Goal: Information Seeking & Learning: Learn about a topic

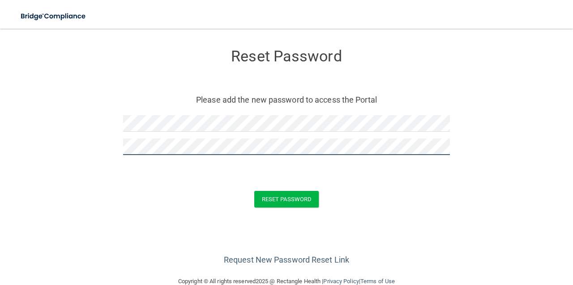
click at [283, 198] on button "Reset Password" at bounding box center [286, 199] width 64 height 17
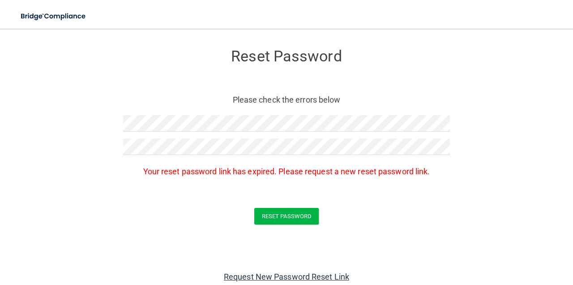
click at [296, 272] on link "Request New Password Reset Link" at bounding box center [286, 276] width 125 height 9
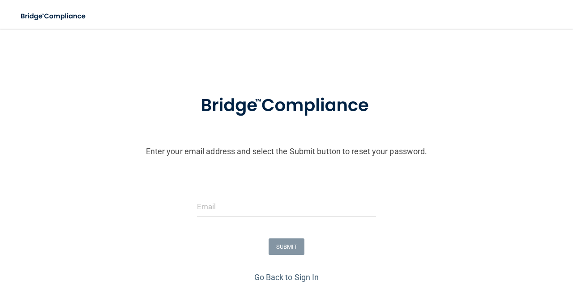
click at [253, 221] on div at bounding box center [286, 210] width 193 height 27
click at [249, 207] on input "email" at bounding box center [286, 207] width 179 height 20
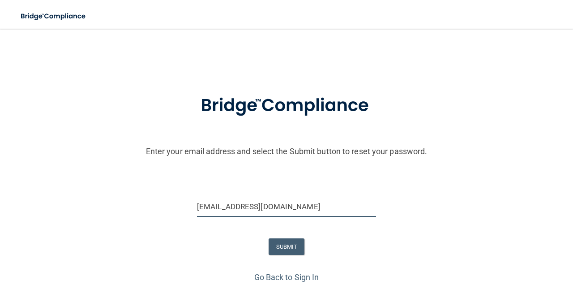
type input "[EMAIL_ADDRESS][DOMAIN_NAME]"
click at [276, 243] on button "SUBMIT" at bounding box center [287, 246] width 36 height 17
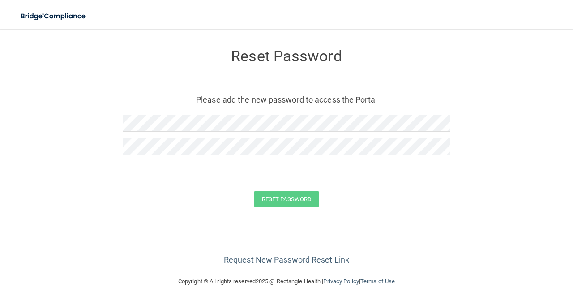
click at [223, 132] on div at bounding box center [286, 126] width 327 height 23
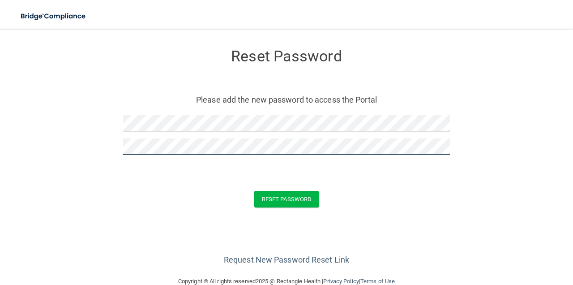
click at [283, 198] on button "Reset Password" at bounding box center [286, 199] width 64 height 17
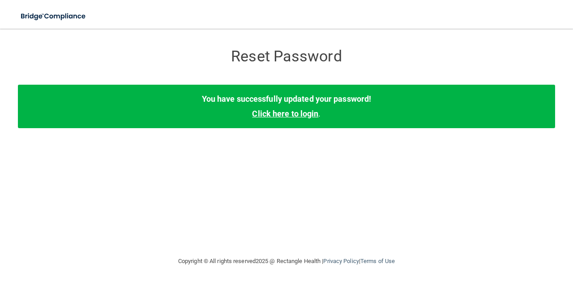
click at [292, 117] on link "Click here to login" at bounding box center [285, 113] width 66 height 9
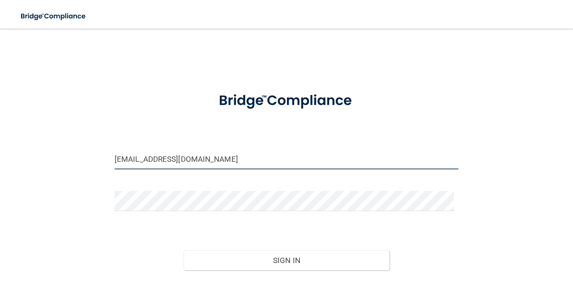
type input "[EMAIL_ADDRESS][DOMAIN_NAME]"
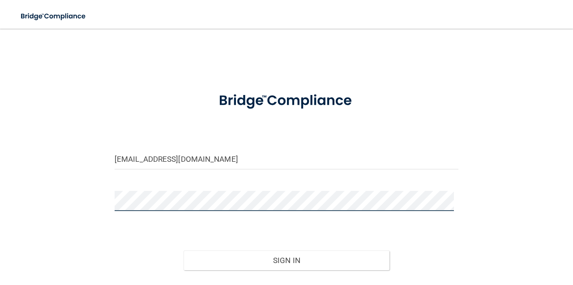
click at [283, 259] on button "Sign In" at bounding box center [287, 260] width 206 height 20
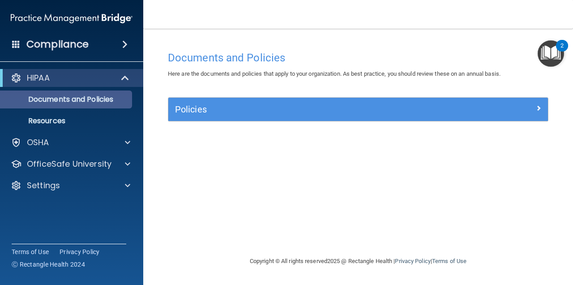
click at [80, 107] on link "Documents and Policies" at bounding box center [61, 99] width 141 height 18
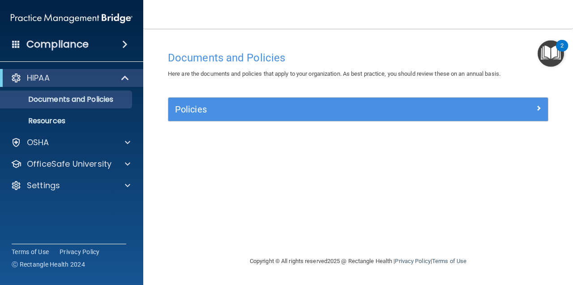
click at [266, 103] on div "Policies" at bounding box center [310, 109] width 285 height 14
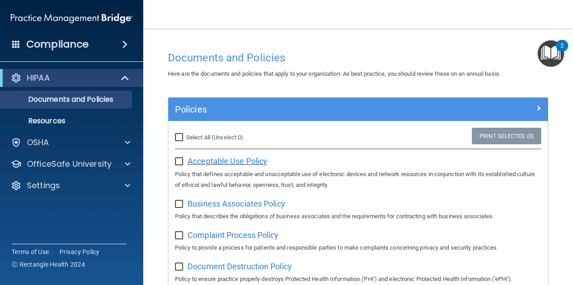
click at [215, 157] on span "Acceptable Use Policy" at bounding box center [228, 160] width 80 height 9
click at [180, 134] on input "Select All (Unselect 0) Unselect All" at bounding box center [180, 137] width 10 height 7
checkbox input "true"
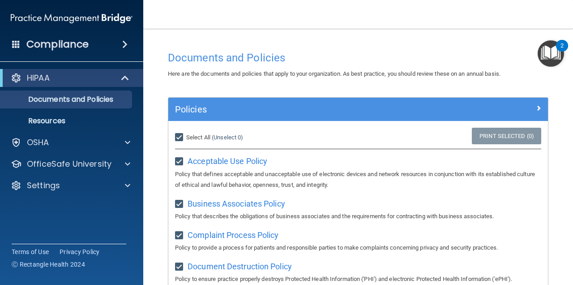
checkbox input "true"
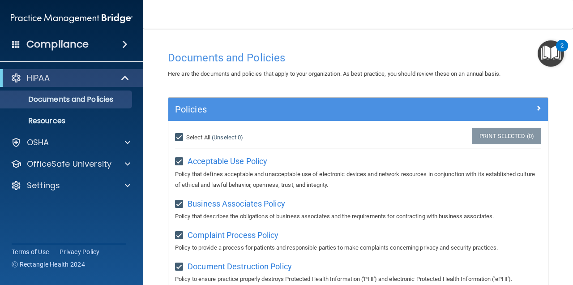
checkbox input "true"
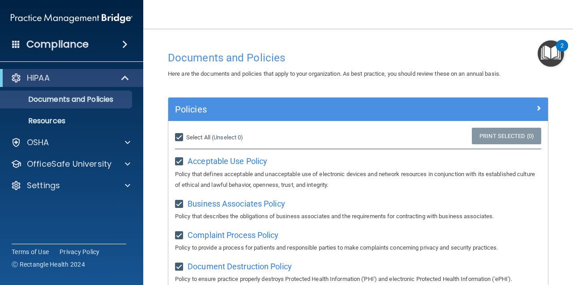
checkbox input "true"
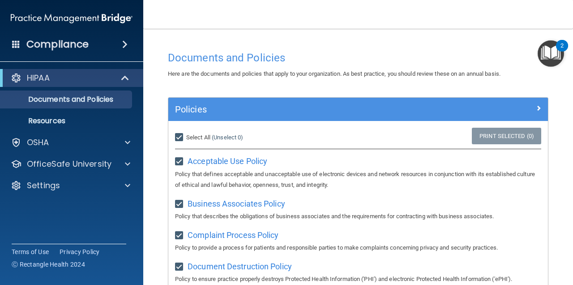
checkbox input "true"
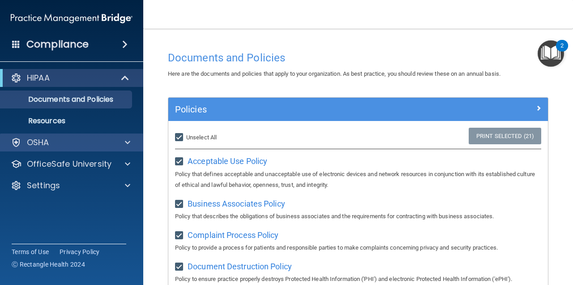
click at [119, 144] on div at bounding box center [126, 142] width 22 height 11
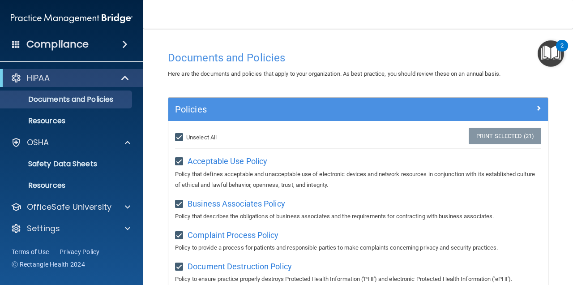
click at [561, 52] on div "2" at bounding box center [562, 52] width 3 height 12
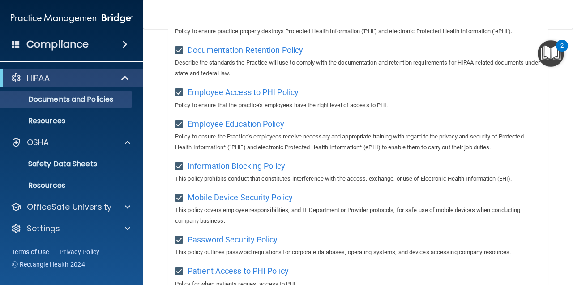
scroll to position [253, 0]
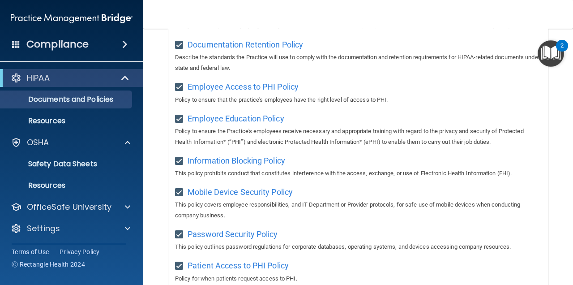
click at [127, 77] on span at bounding box center [126, 78] width 8 height 11
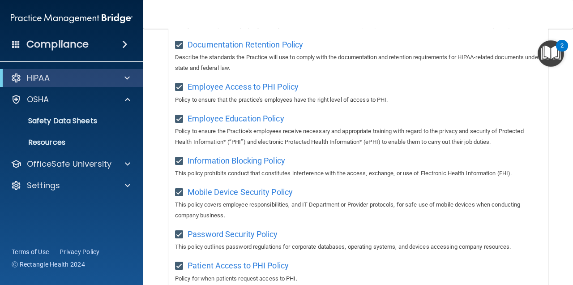
click at [129, 34] on div "Compliance" at bounding box center [71, 44] width 143 height 20
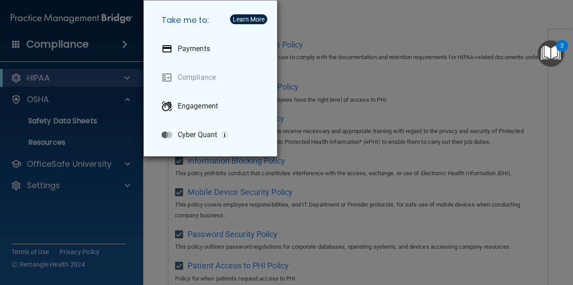
click at [122, 42] on div "Take me to: Payments Compliance Engagement Cyber Quant" at bounding box center [286, 142] width 573 height 285
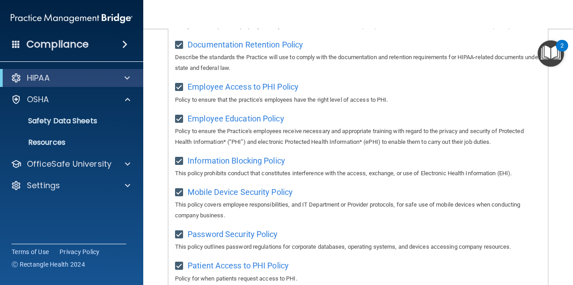
click at [65, 48] on h4 "Compliance" at bounding box center [57, 44] width 62 height 13
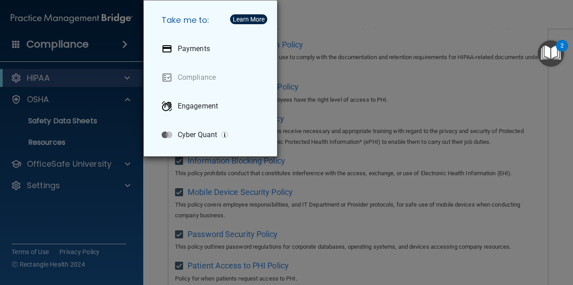
click at [65, 48] on div "Take me to: Payments Compliance Engagement Cyber Quant" at bounding box center [286, 142] width 573 height 285
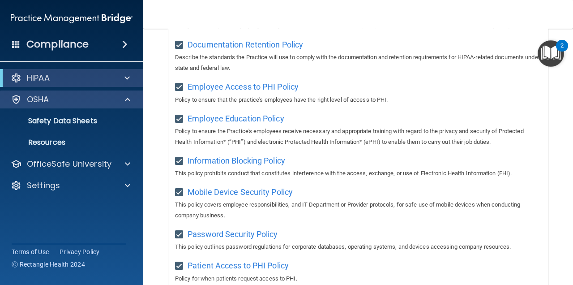
click at [43, 101] on p "OSHA" at bounding box center [38, 99] width 22 height 11
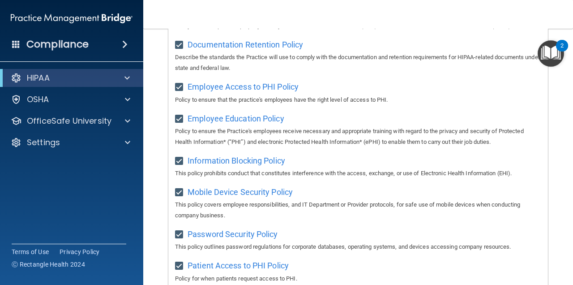
click at [55, 79] on div "HIPAA" at bounding box center [59, 78] width 111 height 11
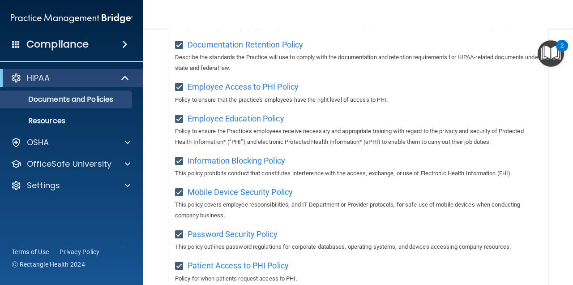
click at [55, 79] on div "HIPAA" at bounding box center [59, 78] width 111 height 11
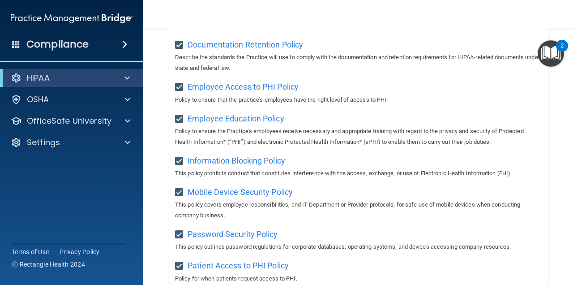
click at [550, 56] on img "Open Resource Center, 2 new notifications" at bounding box center [551, 53] width 26 height 26
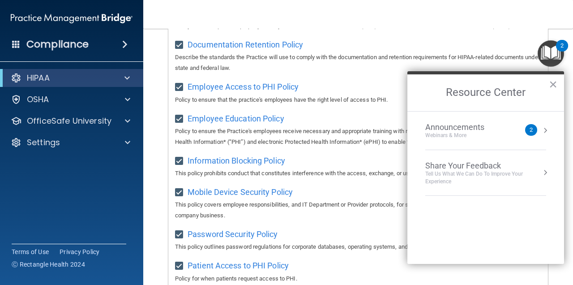
click at [494, 126] on div "Announcements" at bounding box center [464, 127] width 77 height 10
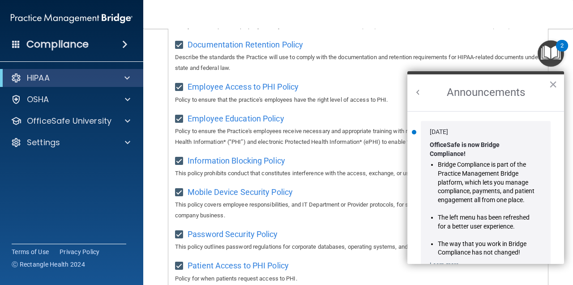
scroll to position [0, 0]
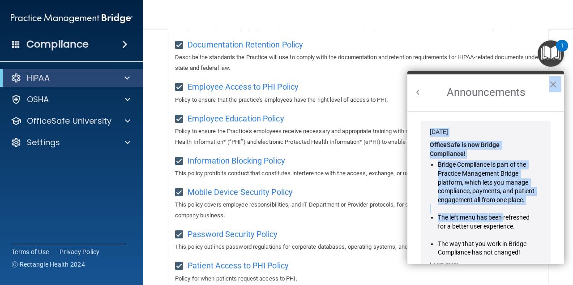
drag, startPoint x: 505, startPoint y: 217, endPoint x: 522, endPoint y: 106, distance: 112.4
click at [524, 106] on div "Announcements × Jan 30, 2024 OfficeSafe is now Bridge Compliance! Bridge Compli…" at bounding box center [486, 167] width 157 height 193
click at [554, 85] on button "×" at bounding box center [553, 84] width 9 height 14
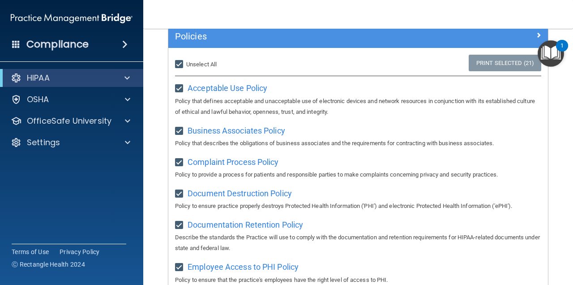
scroll to position [68, 0]
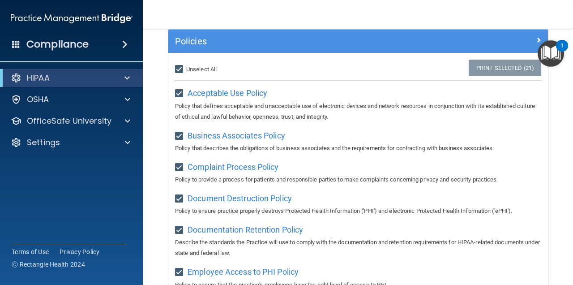
click at [553, 43] on img "Open Resource Center, 1 new notification" at bounding box center [551, 53] width 26 height 26
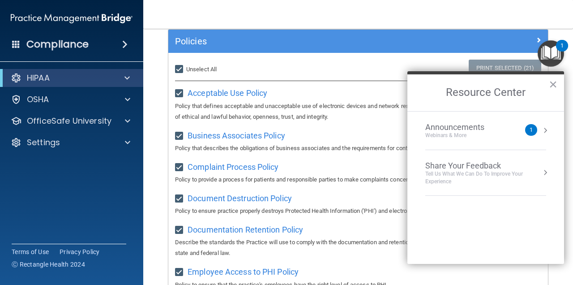
click at [490, 10] on nav "Toggle navigation Kate Keplinger kmkeplinger96@gmail.com Manage My Enterprise M…" at bounding box center [358, 14] width 430 height 29
click at [62, 42] on h4 "Compliance" at bounding box center [57, 44] width 62 height 13
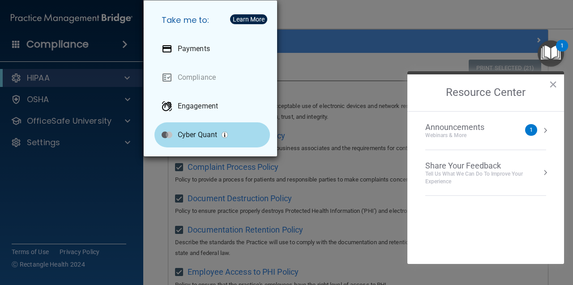
click at [199, 131] on p "Cyber Quant" at bounding box center [197, 134] width 39 height 9
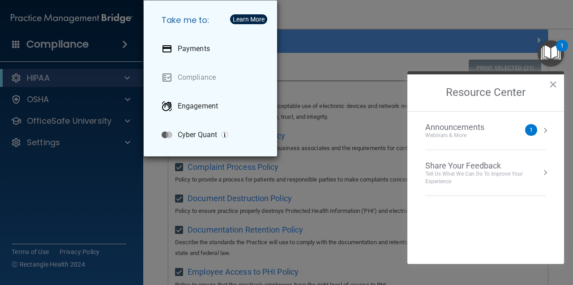
click at [346, 30] on div "Take me to: Payments Compliance Engagement Cyber Quant" at bounding box center [286, 142] width 573 height 285
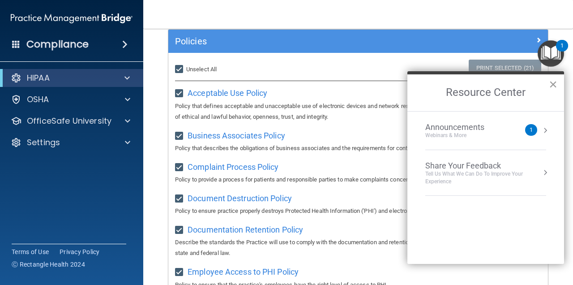
click at [555, 88] on button "×" at bounding box center [553, 84] width 9 height 14
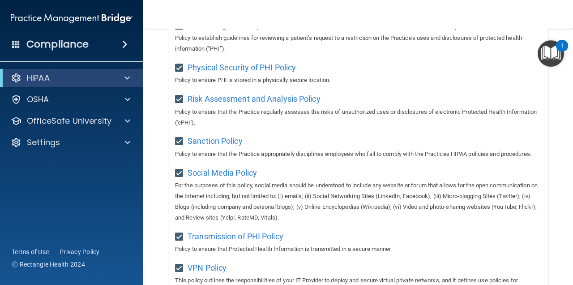
scroll to position [714, 0]
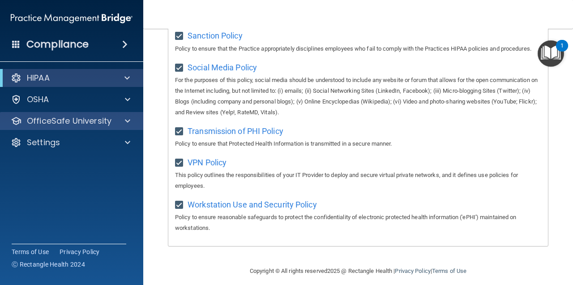
click at [127, 126] on div "OfficeSafe University" at bounding box center [72, 121] width 144 height 18
click at [125, 121] on span at bounding box center [127, 121] width 5 height 11
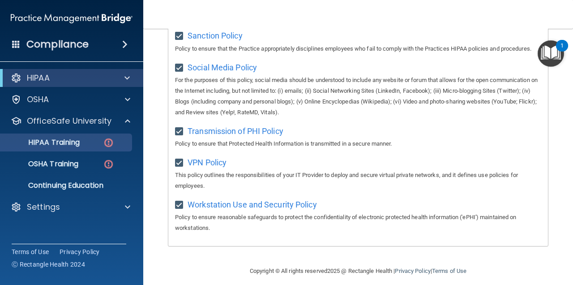
click at [79, 142] on p "HIPAA Training" at bounding box center [43, 142] width 74 height 9
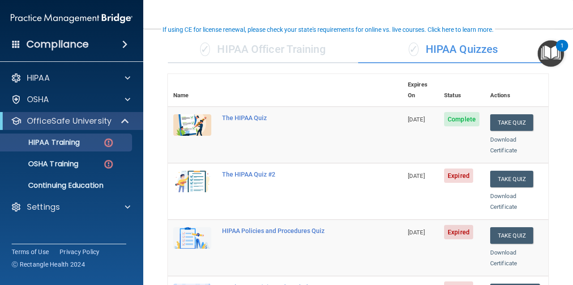
scroll to position [60, 0]
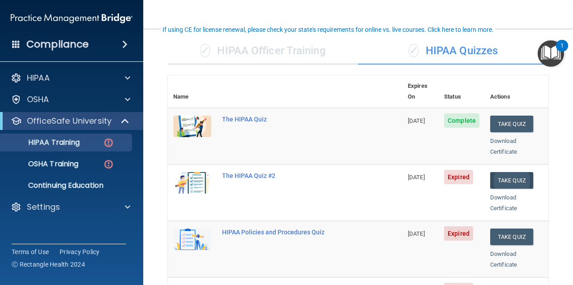
click at [504, 172] on button "Take Quiz" at bounding box center [511, 180] width 43 height 17
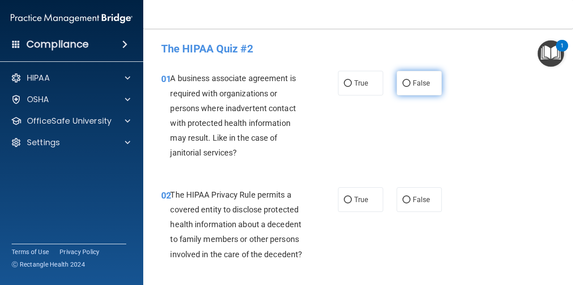
click at [404, 81] on input "False" at bounding box center [407, 83] width 8 height 7
radio input "true"
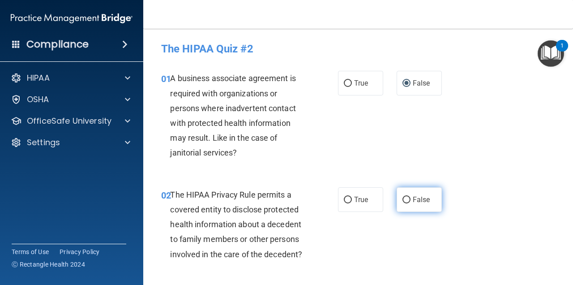
click at [403, 197] on input "False" at bounding box center [407, 200] width 8 height 7
radio input "true"
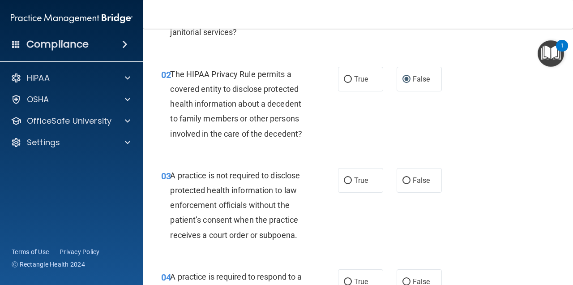
scroll to position [126, 0]
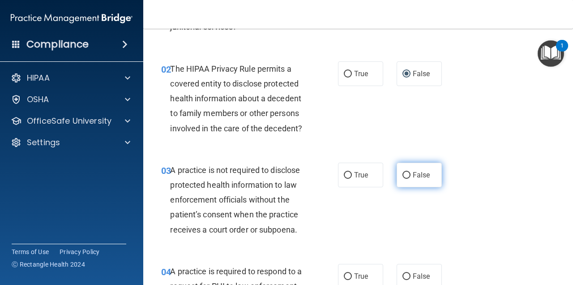
click at [422, 172] on span "False" at bounding box center [421, 175] width 17 height 9
click at [411, 172] on input "False" at bounding box center [407, 175] width 8 height 7
radio input "true"
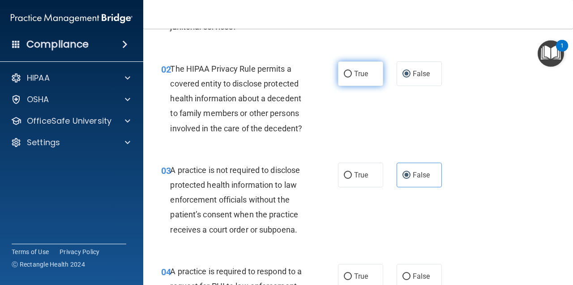
click at [349, 75] on label "True" at bounding box center [360, 73] width 45 height 25
click at [349, 75] on input "True" at bounding box center [348, 74] width 8 height 7
radio input "true"
radio input "false"
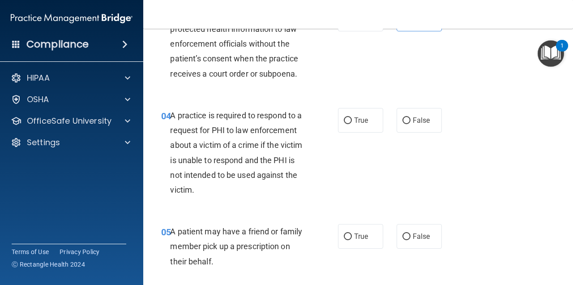
scroll to position [287, 0]
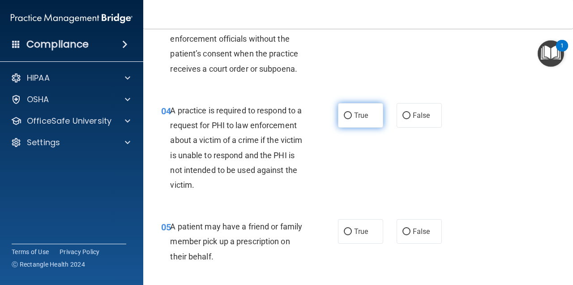
click at [370, 111] on label "True" at bounding box center [360, 115] width 45 height 25
click at [352, 112] on input "True" at bounding box center [348, 115] width 8 height 7
radio input "true"
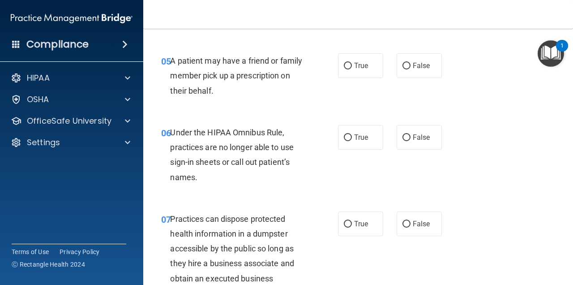
scroll to position [458, 0]
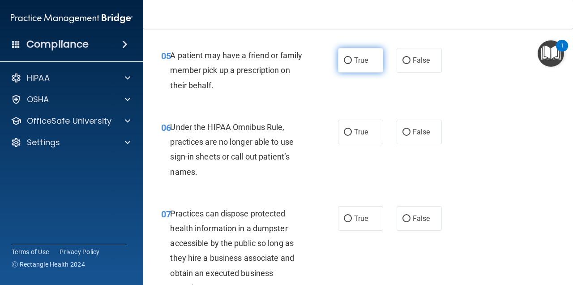
click at [364, 56] on span "True" at bounding box center [361, 60] width 14 height 9
click at [352, 57] on input "True" at bounding box center [348, 60] width 8 height 7
radio input "true"
click at [408, 128] on label "False" at bounding box center [419, 132] width 45 height 25
click at [408, 129] on input "False" at bounding box center [407, 132] width 8 height 7
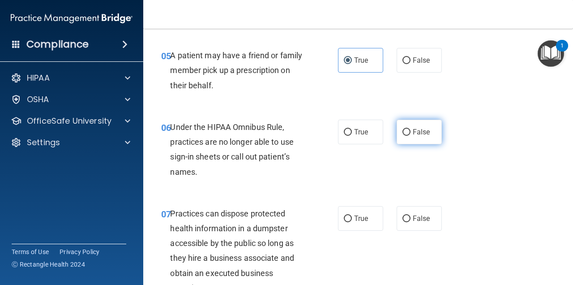
radio input "true"
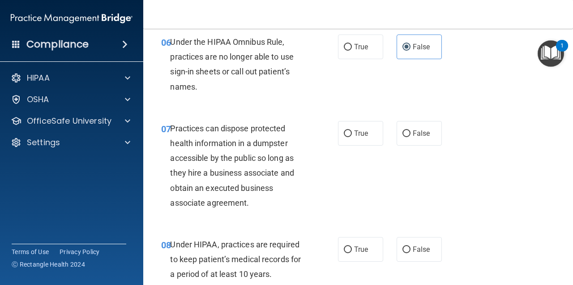
scroll to position [548, 0]
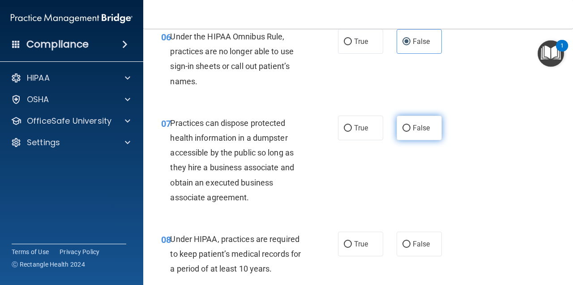
click at [419, 124] on span "False" at bounding box center [421, 128] width 17 height 9
click at [411, 125] on input "False" at bounding box center [407, 128] width 8 height 7
radio input "true"
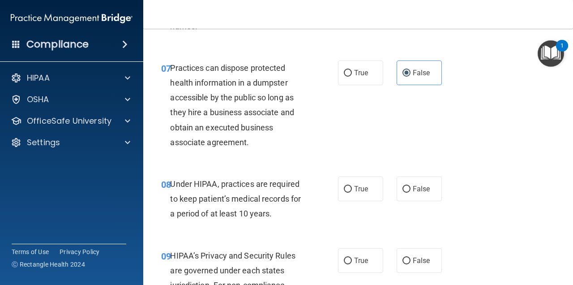
scroll to position [674, 0]
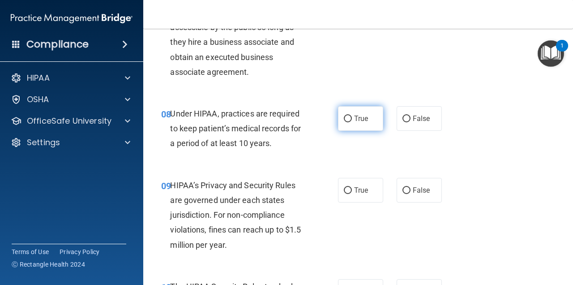
click at [340, 110] on label "True" at bounding box center [360, 118] width 45 height 25
click at [344, 116] on input "True" at bounding box center [348, 119] width 8 height 7
radio input "true"
click at [405, 116] on input "False" at bounding box center [407, 119] width 8 height 7
radio input "true"
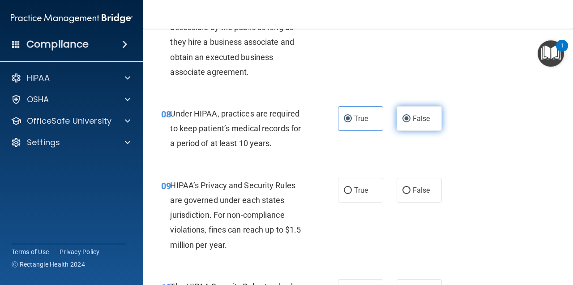
radio input "false"
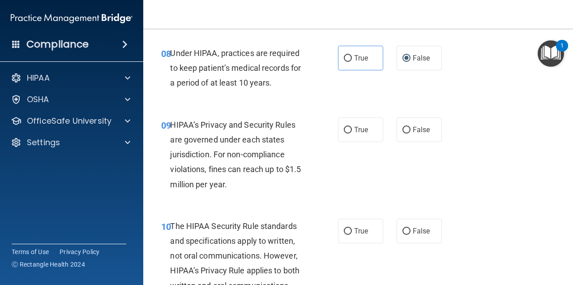
scroll to position [759, 0]
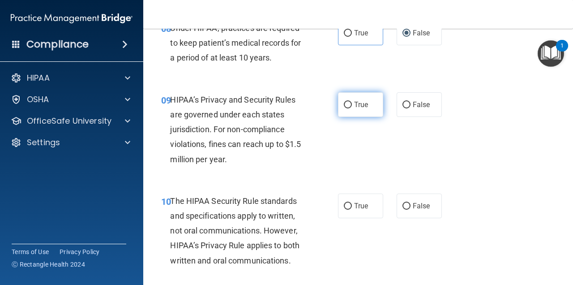
click at [374, 103] on label "True" at bounding box center [360, 104] width 45 height 25
click at [352, 103] on input "True" at bounding box center [348, 105] width 8 height 7
radio input "true"
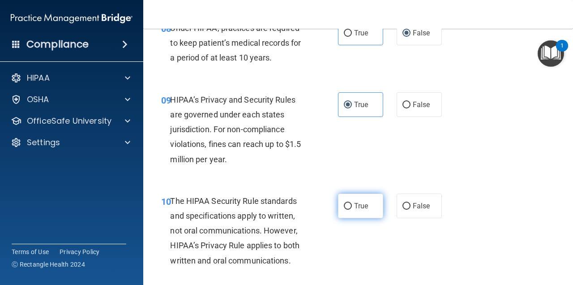
click at [349, 193] on label "True" at bounding box center [360, 205] width 45 height 25
click at [349, 203] on input "True" at bounding box center [348, 206] width 8 height 7
radio input "true"
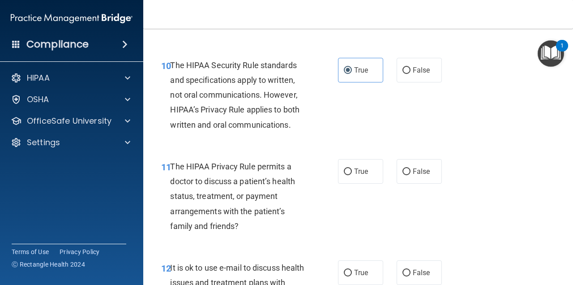
scroll to position [965, 0]
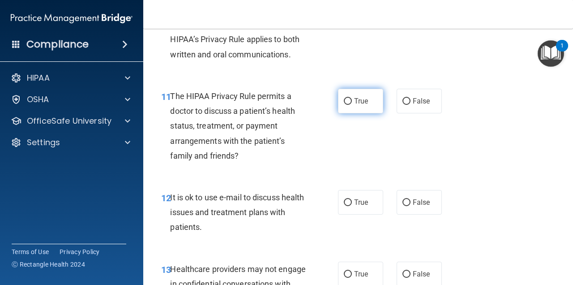
click at [370, 94] on label "True" at bounding box center [360, 101] width 45 height 25
click at [352, 98] on input "True" at bounding box center [348, 101] width 8 height 7
radio input "true"
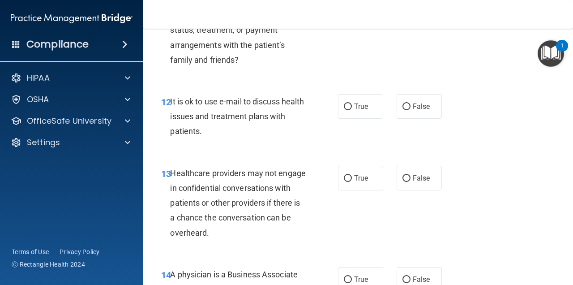
scroll to position [1066, 0]
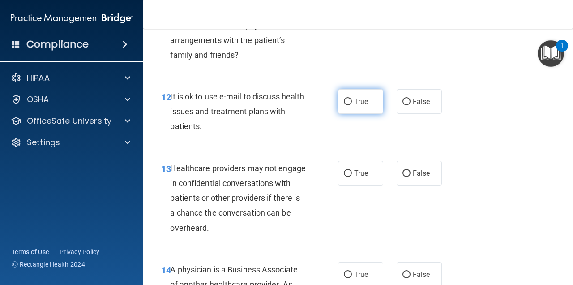
click at [354, 97] on span "True" at bounding box center [361, 101] width 14 height 9
click at [351, 99] on input "True" at bounding box center [348, 102] width 8 height 7
radio input "true"
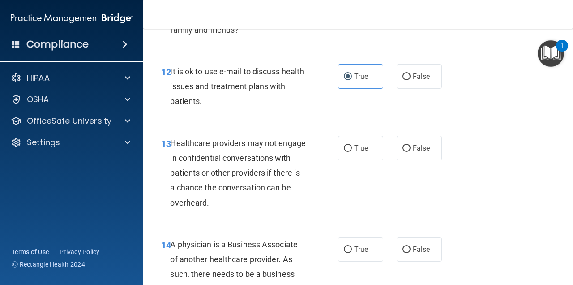
scroll to position [1096, 0]
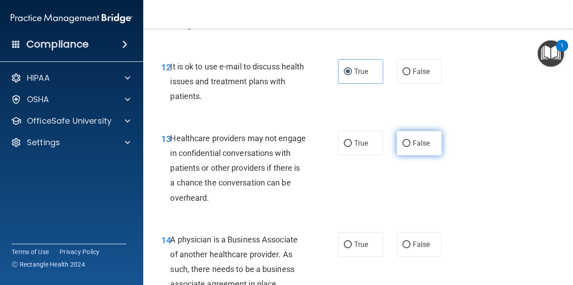
click at [413, 139] on span "False" at bounding box center [421, 143] width 17 height 9
click at [410, 140] on input "False" at bounding box center [407, 143] width 8 height 7
radio input "true"
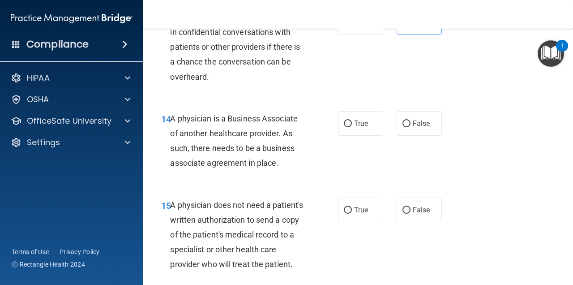
scroll to position [1187, 0]
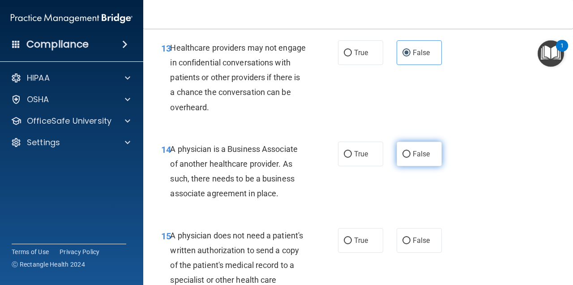
click at [408, 155] on label "False" at bounding box center [419, 154] width 45 height 25
click at [408, 155] on input "False" at bounding box center [407, 154] width 8 height 7
radio input "true"
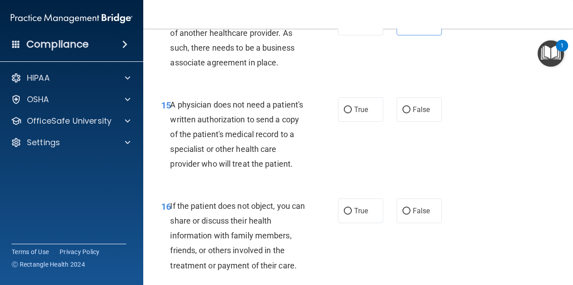
scroll to position [1323, 0]
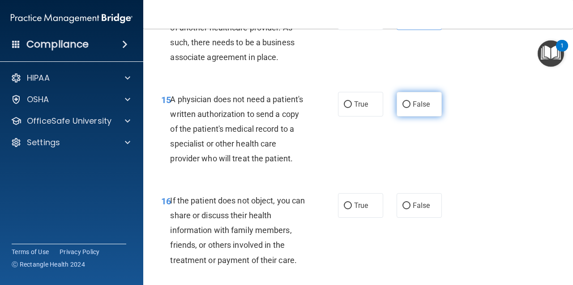
click at [413, 100] on span "False" at bounding box center [421, 104] width 17 height 9
click at [411, 101] on input "False" at bounding box center [407, 104] width 8 height 7
radio input "true"
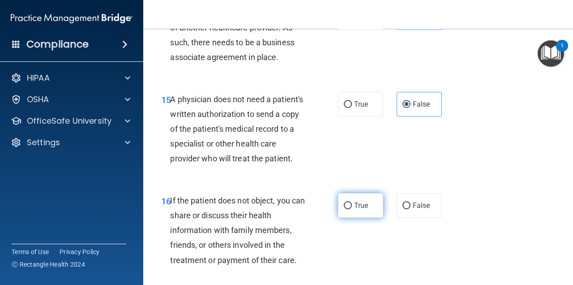
click at [357, 210] on span "True" at bounding box center [361, 205] width 14 height 9
click at [352, 209] on input "True" at bounding box center [348, 205] width 8 height 7
radio input "true"
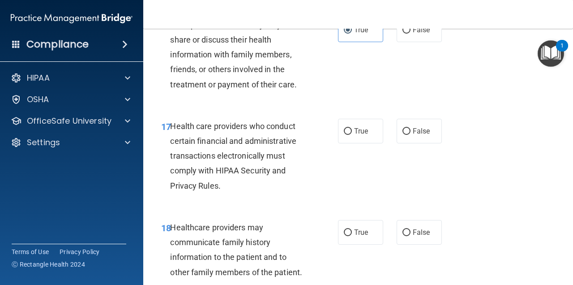
scroll to position [1529, 0]
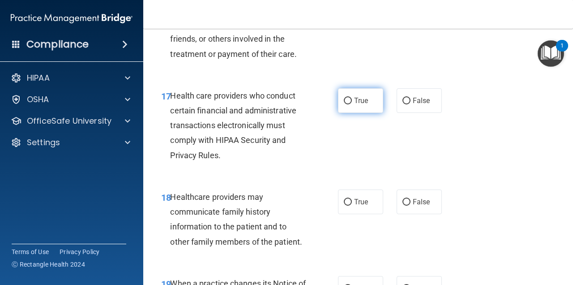
click at [338, 112] on label "True" at bounding box center [360, 100] width 45 height 25
click at [344, 104] on input "True" at bounding box center [348, 101] width 8 height 7
radio input "true"
click at [427, 214] on label "False" at bounding box center [419, 201] width 45 height 25
click at [411, 206] on input "False" at bounding box center [407, 202] width 8 height 7
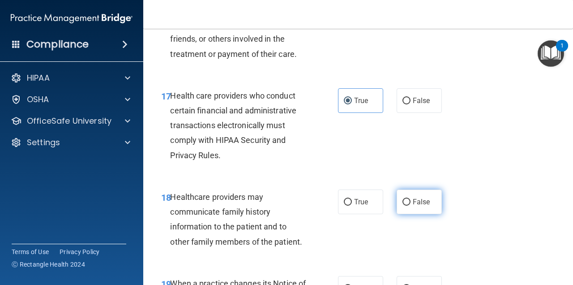
radio input "true"
click at [350, 193] on div "18 Healthcare providers may communicate family history information to the patie…" at bounding box center [359, 221] width 408 height 86
click at [347, 206] on input "True" at bounding box center [348, 202] width 8 height 7
radio input "true"
radio input "false"
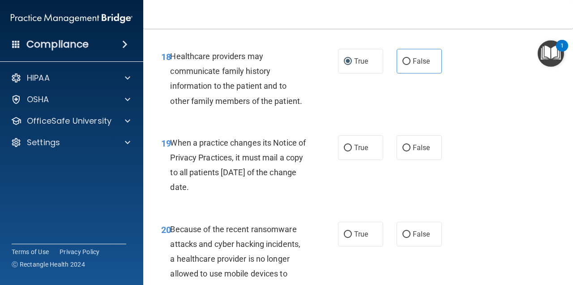
scroll to position [1694, 0]
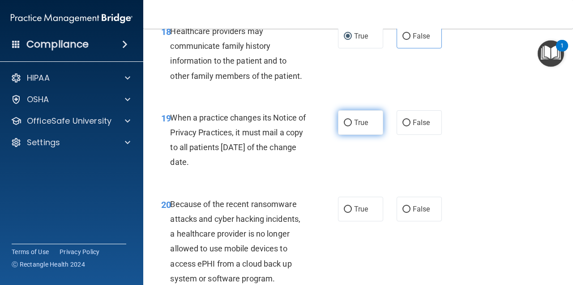
click at [350, 117] on label "True" at bounding box center [360, 122] width 45 height 25
click at [350, 120] on input "True" at bounding box center [348, 123] width 8 height 7
radio input "true"
click at [397, 48] on label "False" at bounding box center [419, 36] width 45 height 25
click at [403, 40] on input "False" at bounding box center [407, 36] width 8 height 7
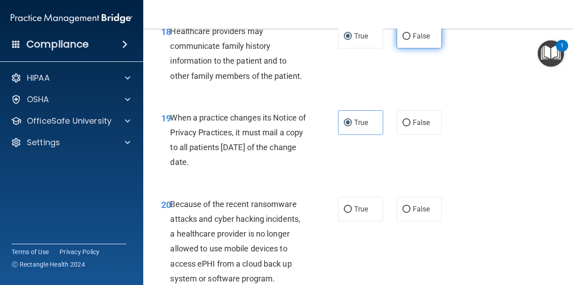
radio input "true"
radio input "false"
click at [353, 210] on label "True" at bounding box center [360, 209] width 45 height 25
click at [352, 210] on input "True" at bounding box center [348, 209] width 8 height 7
radio input "true"
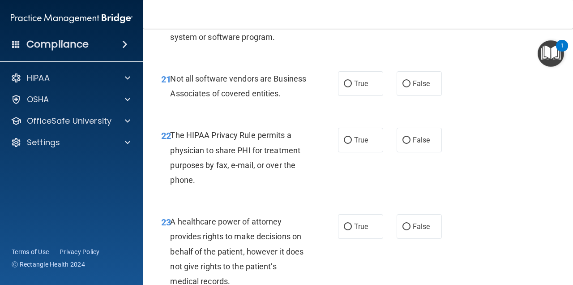
scroll to position [1916, 0]
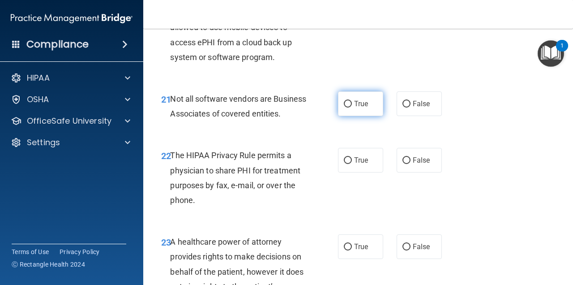
click at [361, 108] on span "True" at bounding box center [361, 103] width 14 height 9
click at [352, 107] on input "True" at bounding box center [348, 104] width 8 height 7
radio input "true"
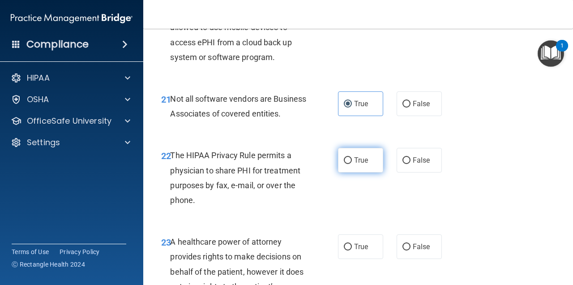
click at [354, 164] on span "True" at bounding box center [361, 160] width 14 height 9
click at [352, 164] on input "True" at bounding box center [348, 160] width 8 height 7
radio input "true"
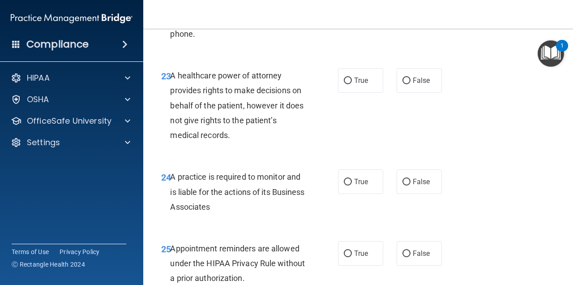
scroll to position [2122, 0]
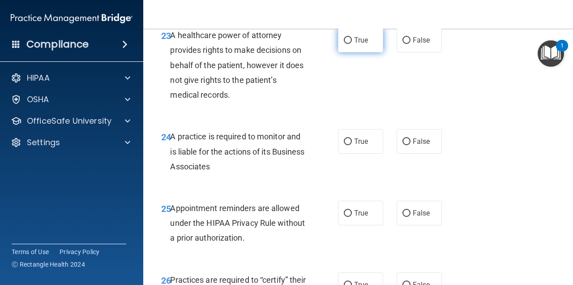
click at [371, 52] on label "True" at bounding box center [360, 40] width 45 height 25
click at [352, 44] on input "True" at bounding box center [348, 40] width 8 height 7
radio input "true"
click at [413, 146] on span "False" at bounding box center [421, 141] width 17 height 9
click at [409, 145] on input "False" at bounding box center [407, 141] width 8 height 7
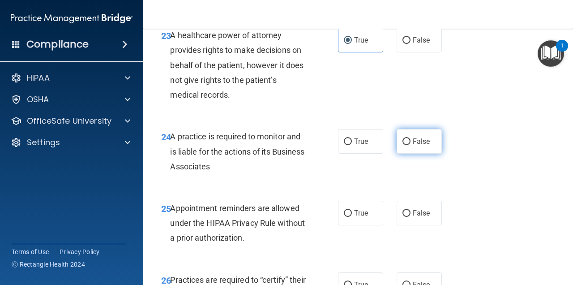
radio input "true"
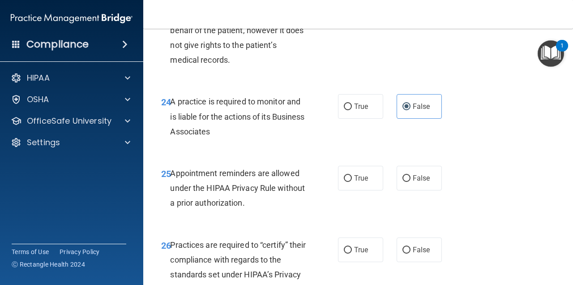
scroll to position [2197, 0]
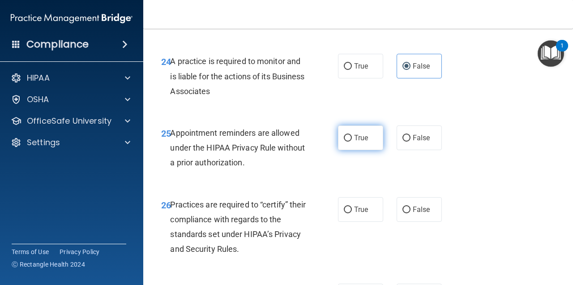
click at [350, 150] on label "True" at bounding box center [360, 137] width 45 height 25
click at [350, 142] on input "True" at bounding box center [348, 138] width 8 height 7
radio input "true"
click at [433, 150] on label "False" at bounding box center [419, 137] width 45 height 25
click at [411, 142] on input "False" at bounding box center [407, 138] width 8 height 7
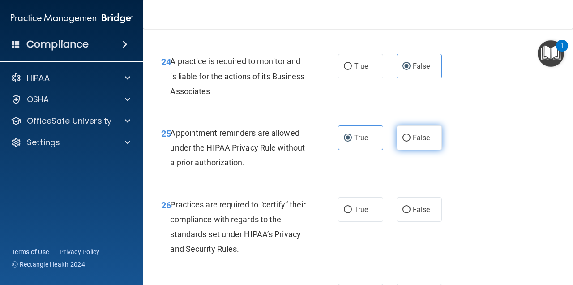
radio input "true"
radio input "false"
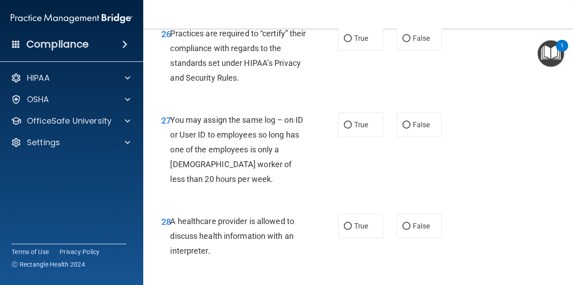
scroll to position [2363, 0]
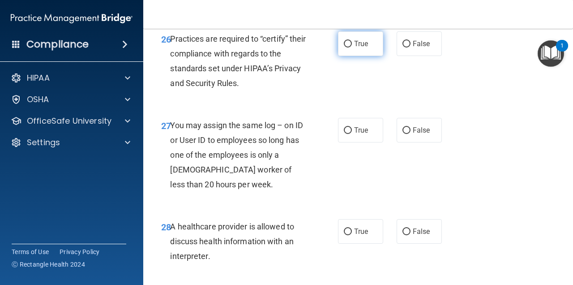
click at [349, 56] on label "True" at bounding box center [360, 43] width 45 height 25
click at [349, 47] on input "True" at bounding box center [348, 44] width 8 height 7
radio input "true"
click at [423, 142] on label "False" at bounding box center [419, 130] width 45 height 25
click at [411, 134] on input "False" at bounding box center [407, 130] width 8 height 7
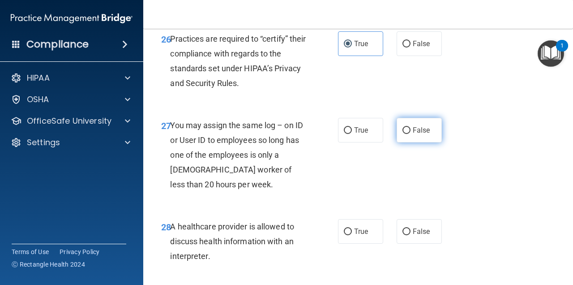
radio input "true"
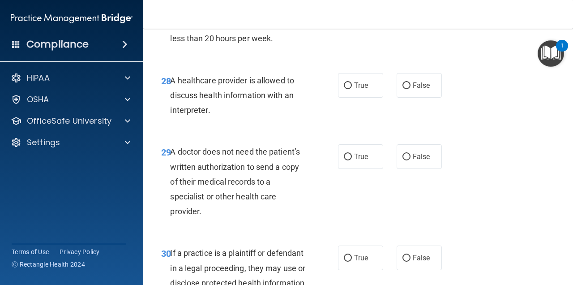
scroll to position [2514, 0]
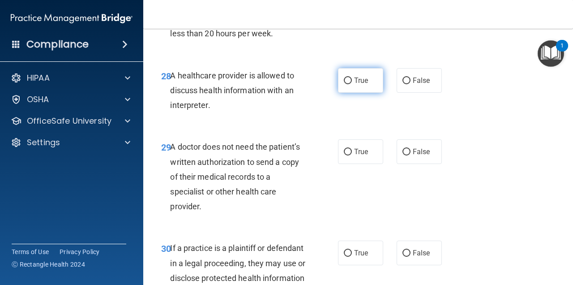
click at [338, 93] on label "True" at bounding box center [360, 80] width 45 height 25
click at [344, 84] on input "True" at bounding box center [348, 80] width 8 height 7
radio input "true"
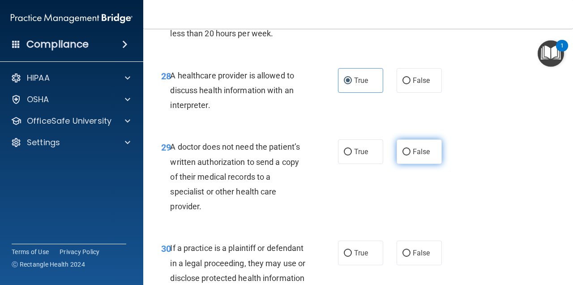
click at [399, 164] on label "False" at bounding box center [419, 151] width 45 height 25
click at [403, 155] on input "False" at bounding box center [407, 152] width 8 height 7
radio input "true"
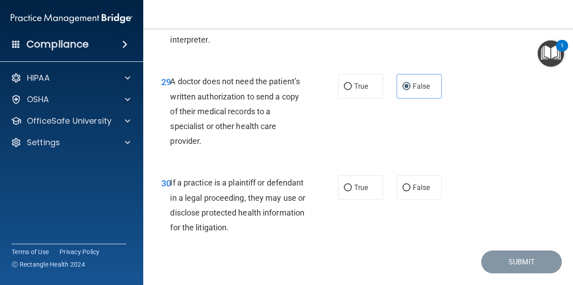
scroll to position [2620, 0]
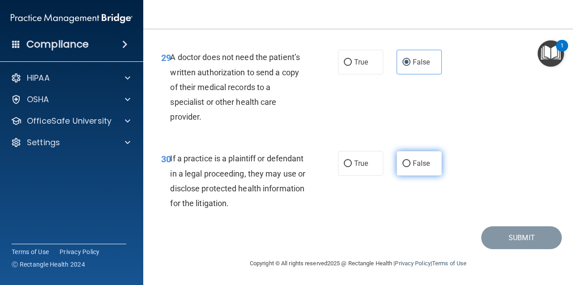
click at [414, 162] on span "False" at bounding box center [421, 163] width 17 height 9
click at [411, 162] on input "False" at bounding box center [407, 163] width 8 height 7
radio input "true"
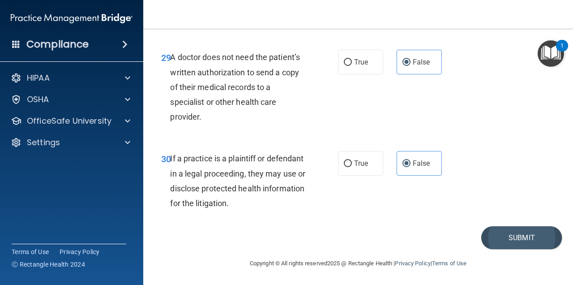
click at [499, 235] on button "Submit" at bounding box center [522, 237] width 81 height 23
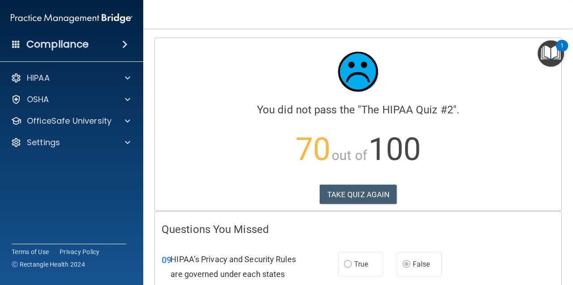
drag, startPoint x: 571, startPoint y: 46, endPoint x: 559, endPoint y: 139, distance: 93.9
click at [559, 139] on body "Compliance HIPAA Documents and Policies Report an Incident Business Associates …" at bounding box center [286, 142] width 573 height 285
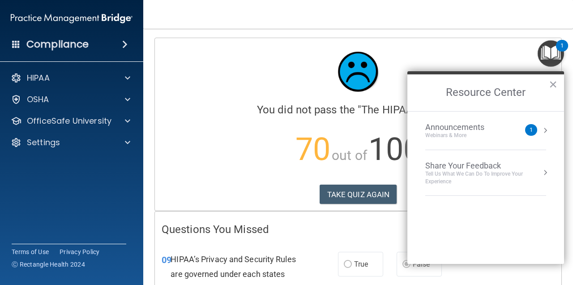
click at [301, 181] on div "Calculating your score.... You did not pass the " The HIPAA Quiz #2 ". 70 out o…" at bounding box center [358, 124] width 407 height 172
click at [463, 49] on div at bounding box center [358, 72] width 393 height 54
click at [550, 89] on button "×" at bounding box center [553, 84] width 9 height 14
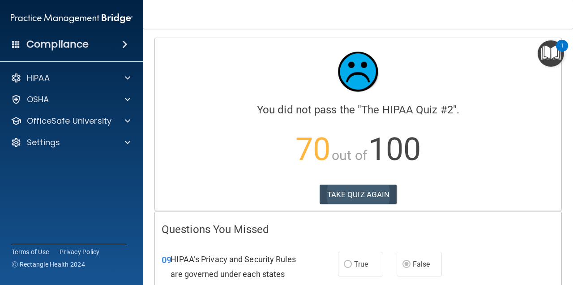
click at [329, 199] on button "TAKE QUIZ AGAIN" at bounding box center [358, 195] width 77 height 20
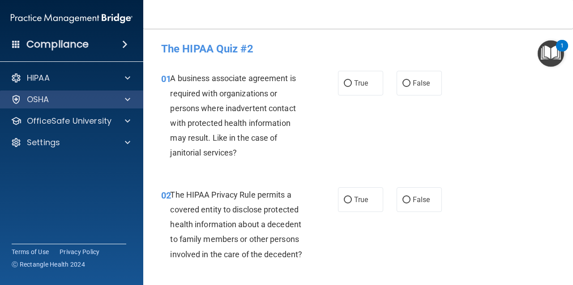
click at [107, 98] on div "OSHA" at bounding box center [59, 99] width 111 height 11
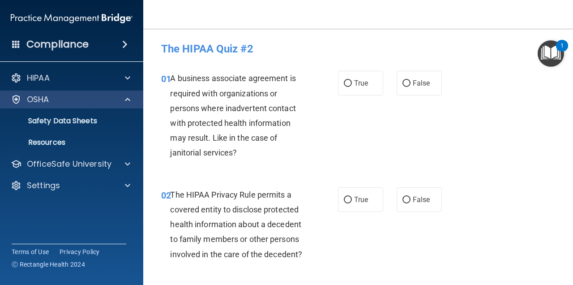
click at [107, 98] on div "OSHA" at bounding box center [59, 99] width 111 height 11
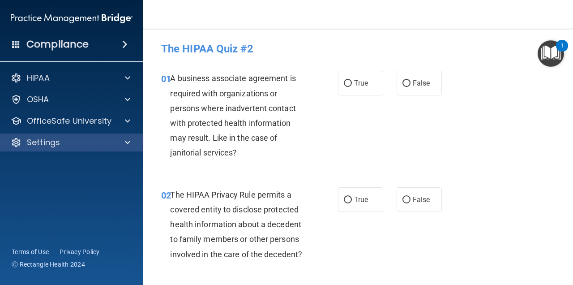
click at [135, 138] on div at bounding box center [126, 142] width 22 height 11
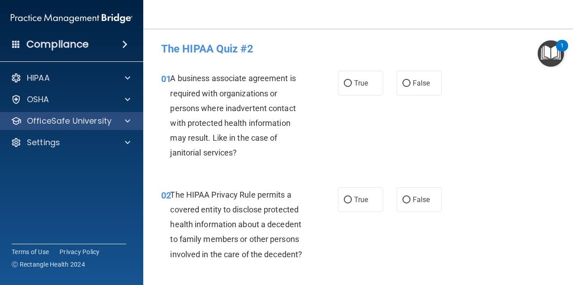
click at [127, 122] on span at bounding box center [127, 121] width 5 height 11
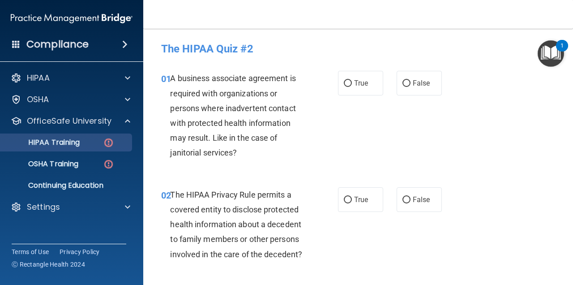
click at [72, 145] on p "HIPAA Training" at bounding box center [43, 142] width 74 height 9
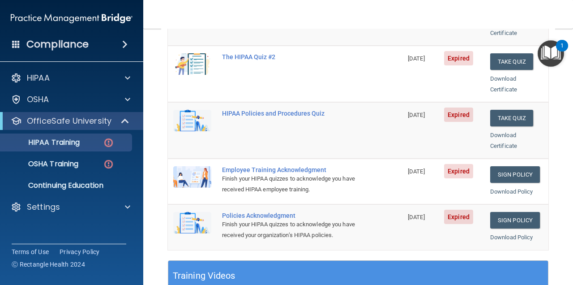
scroll to position [160, 0]
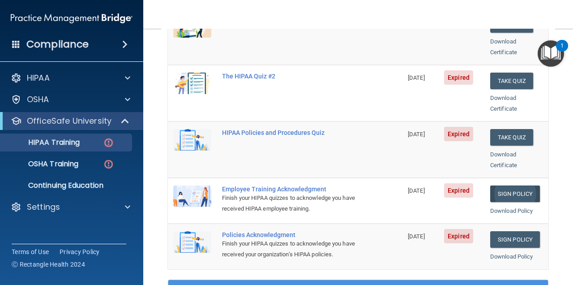
click at [509, 185] on link "Sign Policy" at bounding box center [515, 193] width 50 height 17
click at [511, 231] on link "Sign Policy" at bounding box center [515, 239] width 50 height 17
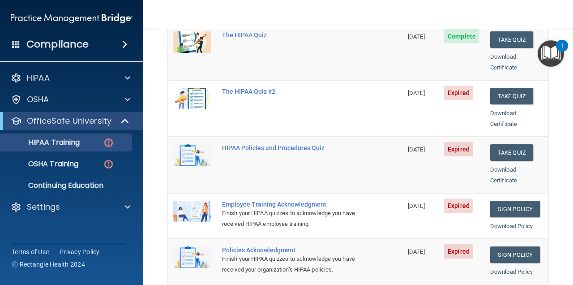
scroll to position [141, 0]
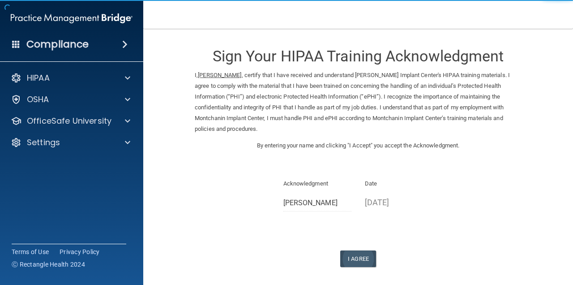
click at [361, 250] on button "I Agree" at bounding box center [358, 258] width 36 height 17
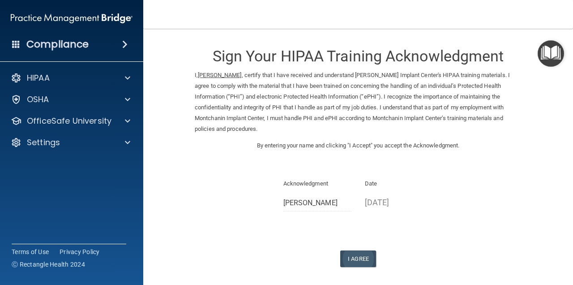
click at [358, 253] on button "I Agree" at bounding box center [358, 258] width 36 height 17
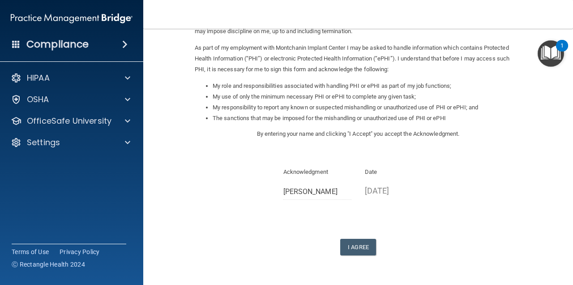
scroll to position [98, 0]
click at [361, 239] on button "I Agree" at bounding box center [358, 247] width 36 height 17
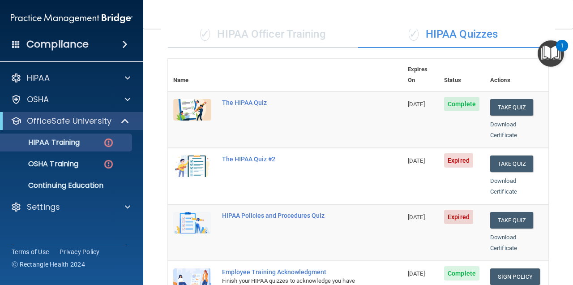
scroll to position [71, 0]
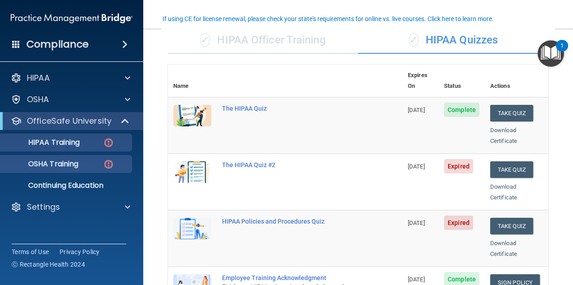
click at [67, 164] on p "OSHA Training" at bounding box center [42, 163] width 73 height 9
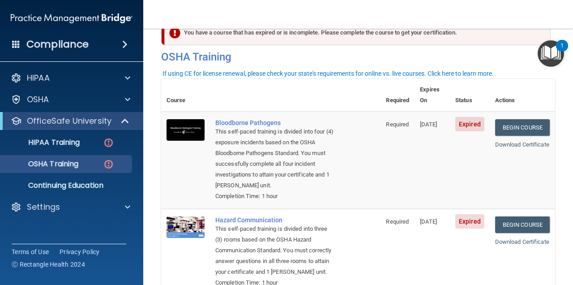
scroll to position [23, 0]
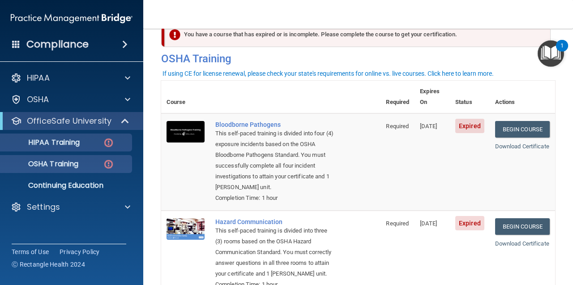
click at [63, 142] on p "HIPAA Training" at bounding box center [43, 142] width 74 height 9
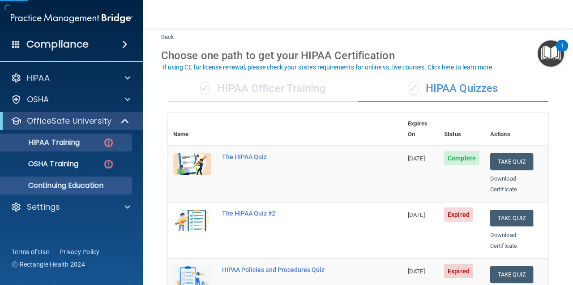
click at [64, 189] on p "Continuing Education" at bounding box center [67, 185] width 122 height 9
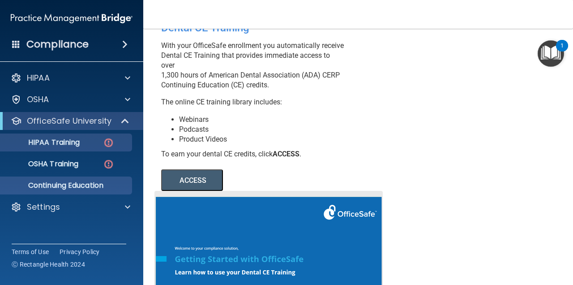
click at [68, 150] on link "HIPAA Training" at bounding box center [61, 142] width 141 height 18
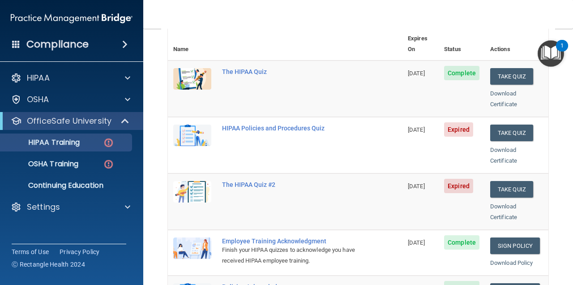
scroll to position [96, 0]
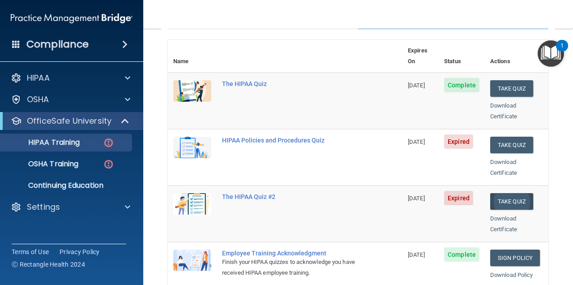
click at [513, 193] on button "Take Quiz" at bounding box center [511, 201] width 43 height 17
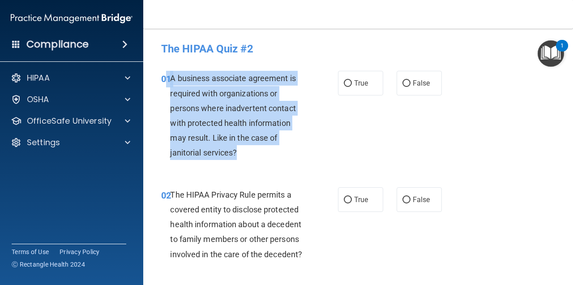
drag, startPoint x: 238, startPoint y: 153, endPoint x: 164, endPoint y: 83, distance: 101.7
click at [166, 83] on div "01 A business associate agreement is required with organizations or persons whe…" at bounding box center [250, 118] width 204 height 94
copy div "1 A business associate agreement is required with organizations or persons wher…"
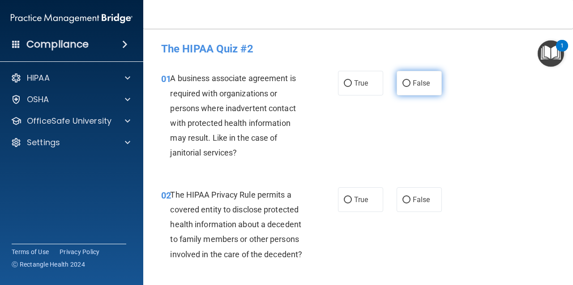
click at [413, 86] on span "False" at bounding box center [421, 83] width 17 height 9
click at [410, 86] on input "False" at bounding box center [407, 83] width 8 height 7
radio input "true"
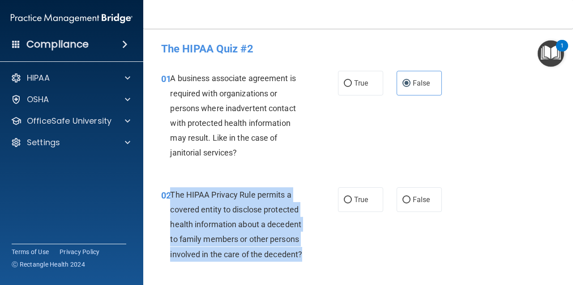
drag, startPoint x: 303, startPoint y: 253, endPoint x: 172, endPoint y: 192, distance: 144.7
click at [172, 192] on div "The HIPAA Privacy Rule permits a covered entity to disclose protected health in…" at bounding box center [241, 224] width 143 height 74
click at [190, 201] on div "The HIPAA Privacy Rule permits a covered entity to disclose protected health in…" at bounding box center [241, 224] width 143 height 74
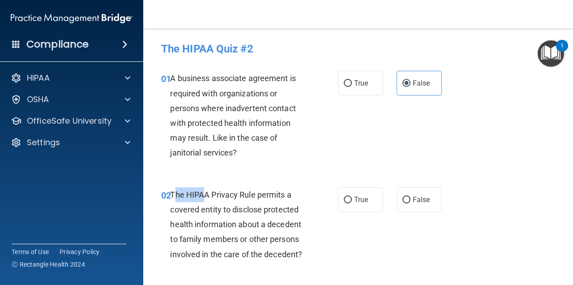
drag, startPoint x: 174, startPoint y: 193, endPoint x: 195, endPoint y: 193, distance: 21.5
click at [200, 195] on span "The HIPAA Privacy Rule permits a covered entity to disclose protected health in…" at bounding box center [236, 224] width 132 height 69
click at [172, 191] on span "The HIPAA Privacy Rule permits a covered entity to disclose protected health in…" at bounding box center [236, 224] width 132 height 69
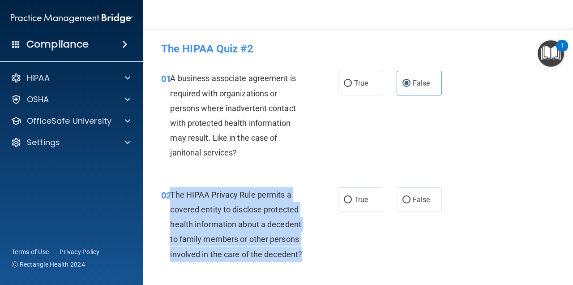
drag, startPoint x: 172, startPoint y: 192, endPoint x: 306, endPoint y: 256, distance: 148.6
click at [306, 256] on div "The HIPAA Privacy Rule permits a covered entity to disclose protected health in…" at bounding box center [241, 224] width 143 height 74
copy span "The HIPAA Privacy Rule permits a covered entity to disclose protected health in…"
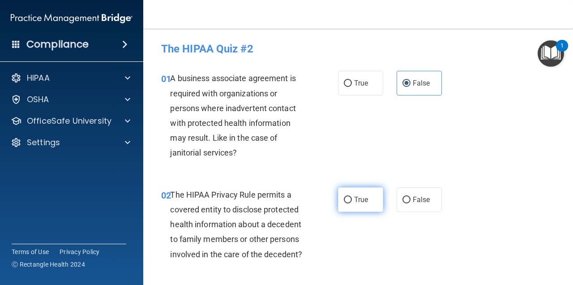
click at [355, 193] on label "True" at bounding box center [360, 199] width 45 height 25
click at [352, 197] on input "True" at bounding box center [348, 200] width 8 height 7
radio input "true"
drag, startPoint x: 571, startPoint y: 47, endPoint x: 567, endPoint y: 57, distance: 10.1
click at [568, 60] on body "Compliance HIPAA Documents and Policies Report an Incident Business Associates …" at bounding box center [286, 142] width 573 height 285
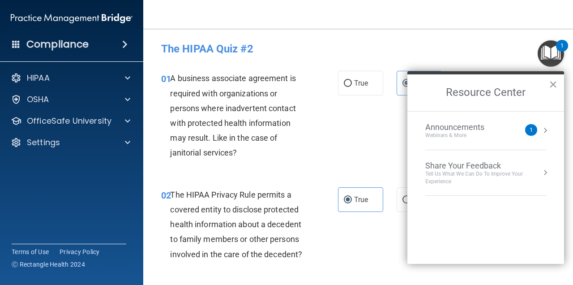
click at [555, 87] on button "×" at bounding box center [553, 84] width 9 height 14
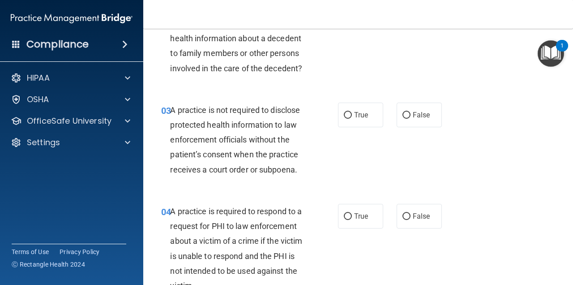
scroll to position [146, 0]
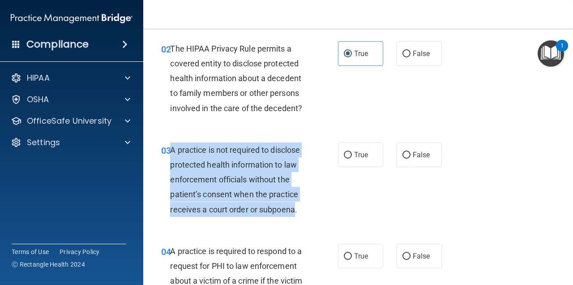
drag, startPoint x: 296, startPoint y: 208, endPoint x: 172, endPoint y: 147, distance: 137.2
click at [172, 147] on span "A practice is not required to disclose protected health information to law enfo…" at bounding box center [235, 179] width 130 height 69
copy span "A practice is not required to disclose protected health information to law enfo…"
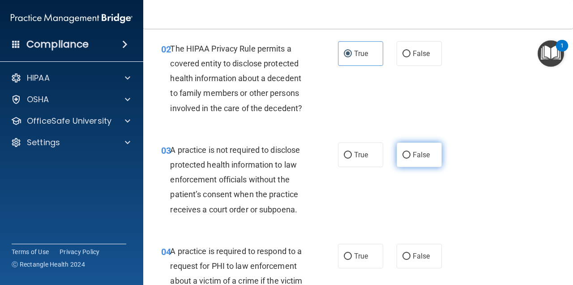
click at [413, 153] on span "False" at bounding box center [421, 154] width 17 height 9
click at [408, 153] on input "False" at bounding box center [407, 155] width 8 height 7
radio input "true"
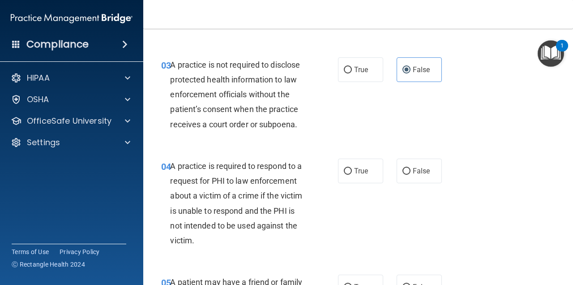
scroll to position [287, 0]
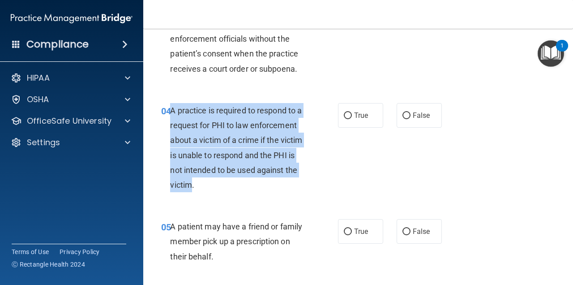
drag, startPoint x: 232, startPoint y: 183, endPoint x: 172, endPoint y: 109, distance: 95.1
click at [172, 110] on span "A practice is required to respond to a request for PHI to law enforcement about…" at bounding box center [236, 148] width 132 height 84
copy span "A practice is required to respond to a request for PHI to law enforcement about…"
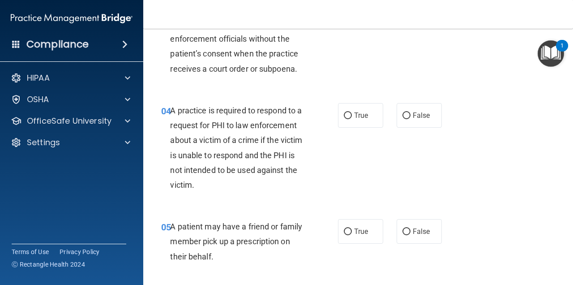
click at [327, 155] on div "04 A practice is required to respond to a request for PHI to law enforcement ab…" at bounding box center [250, 150] width 204 height 94
click at [350, 110] on label "True" at bounding box center [360, 115] width 45 height 25
click at [350, 112] on input "True" at bounding box center [348, 115] width 8 height 7
radio input "true"
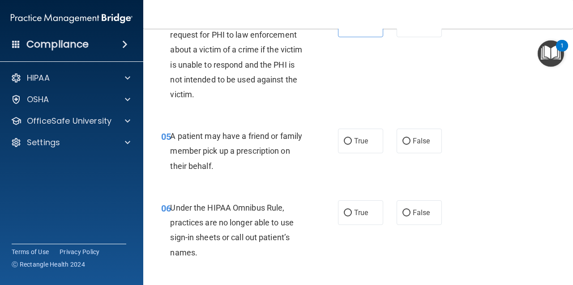
scroll to position [387, 0]
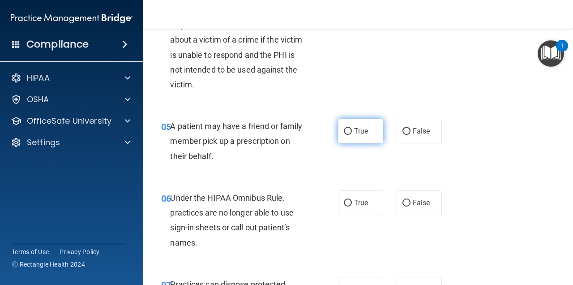
click at [347, 128] on input "True" at bounding box center [348, 131] width 8 height 7
radio input "true"
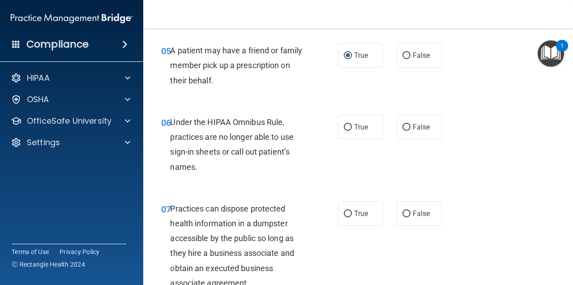
scroll to position [468, 0]
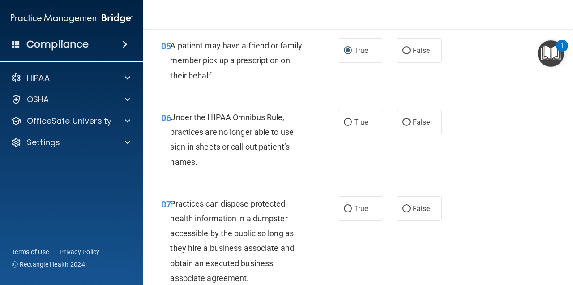
click at [196, 160] on span "Under the HIPAA Omnibus Rule, practices are no longer able to use sign-in sheet…" at bounding box center [232, 139] width 124 height 54
click at [413, 119] on span "False" at bounding box center [421, 122] width 17 height 9
click at [411, 119] on input "False" at bounding box center [407, 122] width 8 height 7
radio input "true"
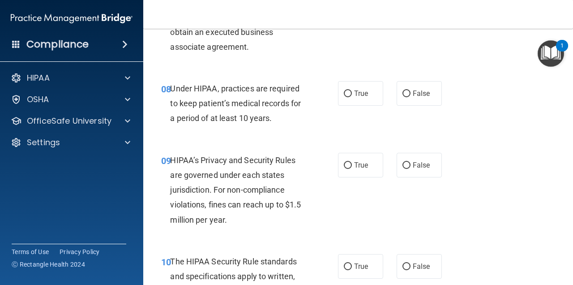
scroll to position [689, 0]
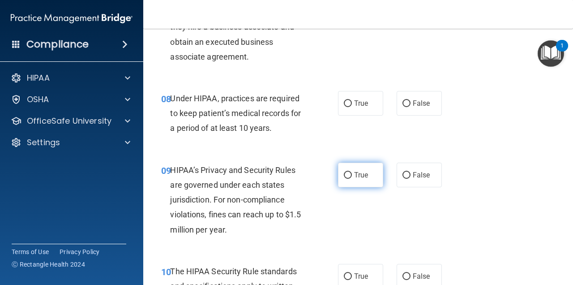
click at [363, 164] on label "True" at bounding box center [360, 175] width 45 height 25
click at [352, 172] on input "True" at bounding box center [348, 175] width 8 height 7
radio input "true"
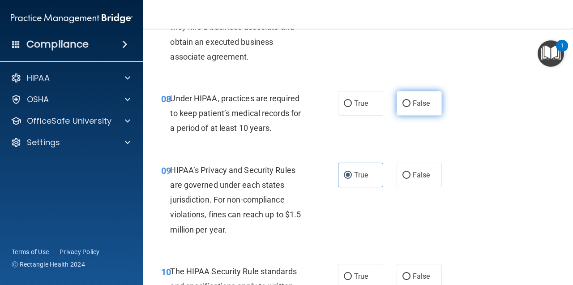
click at [424, 105] on label "False" at bounding box center [419, 103] width 45 height 25
click at [411, 105] on input "False" at bounding box center [407, 103] width 8 height 7
radio input "true"
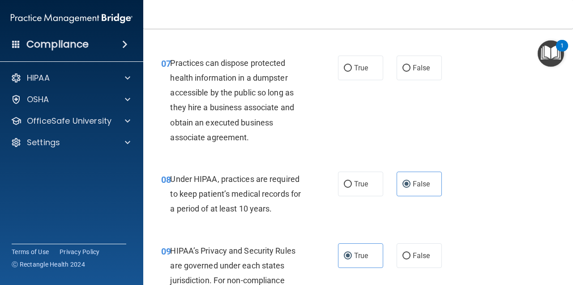
scroll to position [598, 0]
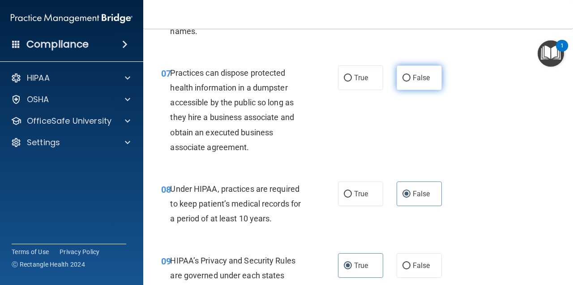
click at [414, 73] on span "False" at bounding box center [421, 77] width 17 height 9
click at [411, 75] on input "False" at bounding box center [407, 78] width 8 height 7
radio input "true"
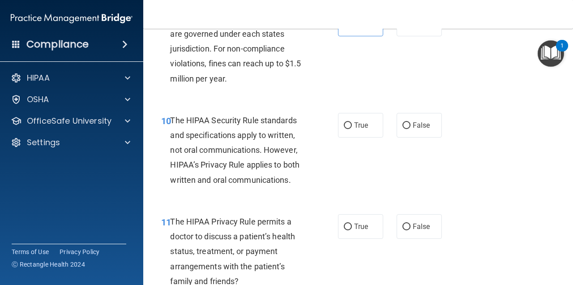
scroll to position [865, 0]
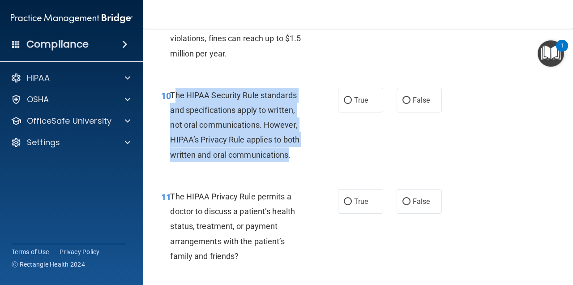
drag, startPoint x: 289, startPoint y: 150, endPoint x: 173, endPoint y: 89, distance: 131.4
click at [173, 90] on span "The HIPAA Security Rule standards and specifications apply to written, not oral…" at bounding box center [234, 124] width 129 height 69
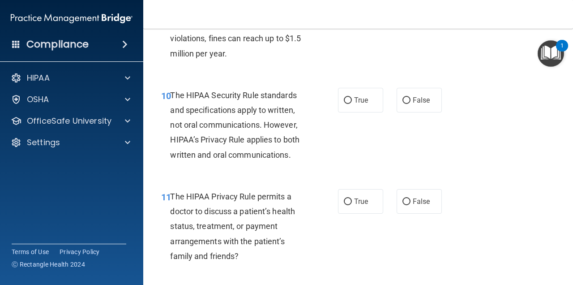
click at [172, 88] on div "The HIPAA Security Rule standards and specifications apply to written, not oral…" at bounding box center [241, 125] width 143 height 74
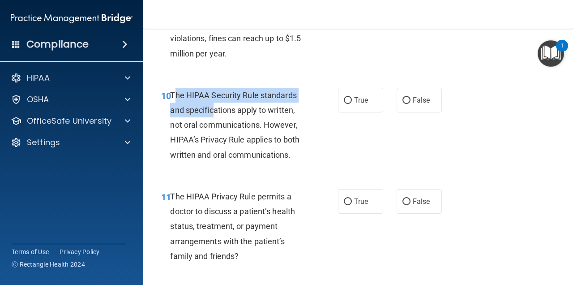
drag, startPoint x: 174, startPoint y: 88, endPoint x: 208, endPoint y: 98, distance: 35.4
click at [210, 99] on div "The HIPAA Security Rule standards and specifications apply to written, not oral…" at bounding box center [241, 125] width 143 height 74
click at [208, 98] on div "The HIPAA Security Rule standards and specifications apply to written, not oral…" at bounding box center [241, 125] width 143 height 74
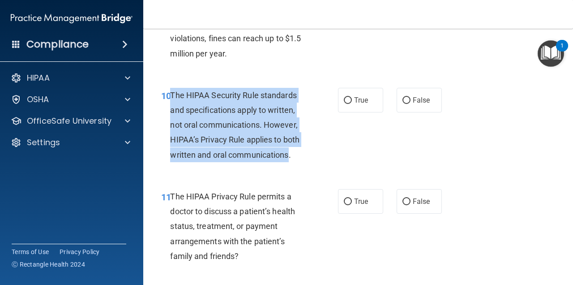
drag, startPoint x: 171, startPoint y: 90, endPoint x: 288, endPoint y: 154, distance: 133.3
click at [288, 154] on span "The HIPAA Security Rule standards and specifications apply to written, not oral…" at bounding box center [234, 124] width 129 height 69
copy span "The HIPAA Security Rule standards and specifications apply to written, not oral…"
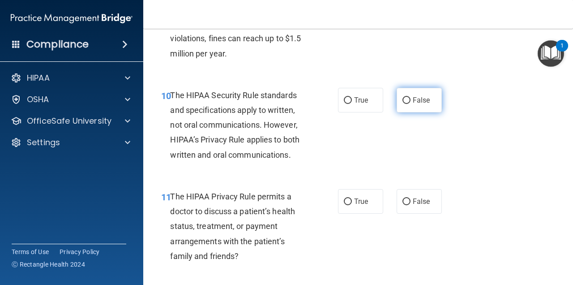
click at [422, 96] on span "False" at bounding box center [421, 100] width 17 height 9
click at [411, 97] on input "False" at bounding box center [407, 100] width 8 height 7
radio input "true"
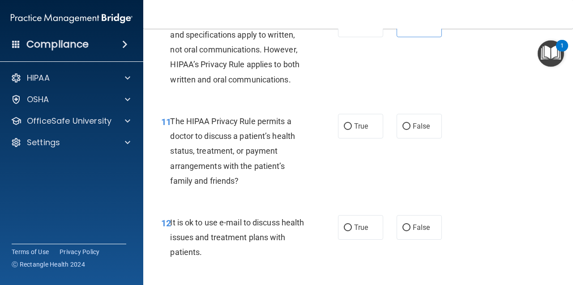
scroll to position [915, 0]
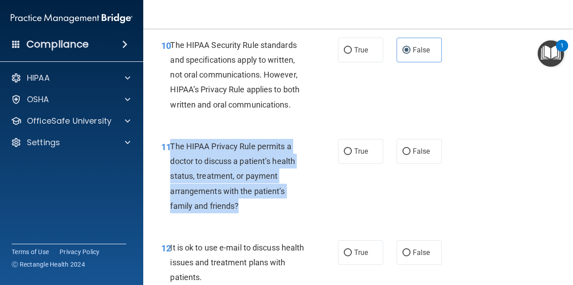
drag, startPoint x: 237, startPoint y: 199, endPoint x: 172, endPoint y: 141, distance: 87.9
click at [172, 142] on span "The HIPAA Privacy Rule permits a doctor to discuss a patient’s health status, t…" at bounding box center [232, 176] width 125 height 69
copy span "The HIPAA Privacy Rule permits a doctor to discuss a patient’s health status, t…"
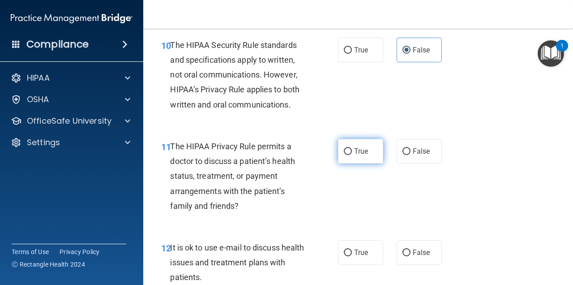
click at [349, 150] on label "True" at bounding box center [360, 151] width 45 height 25
click at [349, 150] on input "True" at bounding box center [348, 151] width 8 height 7
radio input "true"
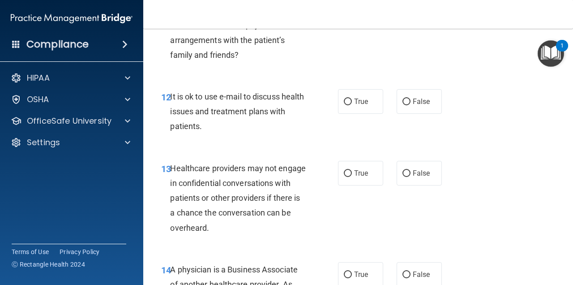
scroll to position [1071, 0]
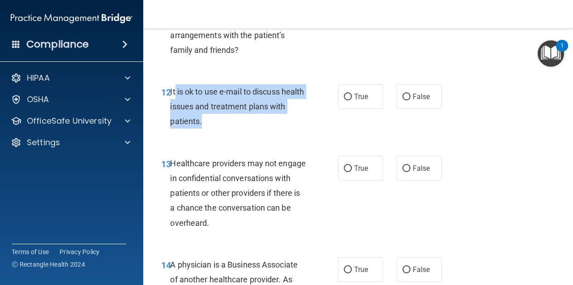
drag, startPoint x: 219, startPoint y: 116, endPoint x: 179, endPoint y: 86, distance: 51.2
click at [178, 86] on div "It is ok to use e-mail to discuss health issues and treatment plans with patien…" at bounding box center [241, 106] width 143 height 45
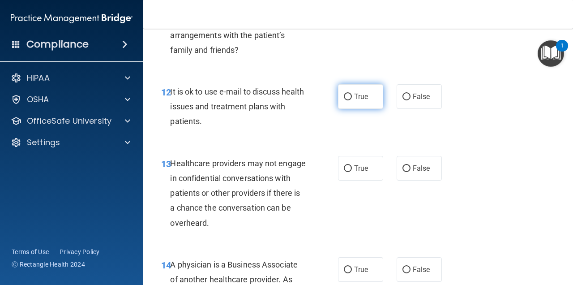
click at [341, 97] on label "True" at bounding box center [360, 96] width 45 height 25
click at [344, 97] on input "True" at bounding box center [348, 97] width 8 height 7
radio input "true"
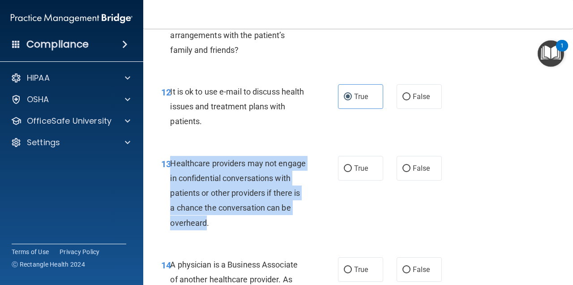
drag, startPoint x: 232, startPoint y: 219, endPoint x: 172, endPoint y: 154, distance: 88.1
click at [172, 159] on span "Healthcare providers may not engage in confidential conversations with patients…" at bounding box center [238, 193] width 136 height 69
copy span "Healthcare providers may not engage in confidential conversations with patients…"
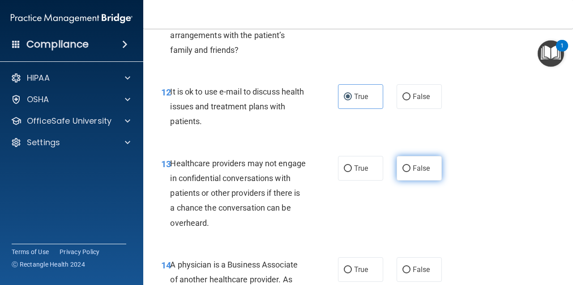
click at [413, 164] on span "False" at bounding box center [421, 168] width 17 height 9
click at [408, 165] on input "False" at bounding box center [407, 168] width 8 height 7
radio input "true"
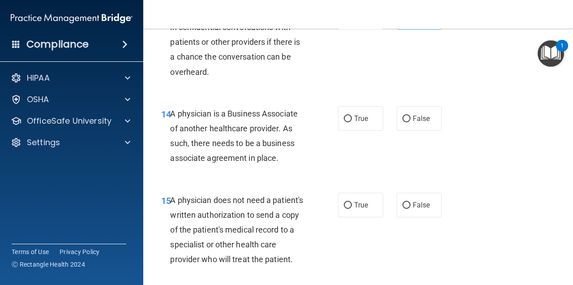
scroll to position [1252, 0]
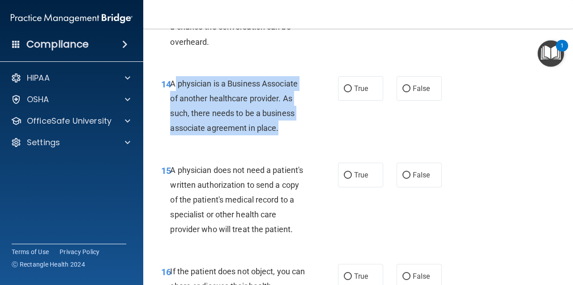
drag, startPoint x: 276, startPoint y: 122, endPoint x: 172, endPoint y: 76, distance: 113.3
click at [172, 79] on span "A physician is a Business Associate of another healthcare provider. As such, th…" at bounding box center [234, 106] width 128 height 54
copy span "A physician is a Business Associate of another healthcare provider. As such, th…"
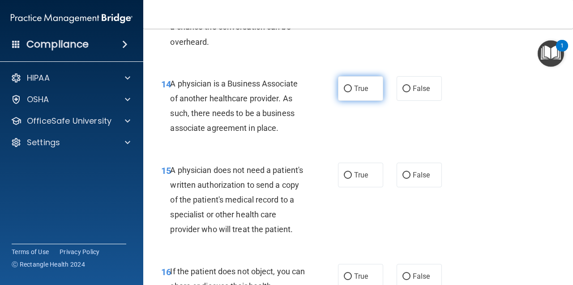
click at [348, 79] on label "True" at bounding box center [360, 88] width 45 height 25
click at [348, 86] on input "True" at bounding box center [348, 89] width 8 height 7
radio input "true"
click at [320, 139] on div "14 A physician is a Business Associate of another healthcare provider. As such,…" at bounding box center [359, 108] width 408 height 86
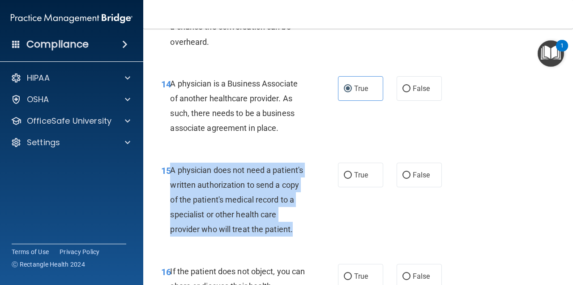
drag, startPoint x: 172, startPoint y: 164, endPoint x: 223, endPoint y: 236, distance: 87.7
click at [223, 236] on div "A physician does not need a patient's written authorization to send a copy of t…" at bounding box center [241, 200] width 143 height 74
copy span "A physician does not need a patient's written authorization to send a copy of t…"
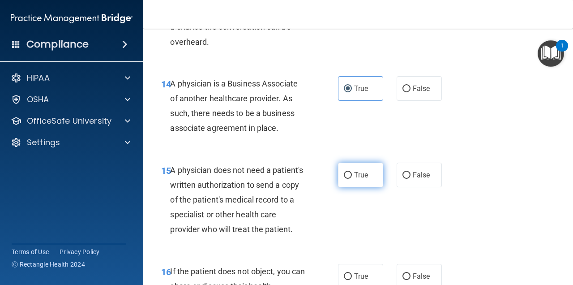
click at [349, 163] on label "True" at bounding box center [360, 175] width 45 height 25
click at [349, 172] on input "True" at bounding box center [348, 175] width 8 height 7
radio input "true"
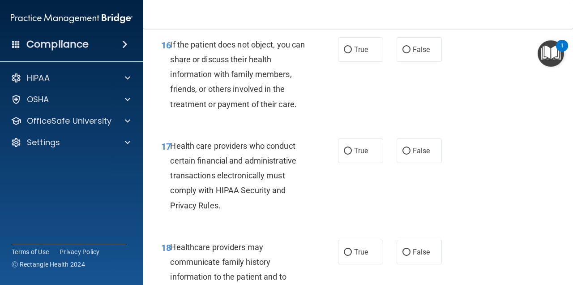
scroll to position [1488, 0]
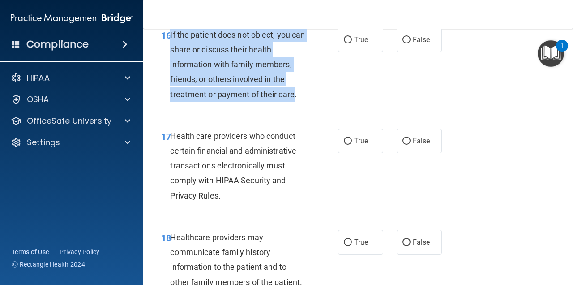
drag, startPoint x: 294, startPoint y: 102, endPoint x: 171, endPoint y: 42, distance: 137.0
click at [171, 42] on span "If the patient does not object, you can share or discuss their health informati…" at bounding box center [237, 64] width 135 height 69
copy span "If the patient does not object, you can share or discuss their health informati…"
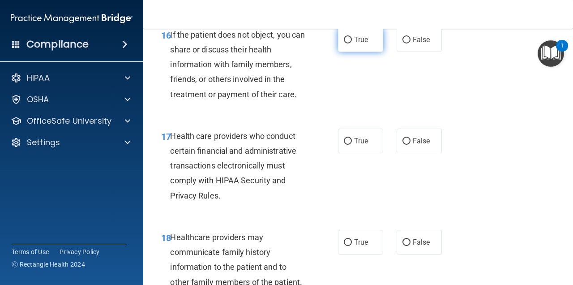
click at [354, 44] on span "True" at bounding box center [361, 39] width 14 height 9
click at [352, 43] on input "True" at bounding box center [348, 40] width 8 height 7
radio input "true"
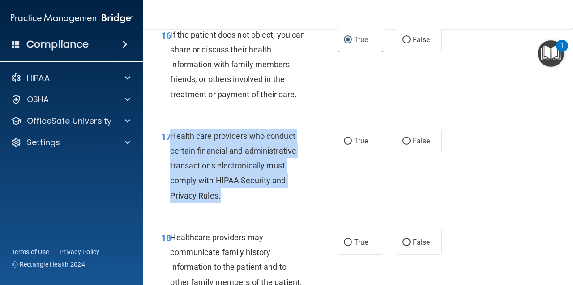
drag, startPoint x: 220, startPoint y: 203, endPoint x: 171, endPoint y: 141, distance: 79.4
click at [172, 141] on span "Health care providers who conduct certain financial and administrative transact…" at bounding box center [233, 165] width 126 height 69
click at [345, 145] on input "True" at bounding box center [348, 141] width 8 height 7
radio input "true"
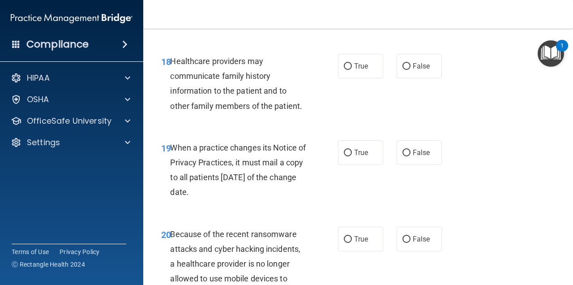
scroll to position [1649, 0]
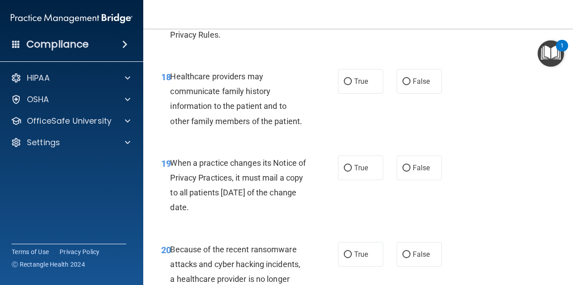
click at [302, 127] on div "Healthcare providers may communicate family history information to the patient …" at bounding box center [241, 99] width 143 height 60
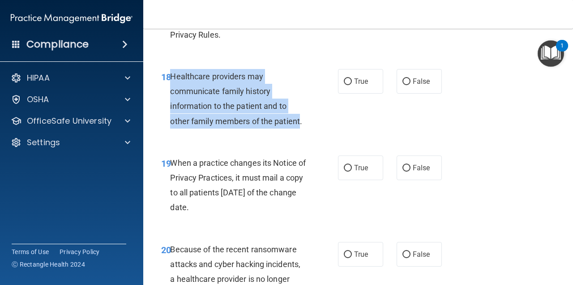
drag, startPoint x: 301, startPoint y: 129, endPoint x: 172, endPoint y: 78, distance: 138.4
click at [172, 78] on span "Healthcare providers may communicate family history information to the patient …" at bounding box center [236, 99] width 132 height 54
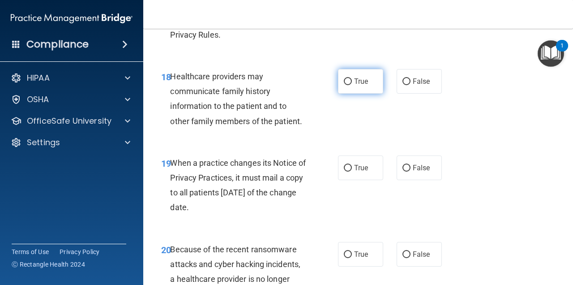
click at [369, 94] on label "True" at bounding box center [360, 81] width 45 height 25
click at [352, 85] on input "True" at bounding box center [348, 81] width 8 height 7
radio input "true"
drag, startPoint x: 229, startPoint y: 215, endPoint x: 175, endPoint y: 168, distance: 71.5
click at [176, 169] on span "When a practice changes its Notice of Privacy Practices, it must mail a copy to…" at bounding box center [238, 185] width 136 height 54
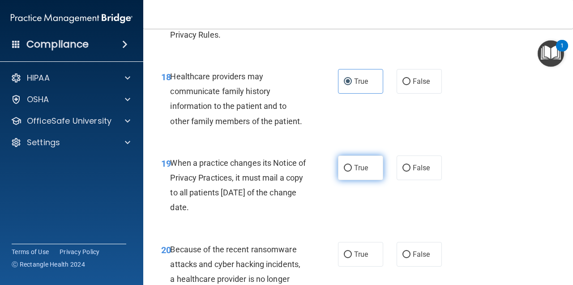
click at [361, 180] on label "True" at bounding box center [360, 167] width 45 height 25
click at [352, 172] on input "True" at bounding box center [348, 168] width 8 height 7
radio input "true"
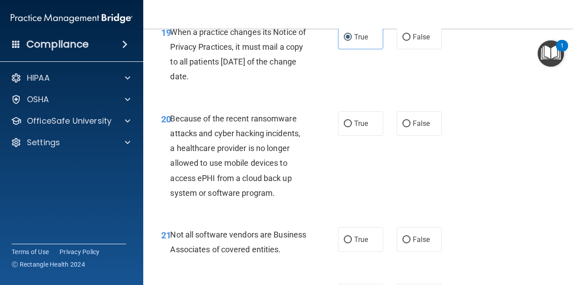
scroll to position [1815, 0]
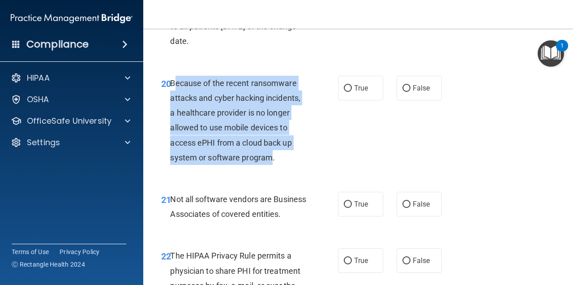
drag, startPoint x: 271, startPoint y: 160, endPoint x: 172, endPoint y: 87, distance: 122.6
click at [173, 87] on span "Because of the recent ransomware attacks and cyber hacking incidents, a healthc…" at bounding box center [235, 120] width 130 height 84
drag, startPoint x: 172, startPoint y: 87, endPoint x: 274, endPoint y: 168, distance: 130.1
click at [274, 165] on div "Because of the recent ransomware attacks and cyber hacking incidents, a healthc…" at bounding box center [241, 120] width 143 height 89
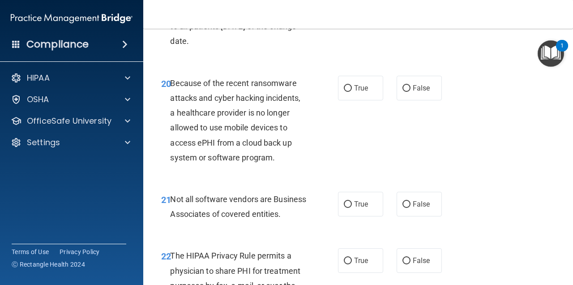
click at [431, 77] on div "20 Because of the recent ransomware attacks and cyber hacking incidents, a heal…" at bounding box center [359, 122] width 408 height 116
click at [419, 92] on span "False" at bounding box center [421, 88] width 17 height 9
click at [411, 92] on input "False" at bounding box center [407, 88] width 8 height 7
radio input "true"
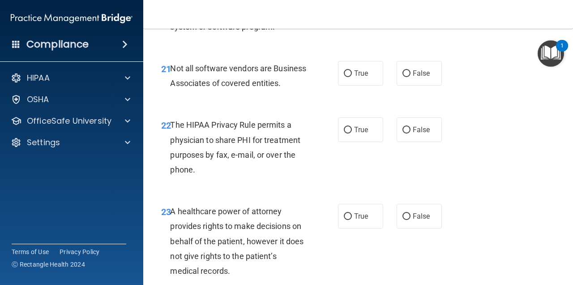
scroll to position [1961, 0]
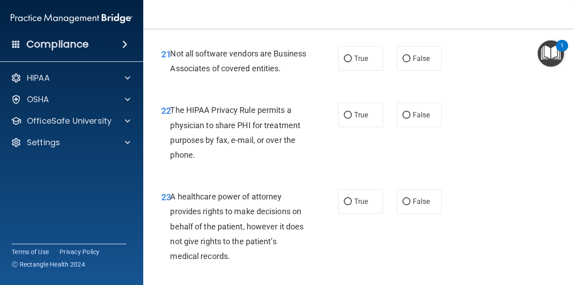
click at [357, 78] on div "21 Not all software vendors are Business Associates of covered entities. True F…" at bounding box center [359, 63] width 408 height 56
click at [357, 50] on div "21 Not all software vendors are Business Associates of covered entities. True F…" at bounding box center [359, 63] width 408 height 56
click at [344, 62] on input "True" at bounding box center [348, 59] width 8 height 7
radio input "true"
click at [357, 119] on span "True" at bounding box center [361, 115] width 14 height 9
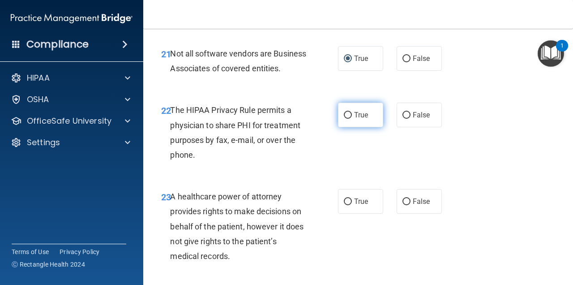
click at [352, 119] on input "True" at bounding box center [348, 115] width 8 height 7
radio input "true"
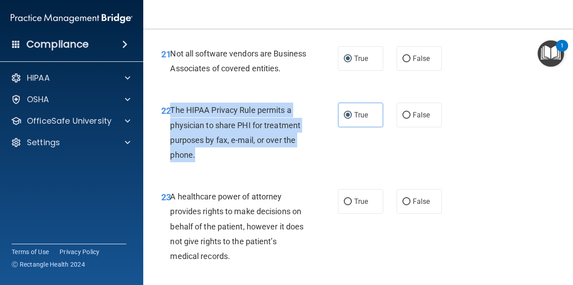
drag, startPoint x: 196, startPoint y: 180, endPoint x: 171, endPoint y: 129, distance: 56.7
click at [172, 129] on div "The HIPAA Privacy Rule permits a physician to share PHI for treatment purposes …" at bounding box center [241, 133] width 143 height 60
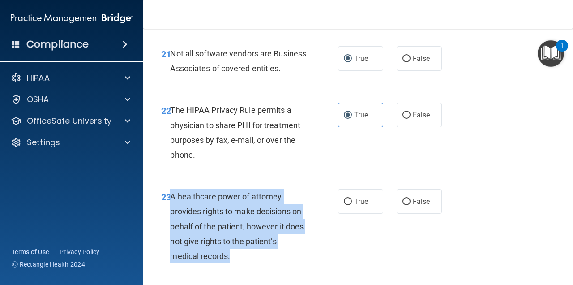
drag, startPoint x: 171, startPoint y: 215, endPoint x: 232, endPoint y: 270, distance: 82.8
click at [232, 263] on div "A healthcare power of attorney provides rights to make decisions on behalf of t…" at bounding box center [241, 226] width 143 height 74
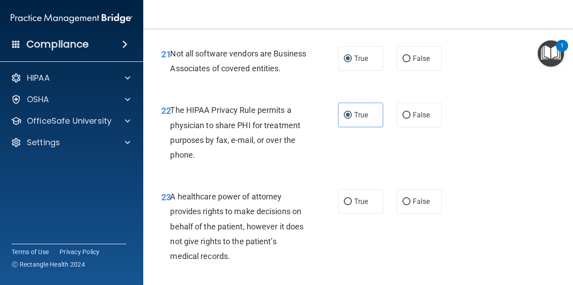
click at [223, 1] on nav "Toggle navigation Kate Keplinger kmkeplinger96@gmail.com Manage My Enterprise M…" at bounding box center [358, 14] width 430 height 29
click at [404, 214] on label "False" at bounding box center [419, 201] width 45 height 25
click at [404, 205] on input "False" at bounding box center [407, 201] width 8 height 7
radio input "true"
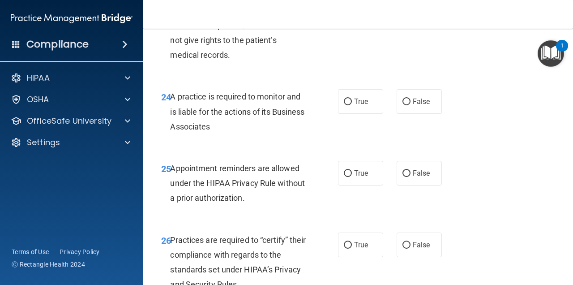
scroll to position [2177, 0]
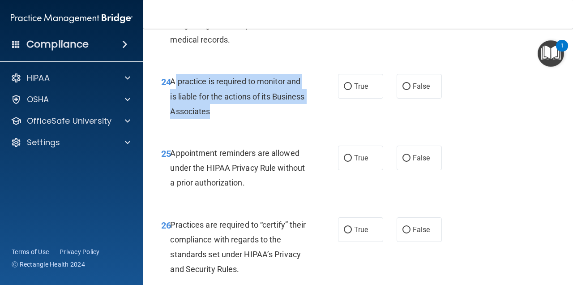
drag, startPoint x: 244, startPoint y: 131, endPoint x: 175, endPoint y: 95, distance: 77.7
click at [175, 96] on span "A practice is required to monitor and is liable for the actions of its Business…" at bounding box center [237, 96] width 134 height 39
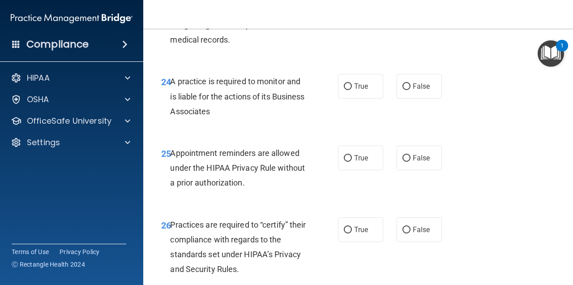
click at [181, 102] on span "A practice is required to monitor and is liable for the actions of its Business…" at bounding box center [237, 96] width 134 height 39
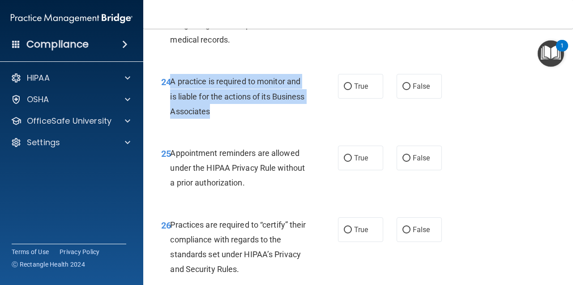
drag, startPoint x: 171, startPoint y: 98, endPoint x: 242, endPoint y: 136, distance: 80.1
click at [243, 119] on div "A practice is required to monitor and is liable for the actions of its Business…" at bounding box center [241, 96] width 143 height 45
click at [403, 162] on input "False" at bounding box center [407, 158] width 8 height 7
radio input "true"
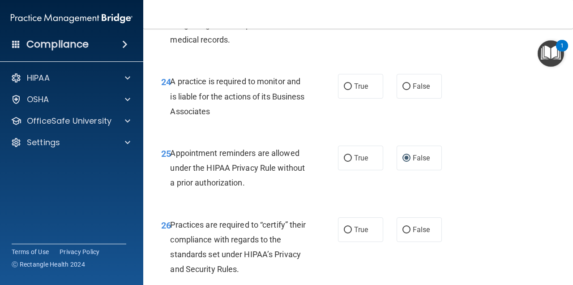
drag, startPoint x: 409, startPoint y: 137, endPoint x: 410, endPoint y: 120, distance: 17.0
click at [410, 134] on div "24 A practice is required to monitor and is liable for the actions of its Busin…" at bounding box center [359, 99] width 408 height 72
click at [410, 120] on div "24 A practice is required to monitor and is liable for the actions of its Busin…" at bounding box center [359, 99] width 408 height 72
click at [421, 98] on label "False" at bounding box center [419, 86] width 45 height 25
click at [411, 90] on input "False" at bounding box center [407, 86] width 8 height 7
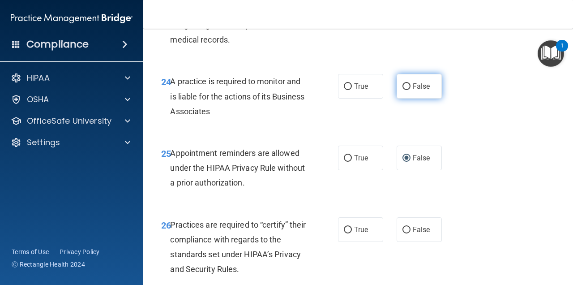
radio input "true"
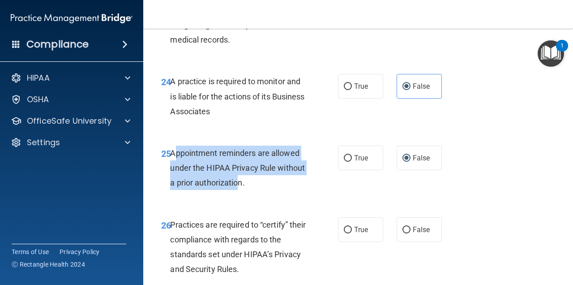
drag, startPoint x: 270, startPoint y: 200, endPoint x: 176, endPoint y: 173, distance: 97.1
click at [176, 173] on span "Appointment reminders are allowed under the HIPAA Privacy Rule without a prior …" at bounding box center [237, 167] width 135 height 39
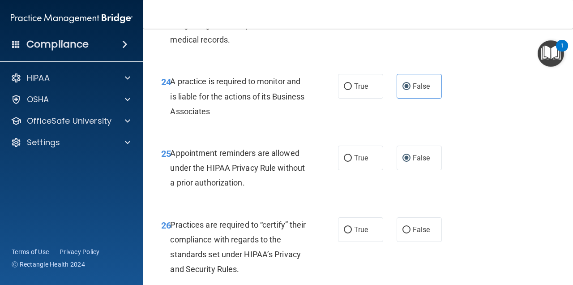
click at [267, 206] on div "25 Appointment reminders are allowed under the HIPAA Privacy Rule without a pri…" at bounding box center [359, 170] width 408 height 72
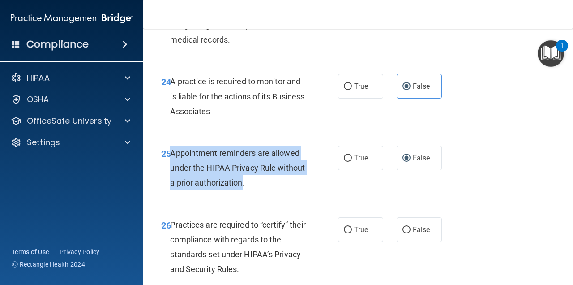
drag, startPoint x: 272, startPoint y: 202, endPoint x: 170, endPoint y: 170, distance: 107.4
click at [171, 170] on span "Appointment reminders are allowed under the HIPAA Privacy Rule without a prior …" at bounding box center [237, 167] width 135 height 39
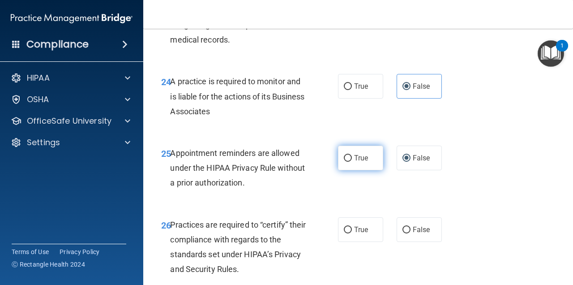
click at [347, 170] on label "True" at bounding box center [360, 158] width 45 height 25
click at [347, 162] on input "True" at bounding box center [348, 158] width 8 height 7
radio input "true"
radio input "false"
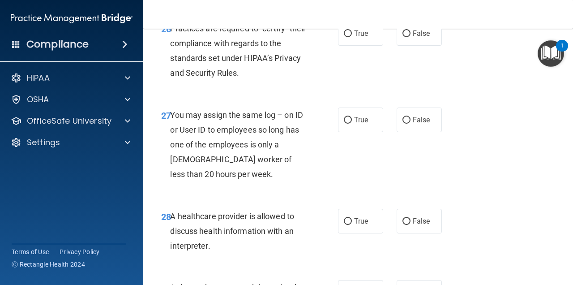
scroll to position [2308, 0]
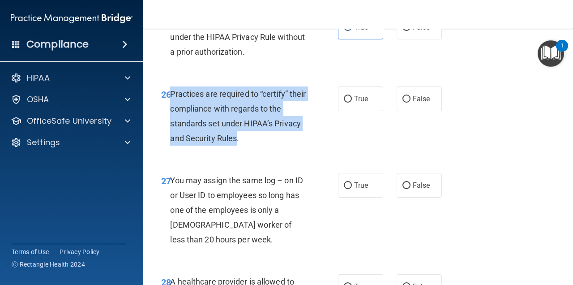
drag, startPoint x: 238, startPoint y: 159, endPoint x: 172, endPoint y: 112, distance: 81.2
click at [172, 111] on span "Practices are required to “certify” their compliance with regards to the standa…" at bounding box center [238, 116] width 136 height 54
click at [194, 127] on span "Practices are required to “certify” their compliance with regards to the standa…" at bounding box center [238, 116] width 136 height 54
drag, startPoint x: 237, startPoint y: 158, endPoint x: 169, endPoint y: 108, distance: 83.9
click at [171, 108] on span "Practices are required to “certify” their compliance with regards to the standa…" at bounding box center [238, 116] width 136 height 54
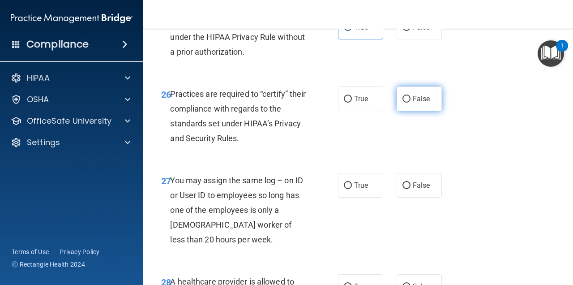
click at [421, 103] on span "False" at bounding box center [421, 99] width 17 height 9
click at [411, 103] on input "False" at bounding box center [407, 99] width 8 height 7
radio input "true"
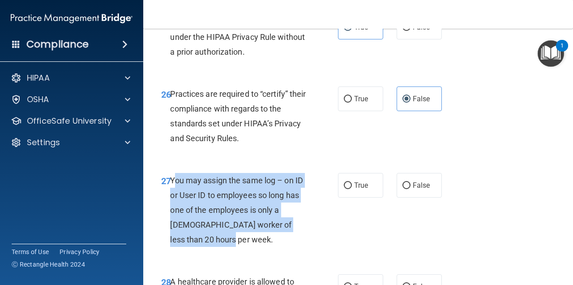
drag, startPoint x: 226, startPoint y: 259, endPoint x: 171, endPoint y: 192, distance: 86.9
click at [172, 192] on div "You may assign the same log – on ID or User ID to employees so long has one of …" at bounding box center [241, 210] width 143 height 74
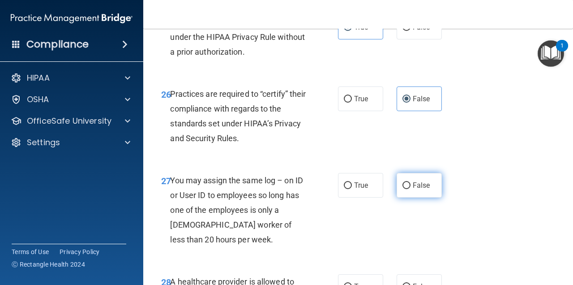
click at [425, 189] on span "False" at bounding box center [421, 185] width 17 height 9
click at [411, 189] on input "False" at bounding box center [407, 185] width 8 height 7
radio input "true"
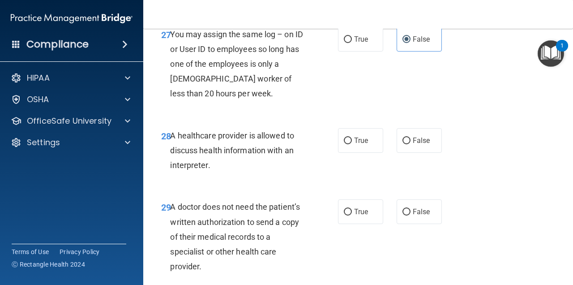
scroll to position [2444, 0]
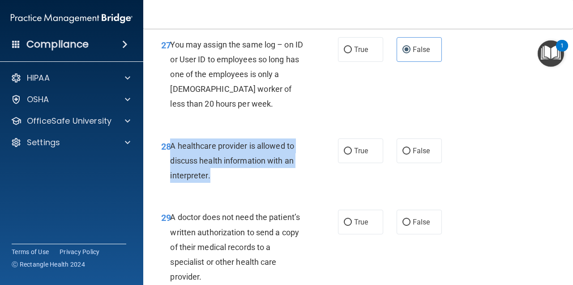
drag, startPoint x: 209, startPoint y: 195, endPoint x: 171, endPoint y: 163, distance: 50.2
click at [171, 163] on span "A healthcare provider is allowed to discuss health information with an interpre…" at bounding box center [232, 160] width 124 height 39
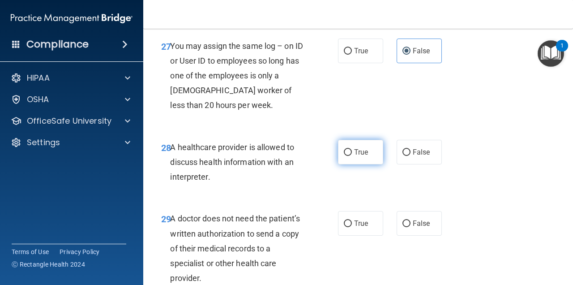
click at [356, 164] on label "True" at bounding box center [360, 152] width 45 height 25
click at [352, 156] on input "True" at bounding box center [348, 152] width 8 height 7
radio input "true"
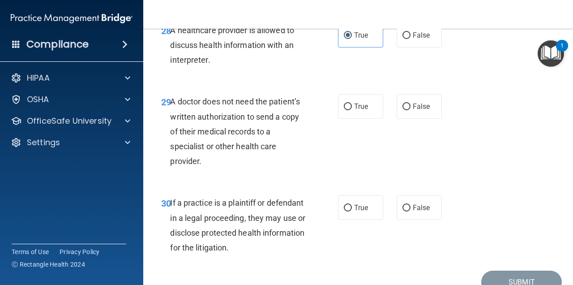
scroll to position [2584, 0]
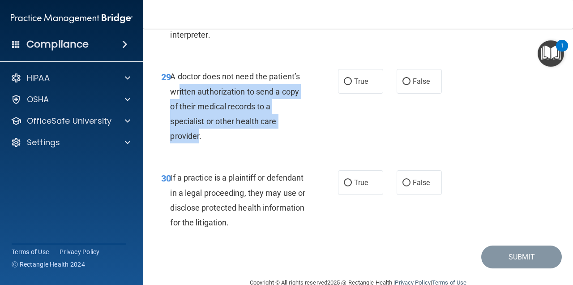
drag, startPoint x: 197, startPoint y: 153, endPoint x: 176, endPoint y: 107, distance: 50.7
click at [176, 107] on span "A doctor does not need the patient’s written authorization to send a copy of th…" at bounding box center [235, 106] width 130 height 69
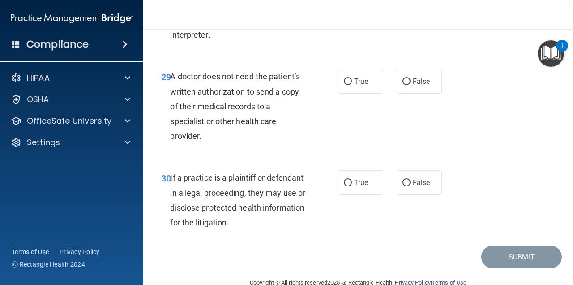
click at [198, 143] on div "A doctor does not need the patient’s written authorization to send a copy of th…" at bounding box center [241, 106] width 143 height 74
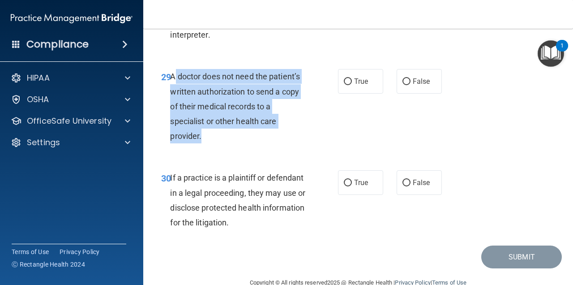
drag, startPoint x: 200, startPoint y: 153, endPoint x: 169, endPoint y: 90, distance: 69.7
click at [171, 90] on span "A doctor does not need the patient’s written authorization to send a copy of th…" at bounding box center [235, 106] width 130 height 69
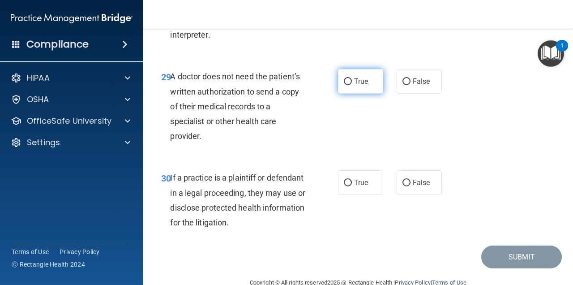
click at [354, 94] on label "True" at bounding box center [360, 81] width 45 height 25
click at [352, 85] on input "True" at bounding box center [348, 81] width 8 height 7
radio input "true"
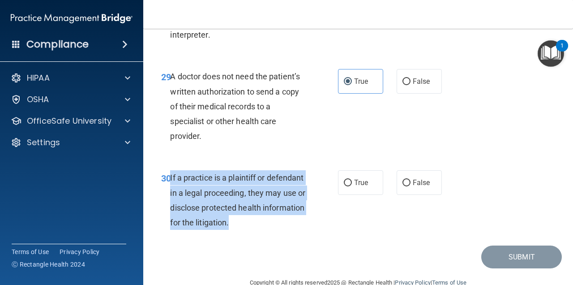
drag, startPoint x: 273, startPoint y: 239, endPoint x: 169, endPoint y: 194, distance: 113.2
click at [169, 194] on div "30 If a practice is a plaintiff or defendant in a legal proceeding, they may us…" at bounding box center [250, 202] width 204 height 64
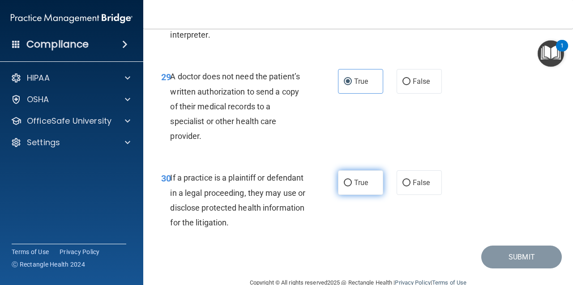
click at [350, 195] on label "True" at bounding box center [360, 182] width 45 height 25
click at [350, 186] on input "True" at bounding box center [348, 183] width 8 height 7
radio input "true"
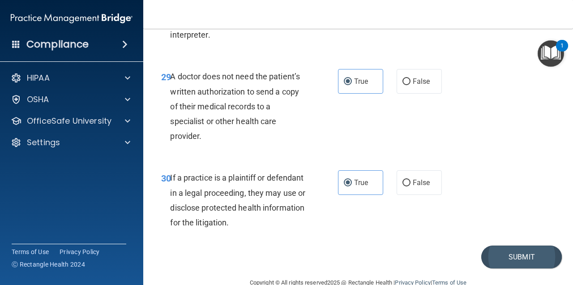
click at [515, 268] on button "Submit" at bounding box center [522, 256] width 81 height 23
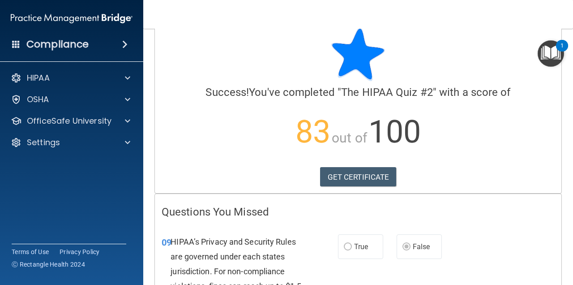
scroll to position [7, 0]
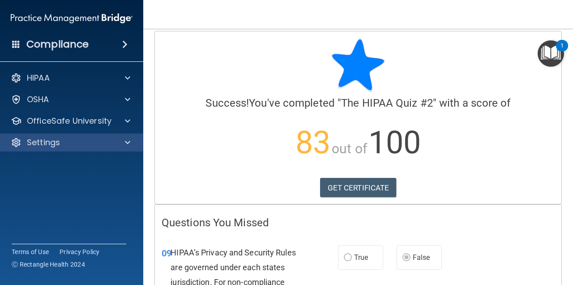
click at [120, 149] on div "Settings" at bounding box center [72, 142] width 144 height 18
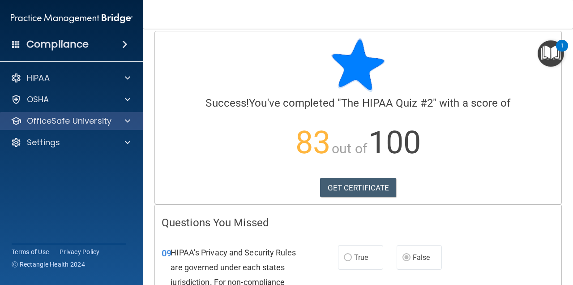
click at [133, 127] on div "OfficeSafe University" at bounding box center [72, 121] width 144 height 18
click at [129, 116] on span at bounding box center [127, 121] width 5 height 11
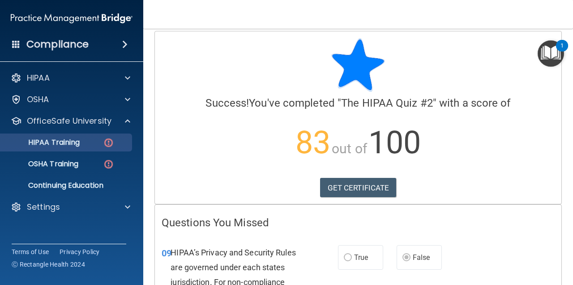
click at [87, 143] on div "HIPAA Training" at bounding box center [67, 142] width 122 height 9
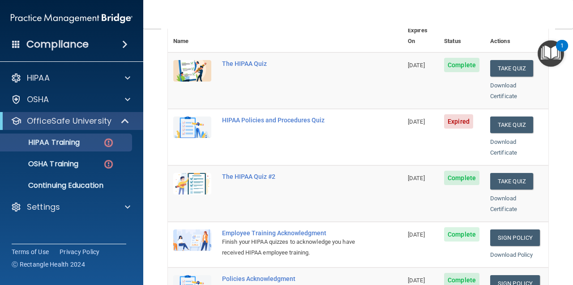
scroll to position [114, 0]
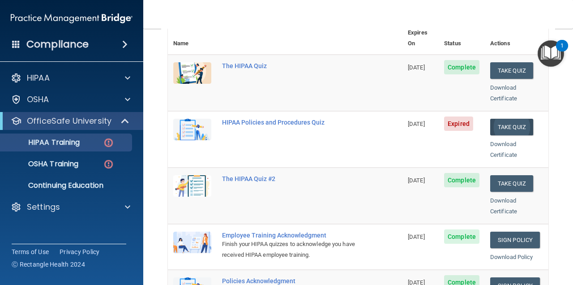
click at [506, 119] on button "Take Quiz" at bounding box center [511, 127] width 43 height 17
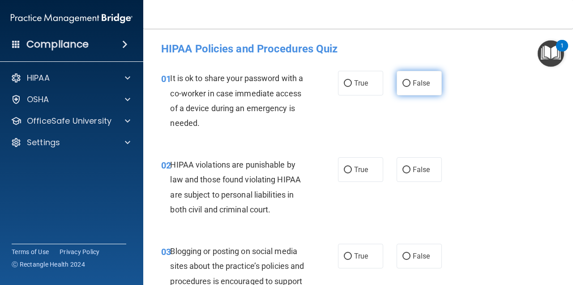
click at [413, 81] on span "False" at bounding box center [421, 83] width 17 height 9
click at [411, 81] on input "False" at bounding box center [407, 83] width 8 height 7
radio input "true"
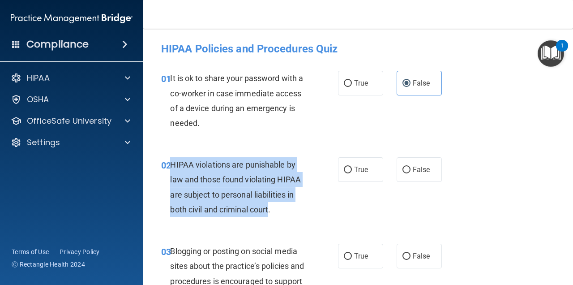
drag, startPoint x: 271, startPoint y: 210, endPoint x: 171, endPoint y: 160, distance: 112.0
click at [171, 160] on span "HIPAA violations are punishable by law and those found violating HIPAA are subj…" at bounding box center [235, 187] width 131 height 54
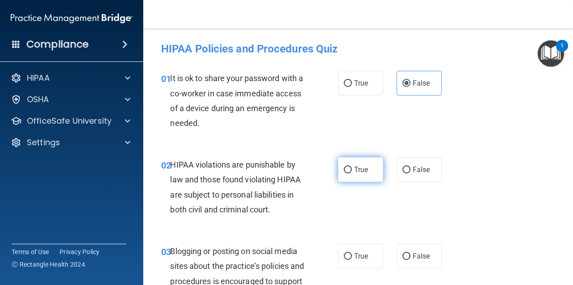
click at [353, 160] on label "True" at bounding box center [360, 169] width 45 height 25
click at [352, 167] on input "True" at bounding box center [348, 170] width 8 height 7
radio input "true"
drag, startPoint x: 569, startPoint y: 44, endPoint x: 569, endPoint y: 50, distance: 5.8
click at [569, 50] on body "Compliance HIPAA Documents and Policies Report an Incident Business Associates …" at bounding box center [286, 142] width 573 height 285
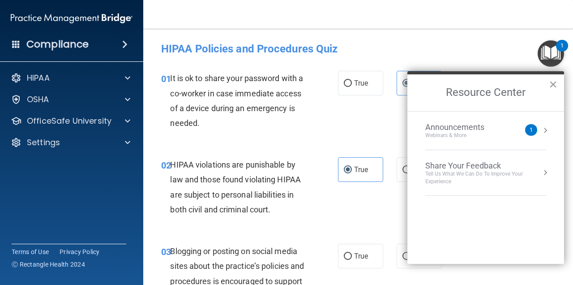
click at [557, 86] on button "×" at bounding box center [553, 84] width 9 height 14
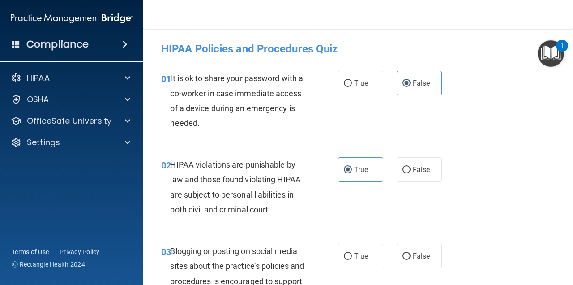
click at [568, 52] on div "1" at bounding box center [562, 46] width 12 height 12
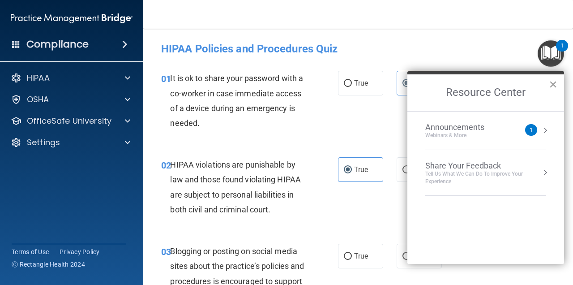
click at [554, 84] on button "×" at bounding box center [553, 84] width 9 height 14
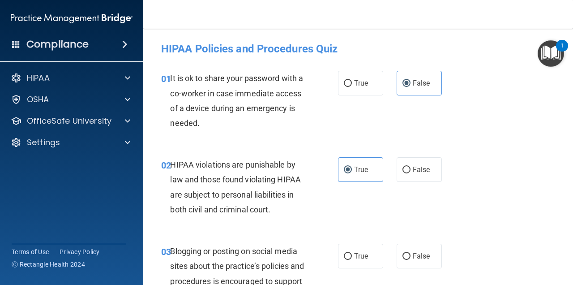
drag, startPoint x: 570, startPoint y: 47, endPoint x: 567, endPoint y: 60, distance: 13.8
click at [567, 60] on body "Compliance HIPAA Documents and Policies Report an Incident Business Associates …" at bounding box center [286, 142] width 573 height 285
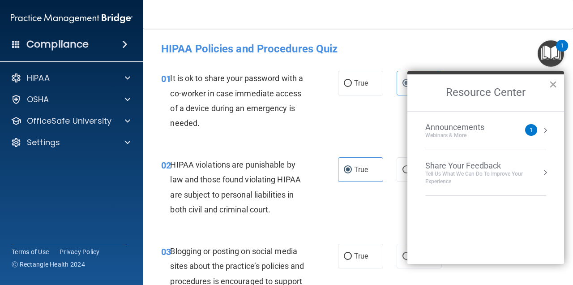
click at [549, 88] on button "×" at bounding box center [553, 84] width 9 height 14
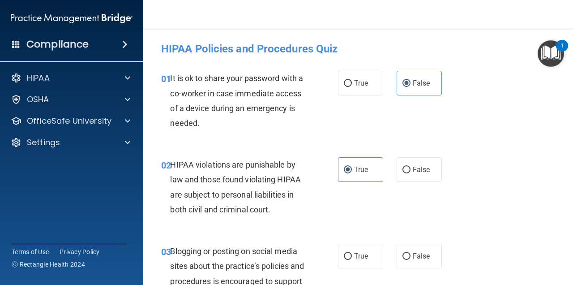
drag, startPoint x: 557, startPoint y: 87, endPoint x: 546, endPoint y: 93, distance: 12.2
click at [547, 92] on main "- HIPAA Policies and Procedures Quiz This quiz doesn’t expire until 05/07/2025.…" at bounding box center [358, 157] width 430 height 256
click at [546, 93] on div "01 It is ok to share your password with a co-worker in case immediate access of…" at bounding box center [359, 103] width 408 height 86
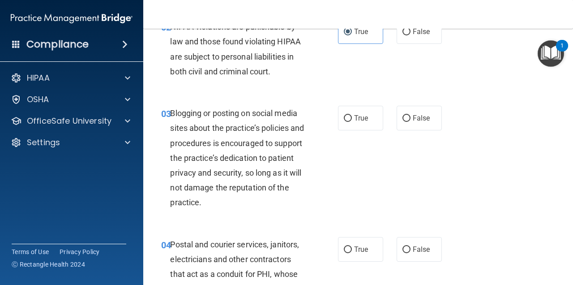
scroll to position [138, 0]
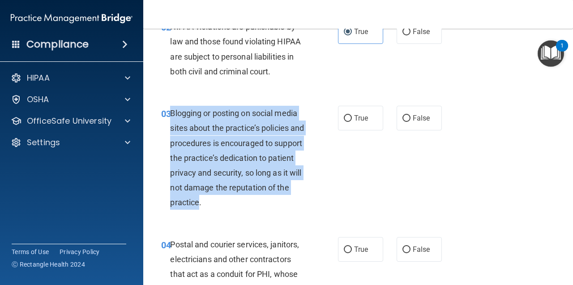
drag, startPoint x: 222, startPoint y: 202, endPoint x: 172, endPoint y: 112, distance: 103.1
click at [172, 112] on span "Blogging or posting on social media sites about the practice’s policies and pro…" at bounding box center [237, 157] width 134 height 99
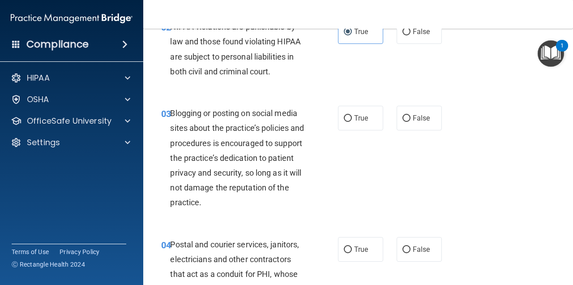
click at [252, 0] on nav "Toggle navigation Kate Keplinger kmkeplinger96@gmail.com Manage My Enterprise M…" at bounding box center [358, 14] width 430 height 29
click at [350, 121] on label "True" at bounding box center [360, 118] width 45 height 25
click at [350, 121] on input "True" at bounding box center [348, 118] width 8 height 7
radio input "true"
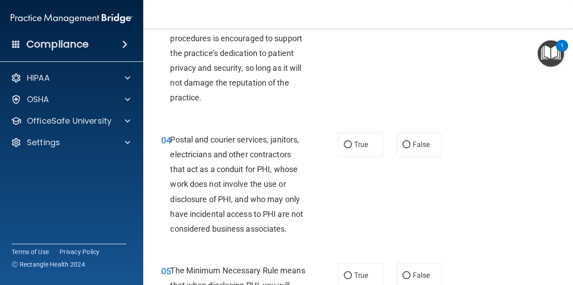
scroll to position [325, 0]
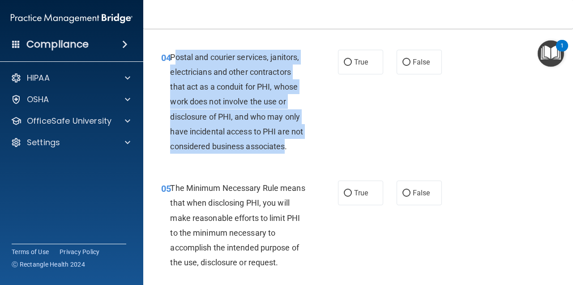
drag, startPoint x: 300, startPoint y: 145, endPoint x: 172, endPoint y: 51, distance: 158.3
click at [172, 52] on span "Postal and courier services, janitors, electricians and other contractors that …" at bounding box center [236, 101] width 133 height 99
drag, startPoint x: 172, startPoint y: 51, endPoint x: 300, endPoint y: 147, distance: 159.6
click at [300, 147] on span "Postal and courier services, janitors, electricians and other contractors that …" at bounding box center [236, 101] width 133 height 99
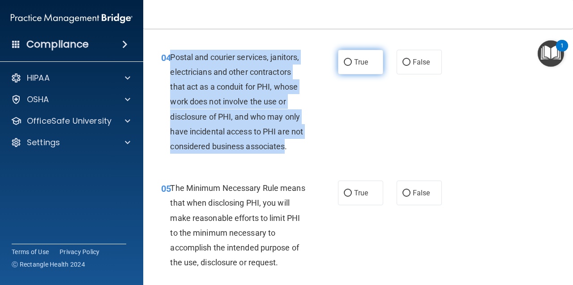
click at [347, 61] on input "True" at bounding box center [348, 62] width 8 height 7
radio input "true"
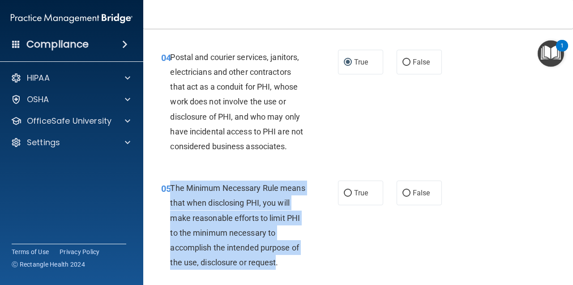
drag, startPoint x: 276, startPoint y: 258, endPoint x: 171, endPoint y: 183, distance: 128.8
click at [171, 183] on span "The Minimum Necessary Rule means that when disclosing PHI, you will make reason…" at bounding box center [237, 225] width 135 height 84
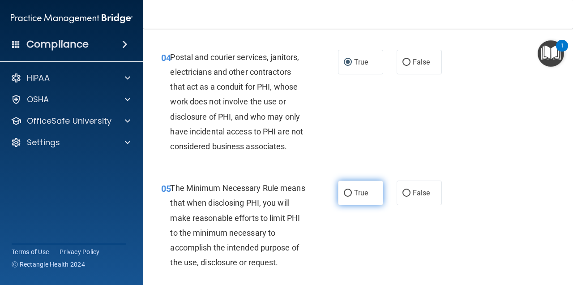
click at [354, 190] on span "True" at bounding box center [361, 193] width 14 height 9
click at [352, 190] on input "True" at bounding box center [348, 193] width 8 height 7
radio input "true"
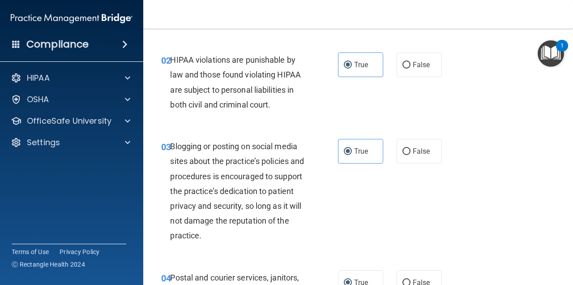
scroll to position [94, 0]
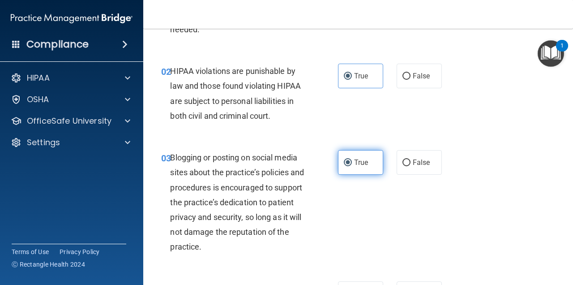
click at [371, 168] on label "True" at bounding box center [360, 162] width 45 height 25
click at [352, 166] on input "True" at bounding box center [348, 162] width 8 height 7
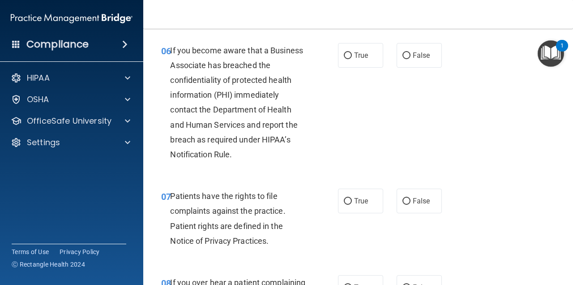
scroll to position [551, 0]
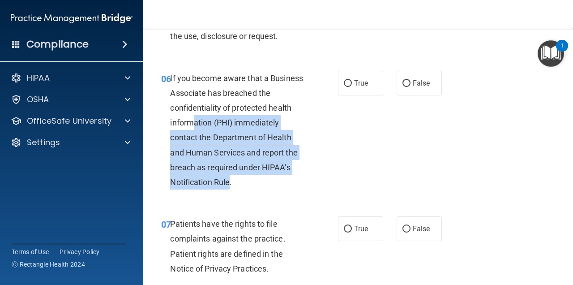
drag, startPoint x: 230, startPoint y: 180, endPoint x: 193, endPoint y: 111, distance: 78.4
click at [193, 112] on div "If you become aware that a Business Associate has breached the confidentiality …" at bounding box center [241, 130] width 143 height 119
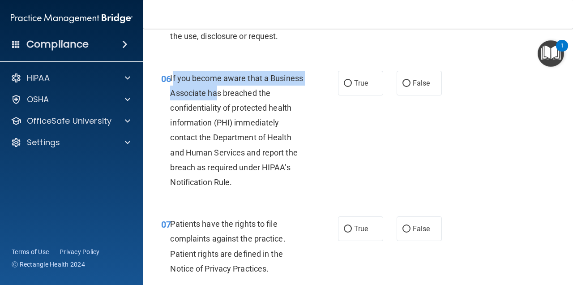
drag, startPoint x: 172, startPoint y: 75, endPoint x: 214, endPoint y: 82, distance: 42.1
click at [215, 83] on div "If you become aware that a Business Associate has breached the confidentiality …" at bounding box center [241, 130] width 143 height 119
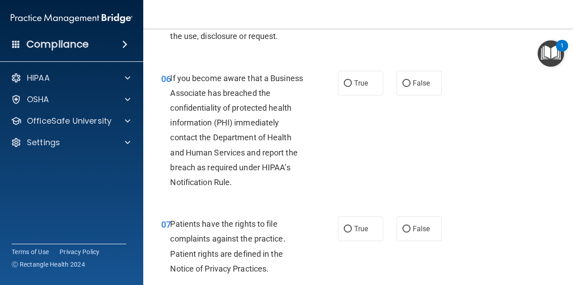
click at [170, 92] on span "If you become aware that a Business Associate has breached the confidentiality …" at bounding box center [236, 130] width 133 height 114
click at [171, 73] on span "If you become aware that a Business Associate has breached the confidentiality …" at bounding box center [236, 130] width 133 height 114
click at [170, 71] on div "If you become aware that a Business Associate has breached the confidentiality …" at bounding box center [241, 130] width 143 height 119
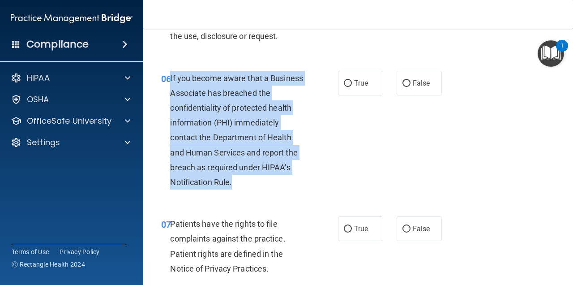
drag, startPoint x: 171, startPoint y: 72, endPoint x: 235, endPoint y: 181, distance: 126.9
click at [235, 181] on div "If you become aware that a Business Associate has breached the confidentiality …" at bounding box center [241, 130] width 143 height 119
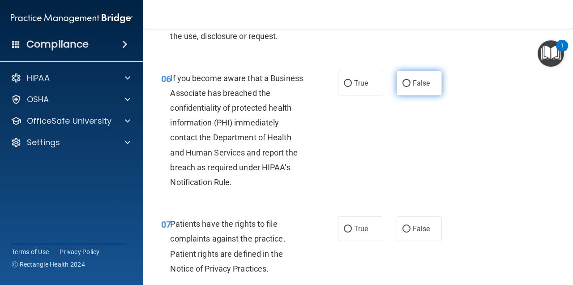
click at [402, 75] on label "False" at bounding box center [419, 83] width 45 height 25
click at [403, 80] on input "False" at bounding box center [407, 83] width 8 height 7
radio input "true"
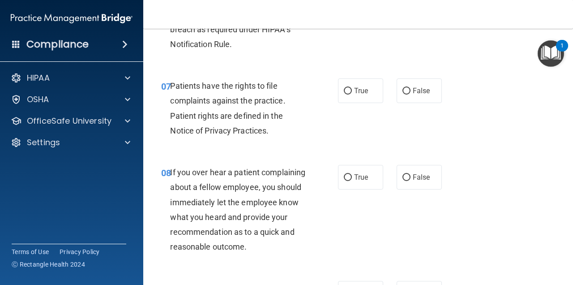
scroll to position [695, 0]
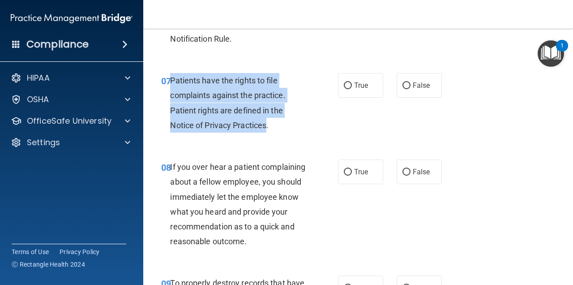
drag, startPoint x: 268, startPoint y: 122, endPoint x: 172, endPoint y: 76, distance: 107.2
click at [172, 76] on span "Patients have the rights to file complaints against the practice. Patient right…" at bounding box center [227, 103] width 115 height 54
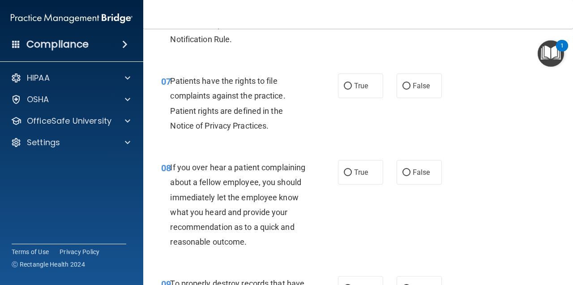
click at [363, 97] on div "07 Patients have the rights to file complaints against the practice. Patient ri…" at bounding box center [359, 105] width 408 height 86
click at [361, 68] on div "07 Patients have the rights to file complaints against the practice. Patient ri…" at bounding box center [359, 105] width 408 height 86
click at [349, 80] on label "True" at bounding box center [360, 85] width 45 height 25
click at [349, 83] on input "True" at bounding box center [348, 86] width 8 height 7
radio input "true"
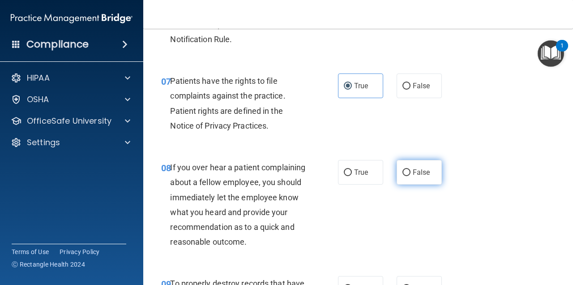
click at [418, 168] on span "False" at bounding box center [421, 172] width 17 height 9
click at [411, 169] on input "False" at bounding box center [407, 172] width 8 height 7
radio input "true"
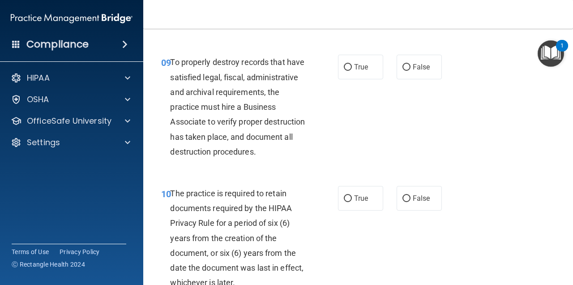
scroll to position [910, 0]
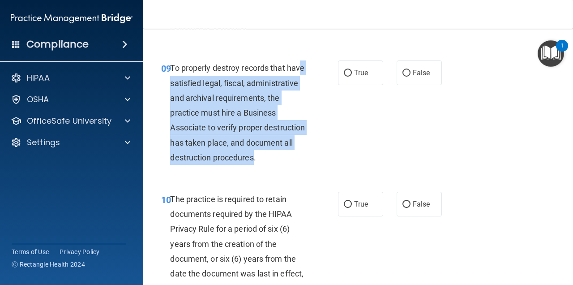
drag, startPoint x: 211, startPoint y: 182, endPoint x: 182, endPoint y: 87, distance: 99.0
click at [183, 88] on div "To properly destroy records that have satisfied legal, fiscal, administrative a…" at bounding box center [241, 112] width 143 height 104
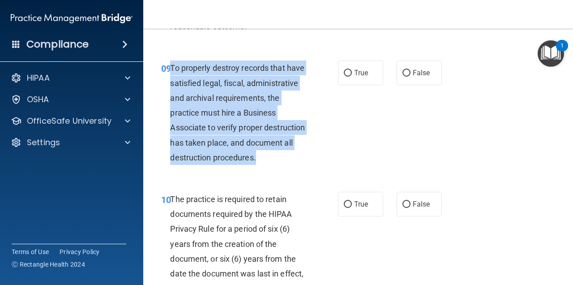
drag, startPoint x: 171, startPoint y: 77, endPoint x: 229, endPoint y: 178, distance: 116.4
click at [229, 165] on div "To properly destroy records that have satisfied legal, fiscal, administrative a…" at bounding box center [241, 112] width 143 height 104
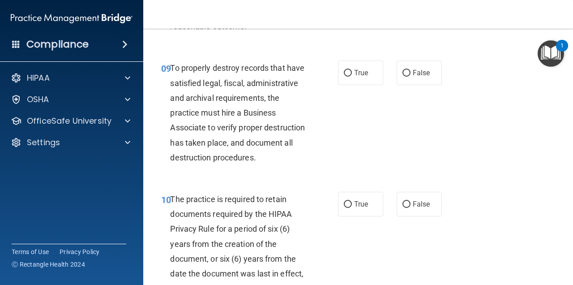
click at [416, 69] on div "09 To properly destroy records that have satisfied legal, fiscal, administrativ…" at bounding box center [359, 114] width 408 height 131
click at [409, 85] on label "False" at bounding box center [419, 72] width 45 height 25
click at [409, 77] on input "False" at bounding box center [407, 73] width 8 height 7
radio input "true"
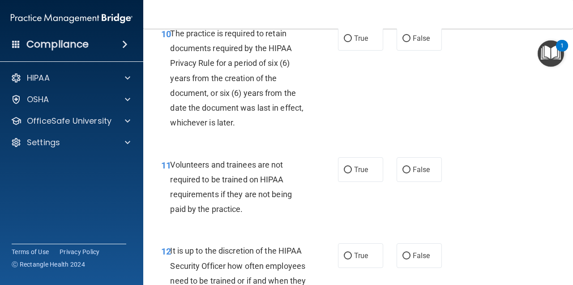
scroll to position [1053, 0]
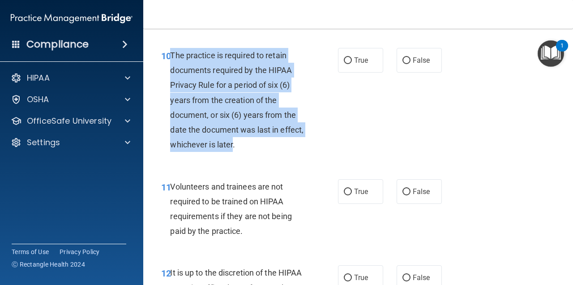
drag, startPoint x: 258, startPoint y: 169, endPoint x: 172, endPoint y: 78, distance: 124.8
click at [172, 78] on span "The practice is required to retain documents required by the HIPAA Privacy Rule…" at bounding box center [236, 100] width 133 height 99
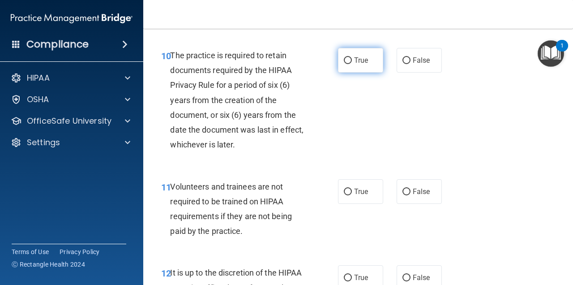
click at [349, 73] on label "True" at bounding box center [360, 60] width 45 height 25
click at [349, 64] on input "True" at bounding box center [348, 60] width 8 height 7
radio input "true"
click at [249, 239] on div "Volunteers and trainees are not required to be trained on HIPAA requirements if…" at bounding box center [241, 209] width 143 height 60
click at [235, 239] on div "Volunteers and trainees are not required to be trained on HIPAA requirements if…" at bounding box center [241, 209] width 143 height 60
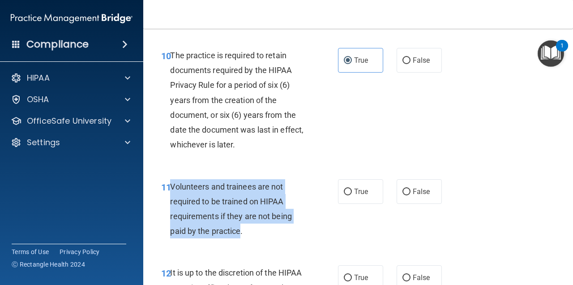
drag, startPoint x: 240, startPoint y: 254, endPoint x: 170, endPoint y: 207, distance: 84.4
click at [172, 208] on span "Volunteers and trainees are not required to be trained on HIPAA requirements if…" at bounding box center [230, 209] width 121 height 54
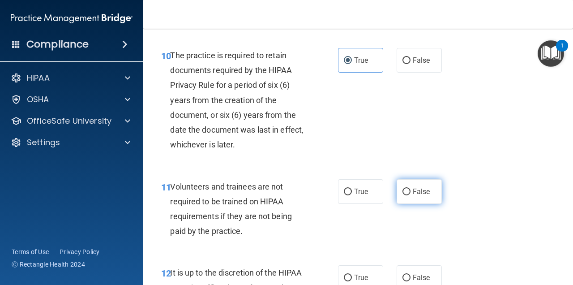
click at [397, 204] on label "False" at bounding box center [419, 191] width 45 height 25
click at [403, 195] on input "False" at bounding box center [407, 192] width 8 height 7
radio input "true"
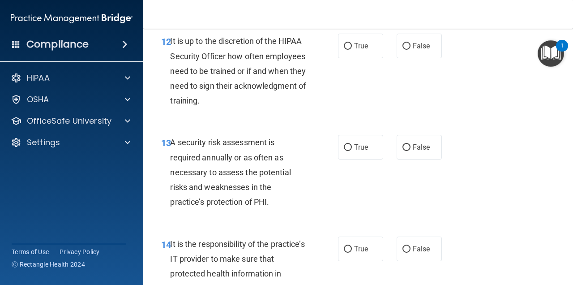
scroll to position [1252, 0]
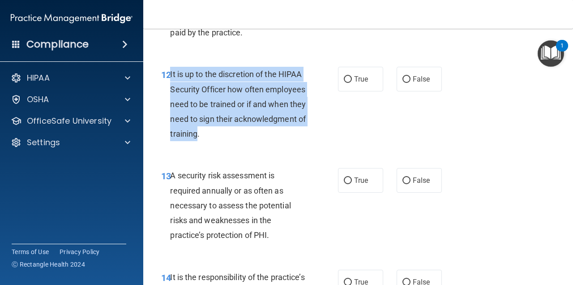
drag, startPoint x: 271, startPoint y: 158, endPoint x: 170, endPoint y: 95, distance: 118.3
click at [170, 95] on span "It is up to the discretion of the HIPAA Security Officer how often employees ne…" at bounding box center [238, 103] width 136 height 69
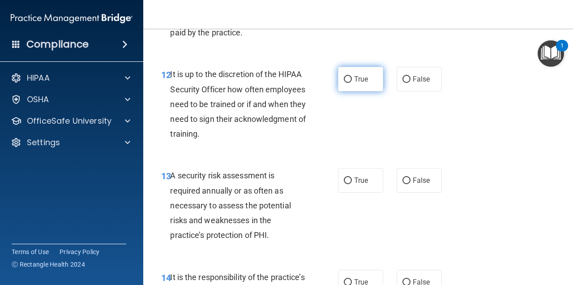
click at [347, 91] on label "True" at bounding box center [360, 79] width 45 height 25
click at [347, 83] on input "True" at bounding box center [348, 79] width 8 height 7
radio input "true"
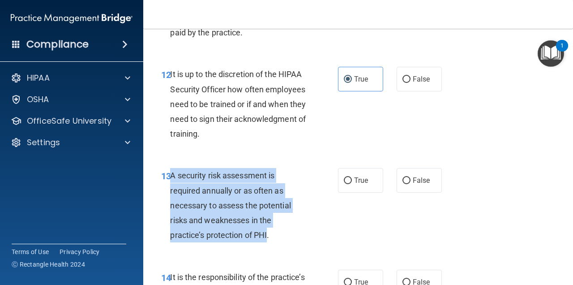
drag, startPoint x: 268, startPoint y: 259, endPoint x: 171, endPoint y: 198, distance: 114.5
click at [172, 199] on span "A security risk assessment is required annually or as often as necessary to ass…" at bounding box center [230, 205] width 120 height 69
click at [349, 193] on label "True" at bounding box center [360, 180] width 45 height 25
click at [349, 184] on input "True" at bounding box center [348, 180] width 8 height 7
radio input "true"
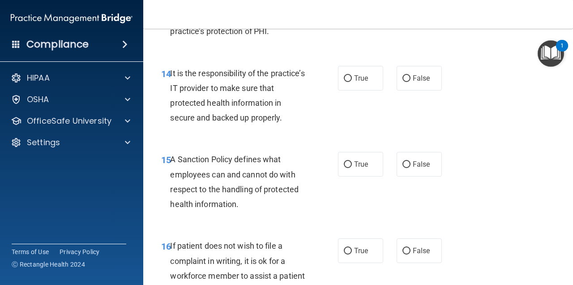
scroll to position [1434, 0]
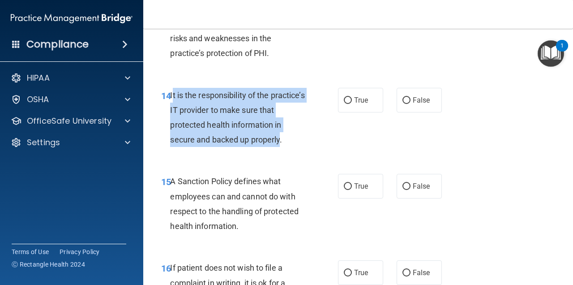
drag, startPoint x: 280, startPoint y: 162, endPoint x: 171, endPoint y: 116, distance: 118.8
click at [171, 116] on span "It is the responsibility of the practice’s IT provider to make sure that protec…" at bounding box center [237, 117] width 134 height 54
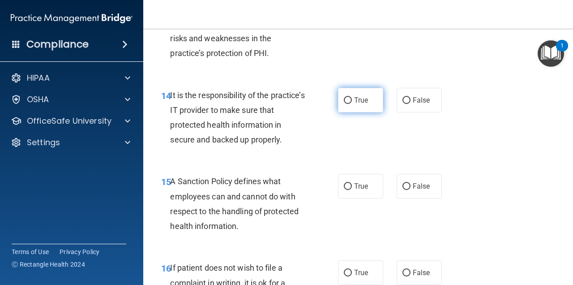
click at [359, 104] on span "True" at bounding box center [361, 100] width 14 height 9
click at [352, 104] on input "True" at bounding box center [348, 100] width 8 height 7
radio input "true"
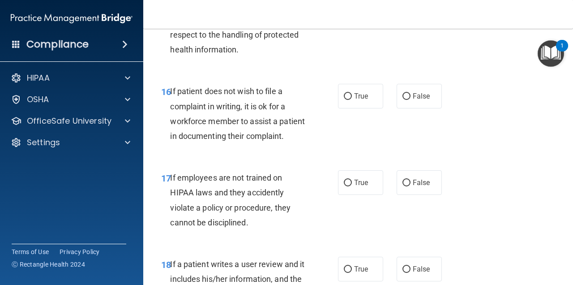
scroll to position [1572, 0]
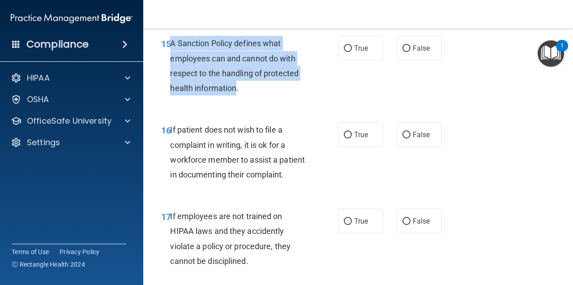
drag, startPoint x: 237, startPoint y: 110, endPoint x: 170, endPoint y: 64, distance: 81.5
click at [171, 64] on span "A Sanction Policy defines what employees can and cannot do with respect to the …" at bounding box center [234, 66] width 129 height 54
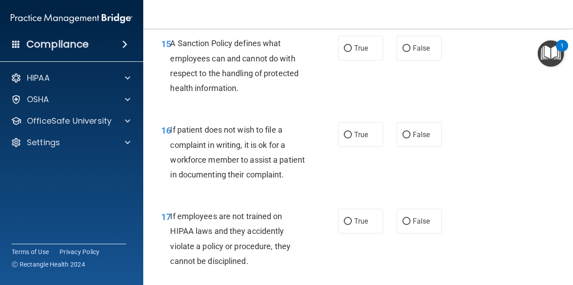
click at [209, 0] on nav "Toggle navigation Kate Keplinger kmkeplinger96@gmail.com Manage My Enterprise M…" at bounding box center [358, 14] width 430 height 29
click at [354, 52] on span "True" at bounding box center [361, 48] width 14 height 9
click at [352, 52] on input "True" at bounding box center [348, 48] width 8 height 7
radio input "true"
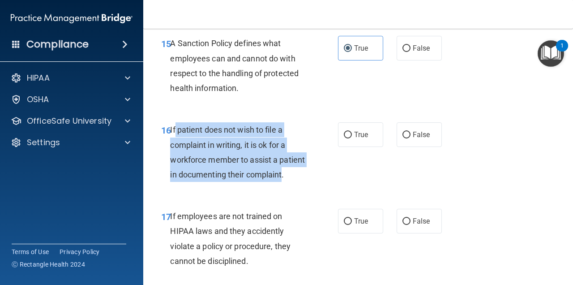
drag, startPoint x: 207, startPoint y: 213, endPoint x: 175, endPoint y: 151, distance: 69.1
click at [175, 151] on span "If patient does not wish to file a complaint in writing, it is ok for a workfor…" at bounding box center [237, 152] width 135 height 54
drag, startPoint x: 171, startPoint y: 150, endPoint x: 224, endPoint y: 218, distance: 86.5
click at [224, 186] on div "16 If patient does not wish to file a complaint in writing, it is ok for a work…" at bounding box center [250, 154] width 204 height 64
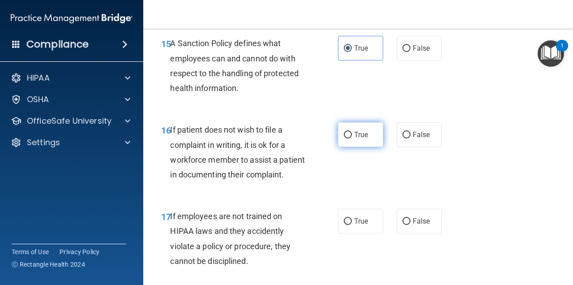
click at [359, 147] on label "True" at bounding box center [360, 134] width 45 height 25
click at [352, 138] on input "True" at bounding box center [348, 135] width 8 height 7
radio input "true"
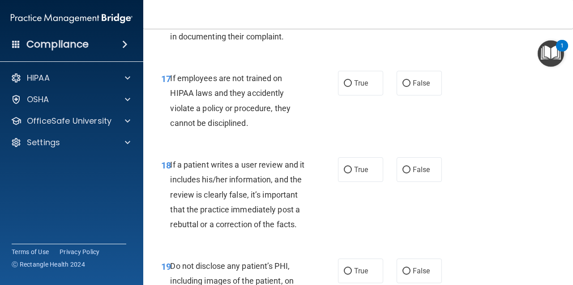
scroll to position [1693, 0]
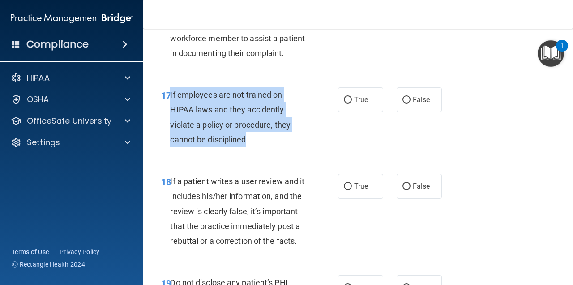
drag, startPoint x: 246, startPoint y: 175, endPoint x: 171, endPoint y: 129, distance: 88.4
click at [171, 129] on span "If employees are not trained on HIPAA laws and they accidently violate a policy…" at bounding box center [230, 117] width 120 height 54
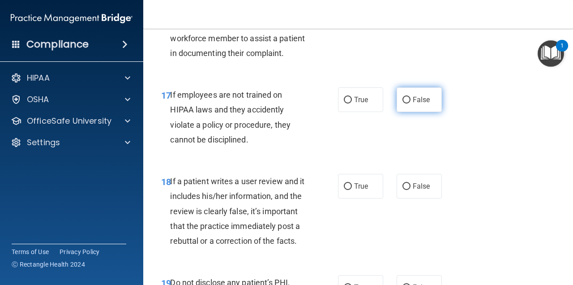
click at [414, 112] on label "False" at bounding box center [419, 99] width 45 height 25
click at [411, 103] on input "False" at bounding box center [407, 100] width 8 height 7
radio input "true"
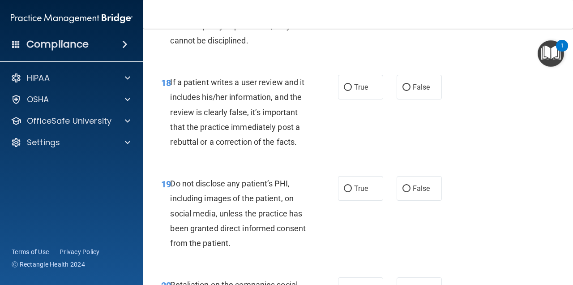
scroll to position [1765, 0]
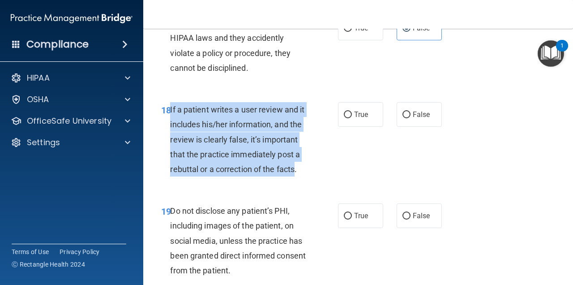
drag, startPoint x: 251, startPoint y: 220, endPoint x: 171, endPoint y: 144, distance: 111.2
click at [171, 144] on span "If a patient writes a user review and it includes his/her information, and the …" at bounding box center [237, 139] width 134 height 69
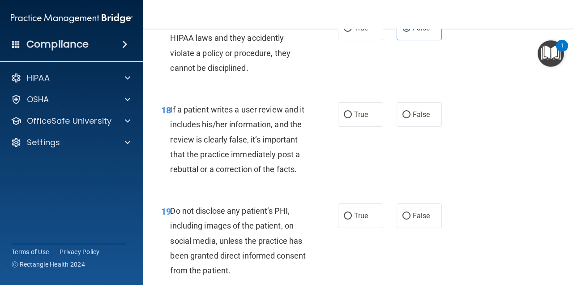
click at [208, 1] on nav "Toggle navigation Kate Keplinger kmkeplinger96@gmail.com Manage My Enterprise M…" at bounding box center [358, 14] width 430 height 29
click at [413, 119] on span "False" at bounding box center [421, 114] width 17 height 9
click at [411, 118] on input "False" at bounding box center [407, 115] width 8 height 7
radio input "true"
click at [400, 127] on label "False" at bounding box center [419, 114] width 45 height 25
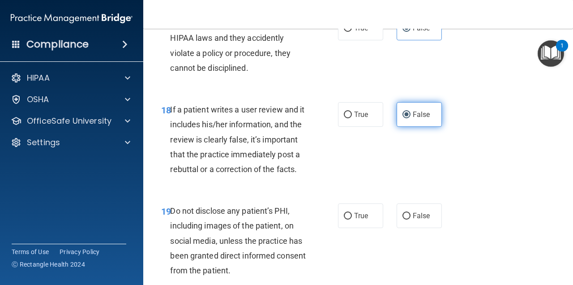
click at [403, 118] on input "False" at bounding box center [407, 115] width 8 height 7
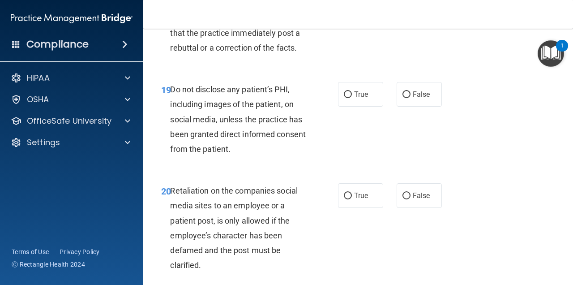
scroll to position [1903, 0]
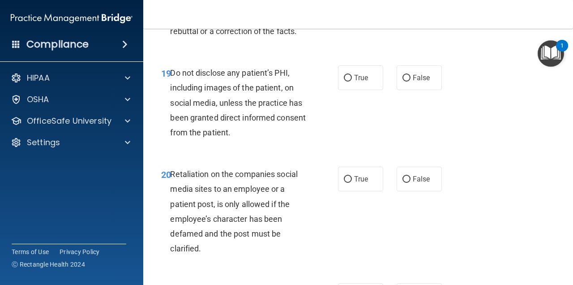
click at [262, 140] on div "Do not disclose any patient’s PHI, including images of the patient, on social m…" at bounding box center [241, 102] width 143 height 74
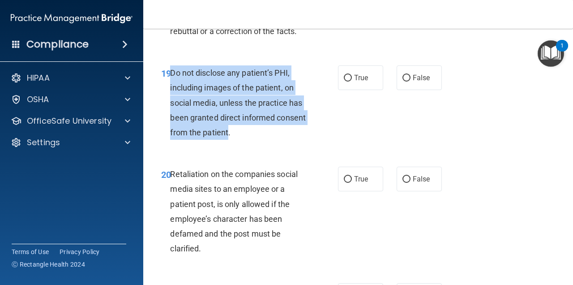
drag, startPoint x: 260, startPoint y: 183, endPoint x: 171, endPoint y: 125, distance: 106.5
click at [171, 125] on span "Do not disclose any patient’s PHI, including images of the patient, on social m…" at bounding box center [238, 102] width 136 height 69
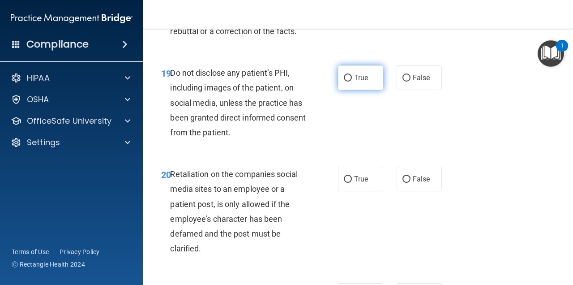
click at [355, 82] on span "True" at bounding box center [361, 77] width 14 height 9
click at [352, 82] on input "True" at bounding box center [348, 78] width 8 height 7
radio input "true"
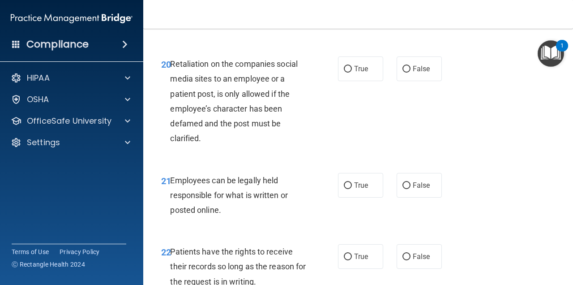
scroll to position [2007, 0]
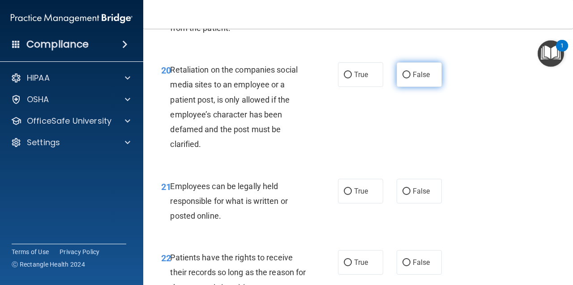
click at [413, 87] on label "False" at bounding box center [419, 74] width 45 height 25
click at [411, 78] on input "False" at bounding box center [407, 75] width 8 height 7
radio input "true"
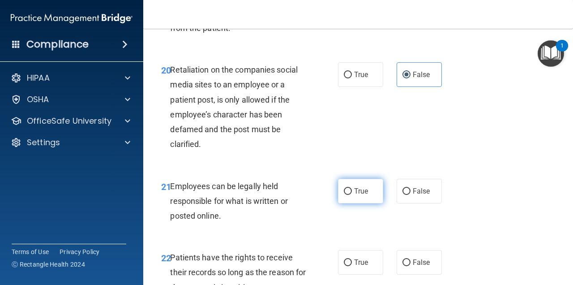
click at [368, 203] on label "True" at bounding box center [360, 191] width 45 height 25
click at [352, 195] on input "True" at bounding box center [348, 191] width 8 height 7
radio input "true"
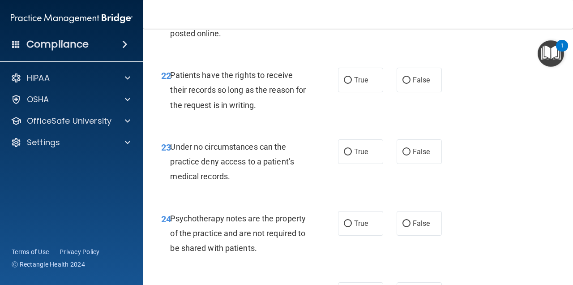
scroll to position [2156, 0]
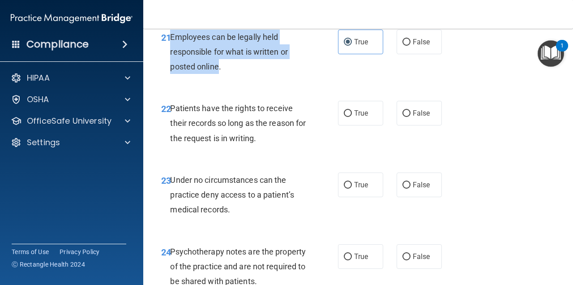
drag, startPoint x: 219, startPoint y: 117, endPoint x: 170, endPoint y: 81, distance: 60.6
click at [172, 71] on span "Employees can be legally held responsible for what is written or posted online." at bounding box center [228, 51] width 117 height 39
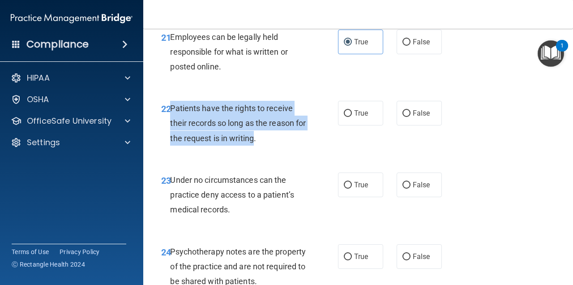
drag, startPoint x: 267, startPoint y: 186, endPoint x: 172, endPoint y: 157, distance: 98.8
click at [172, 142] on span "Patients have the rights to receive their records so long as the reason for the…" at bounding box center [238, 122] width 136 height 39
click at [207, 142] on span "Patients have the rights to receive their records so long as the reason for the…" at bounding box center [238, 122] width 136 height 39
drag, startPoint x: 172, startPoint y: 156, endPoint x: 257, endPoint y: 196, distance: 94.0
click at [257, 150] on div "22 Patients have the rights to receive their records so long as the reason for …" at bounding box center [250, 125] width 204 height 49
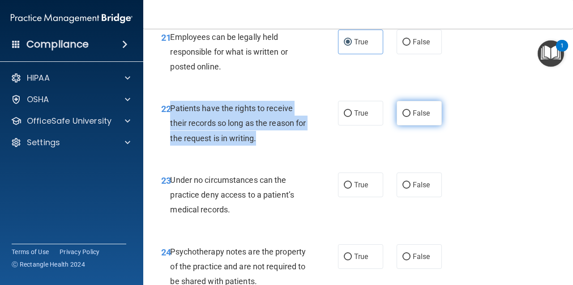
click at [406, 117] on input "False" at bounding box center [407, 113] width 8 height 7
radio input "true"
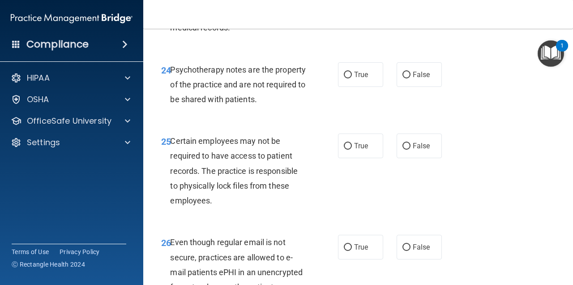
scroll to position [2344, 0]
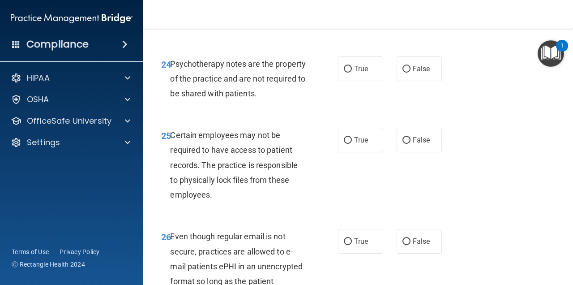
drag, startPoint x: 227, startPoint y: 72, endPoint x: 171, endPoint y: 38, distance: 65.5
click at [171, 26] on span "Under no circumstances can the practice deny access to a patient’s medical reco…" at bounding box center [232, 6] width 124 height 39
click at [419, 73] on span "False" at bounding box center [421, 68] width 17 height 9
click at [411, 73] on input "False" at bounding box center [407, 69] width 8 height 7
radio input "true"
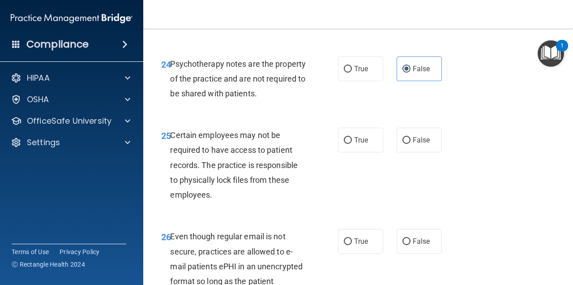
click at [414, 45] on div "23 Under no circumstances can the practice deny access to a patient’s medical r…" at bounding box center [359, 10] width 408 height 72
radio input "true"
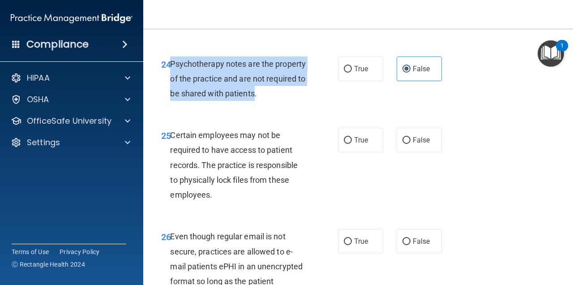
drag, startPoint x: 295, startPoint y: 142, endPoint x: 171, endPoint y: 110, distance: 128.4
click at [171, 98] on span "Psychotherapy notes are the property of the practice and are not required to be…" at bounding box center [238, 78] width 136 height 39
click at [368, 81] on label "True" at bounding box center [360, 68] width 45 height 25
click at [352, 73] on input "True" at bounding box center [348, 69] width 8 height 7
radio input "true"
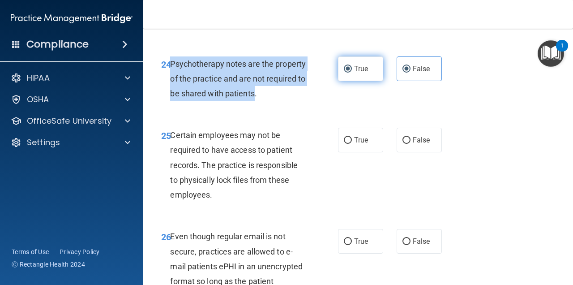
radio input "false"
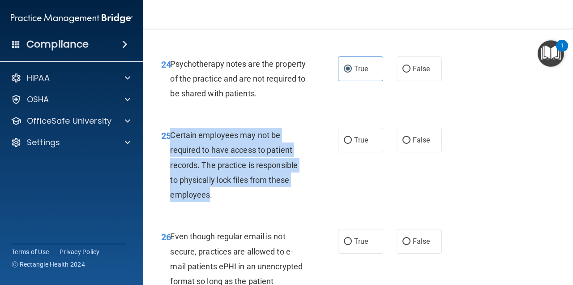
drag, startPoint x: 210, startPoint y: 242, endPoint x: 172, endPoint y: 180, distance: 73.0
click at [172, 180] on span "Certain employees may not be required to have access to patient records. The pr…" at bounding box center [234, 164] width 128 height 69
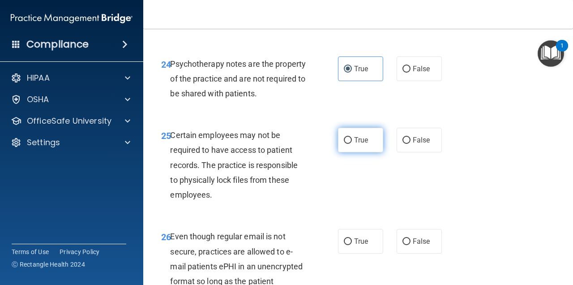
click at [356, 152] on label "True" at bounding box center [360, 140] width 45 height 25
click at [352, 144] on input "True" at bounding box center [348, 140] width 8 height 7
radio input "true"
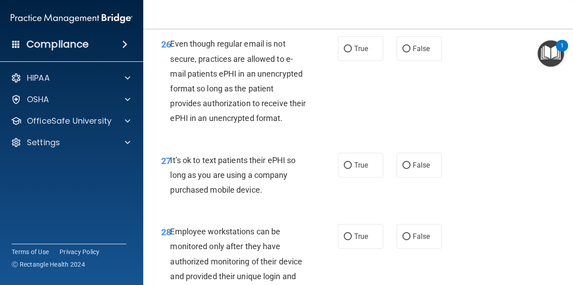
scroll to position [2548, 0]
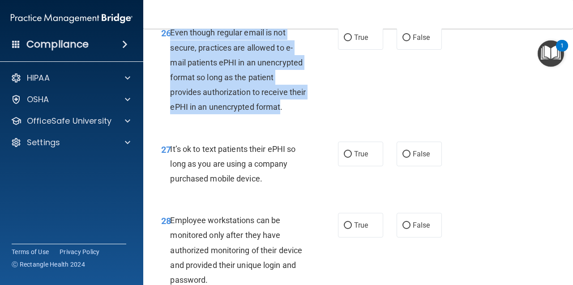
drag, startPoint x: 300, startPoint y: 155, endPoint x: 171, endPoint y: 79, distance: 149.6
click at [171, 77] on span "Even though regular email is not secure, practices are allowed to e-mail patien…" at bounding box center [238, 70] width 136 height 84
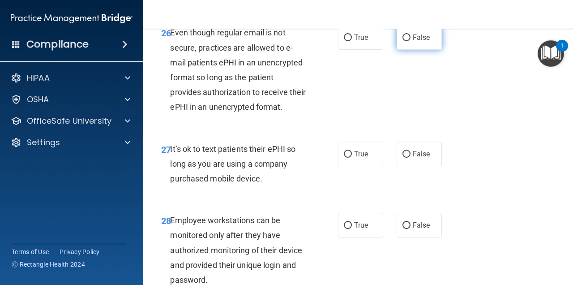
click at [422, 50] on label "False" at bounding box center [419, 37] width 45 height 25
click at [411, 41] on input "False" at bounding box center [407, 37] width 8 height 7
radio input "true"
drag, startPoint x: 262, startPoint y: 224, endPoint x: 171, endPoint y: 194, distance: 96.7
click at [171, 183] on span "It’s ok to text patients their ePHI so long as you are using a company purchase…" at bounding box center [232, 163] width 125 height 39
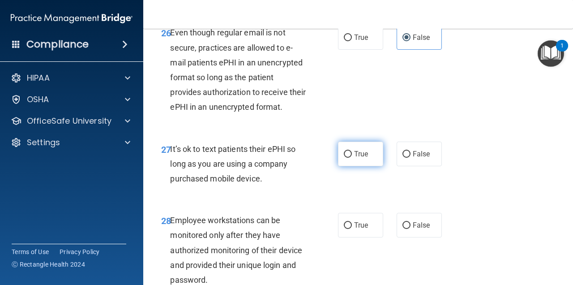
click at [354, 158] on span "True" at bounding box center [361, 154] width 14 height 9
click at [352, 158] on input "True" at bounding box center [348, 154] width 8 height 7
radio input "true"
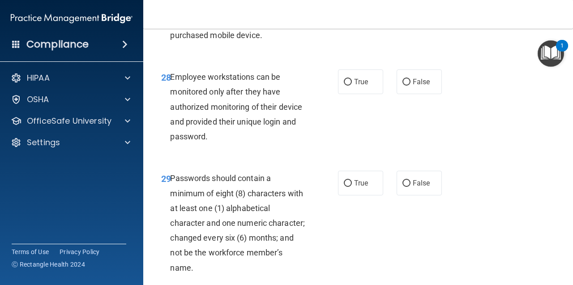
scroll to position [2696, 0]
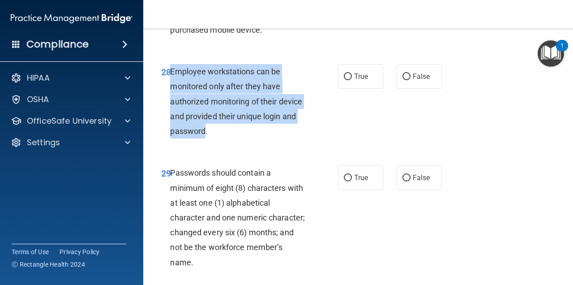
drag, startPoint x: 205, startPoint y: 177, endPoint x: 172, endPoint y: 121, distance: 64.8
click at [172, 121] on span "Employee workstations can be monitored only after they have authorized monitori…" at bounding box center [236, 101] width 132 height 69
click at [422, 89] on label "False" at bounding box center [419, 76] width 45 height 25
click at [411, 80] on input "False" at bounding box center [407, 76] width 8 height 7
radio input "true"
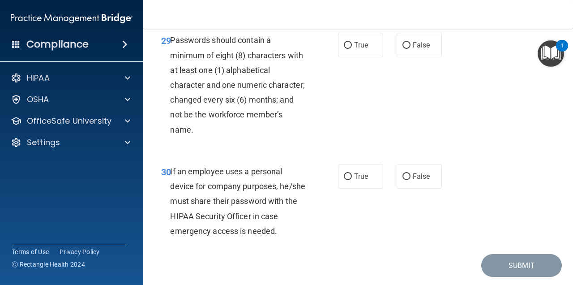
scroll to position [2846, 0]
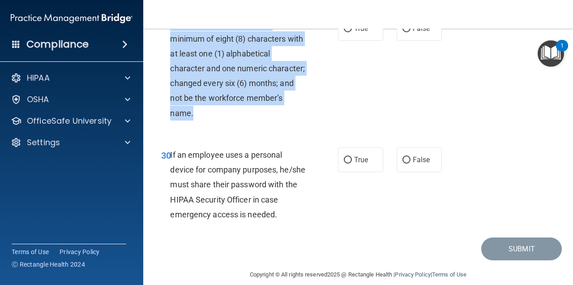
drag, startPoint x: 229, startPoint y: 159, endPoint x: 171, endPoint y: 69, distance: 107.8
click at [171, 69] on span "Passwords should contain a minimum of eight (8) characters with at least one (1…" at bounding box center [237, 68] width 135 height 99
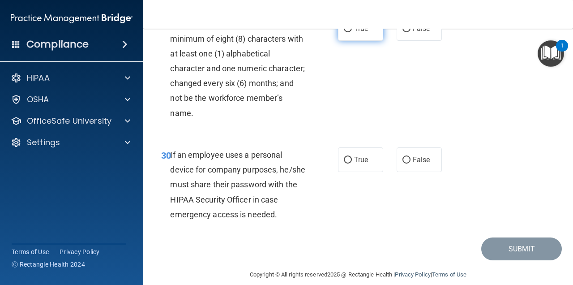
click at [356, 41] on label "True" at bounding box center [360, 28] width 45 height 25
click at [352, 32] on input "True" at bounding box center [348, 29] width 8 height 7
radio input "true"
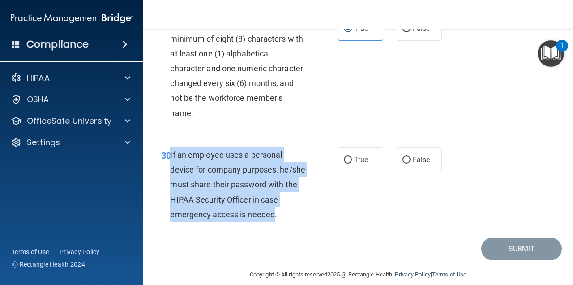
drag, startPoint x: 294, startPoint y: 258, endPoint x: 168, endPoint y: 194, distance: 142.0
click at [170, 194] on div "If an employee uses a personal device for company purposes, he/she must share t…" at bounding box center [241, 184] width 143 height 74
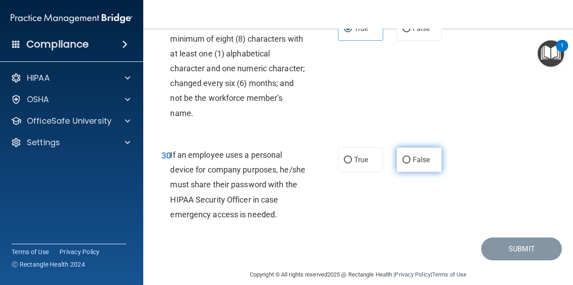
click at [413, 172] on label "False" at bounding box center [419, 159] width 45 height 25
click at [411, 163] on input "False" at bounding box center [407, 160] width 8 height 7
radio input "true"
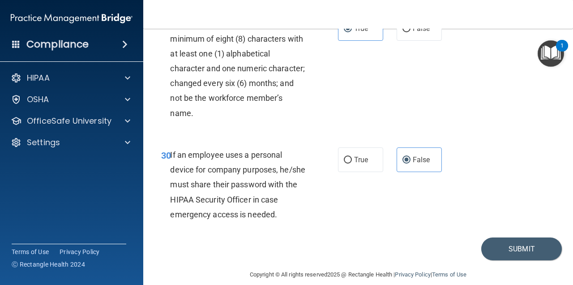
scroll to position [2901, 0]
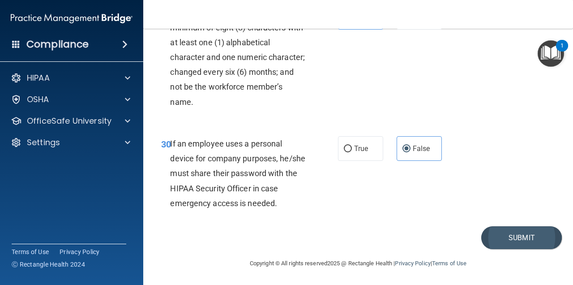
click at [518, 235] on button "Submit" at bounding box center [522, 237] width 81 height 23
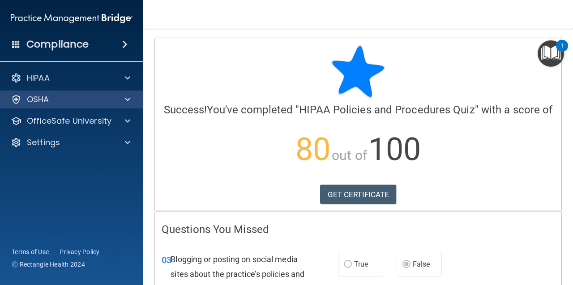
click at [80, 104] on div "OSHA" at bounding box center [59, 99] width 111 height 11
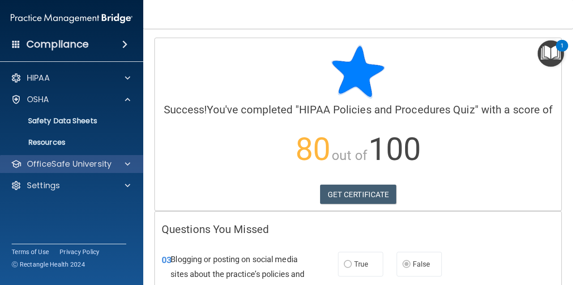
click at [53, 170] on div "OfficeSafe University" at bounding box center [72, 164] width 144 height 18
click at [137, 163] on div at bounding box center [126, 164] width 22 height 11
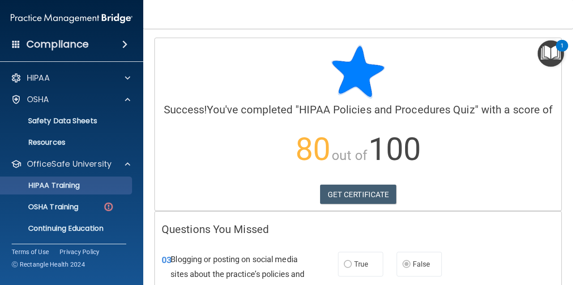
click at [63, 188] on p "HIPAA Training" at bounding box center [43, 185] width 74 height 9
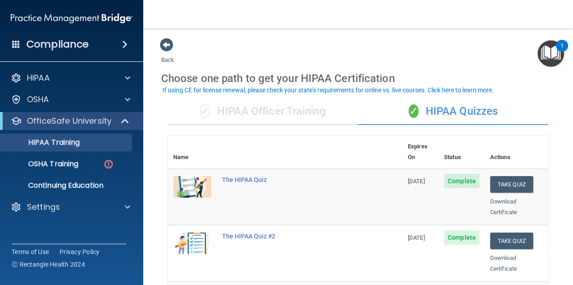
click at [302, 108] on div "✓ HIPAA Officer Training" at bounding box center [263, 111] width 190 height 27
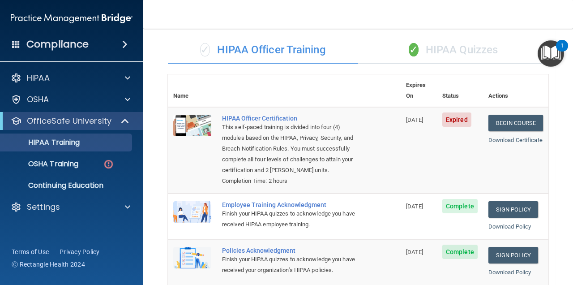
scroll to position [59, 0]
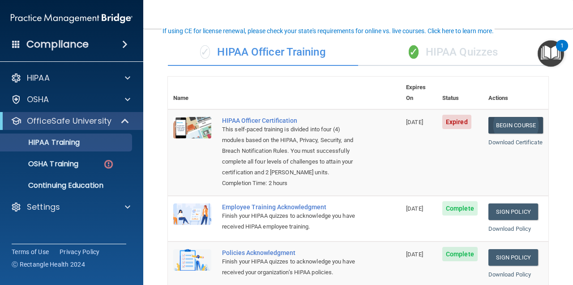
click at [495, 117] on link "Begin Course" at bounding box center [516, 125] width 55 height 17
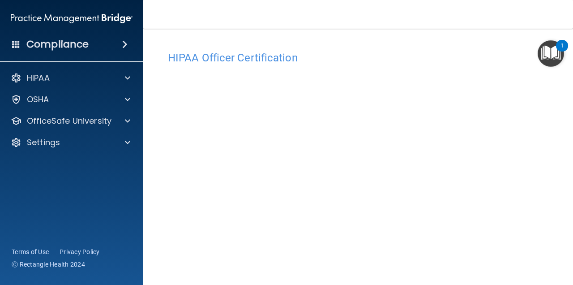
scroll to position [114, 0]
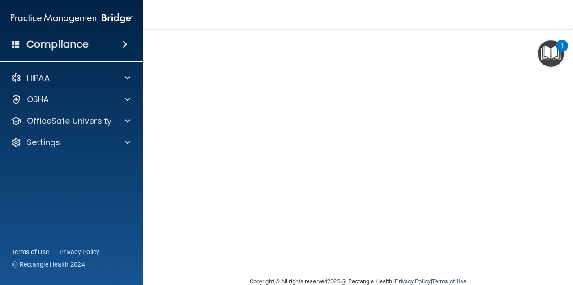
scroll to position [114, 0]
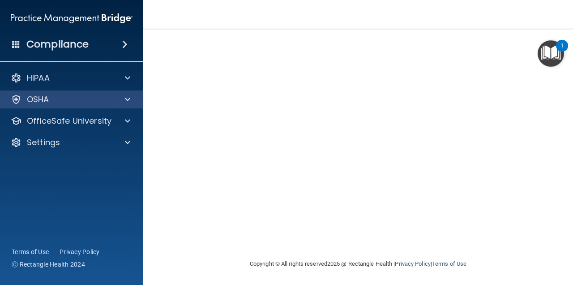
click at [130, 99] on div at bounding box center [126, 99] width 22 height 11
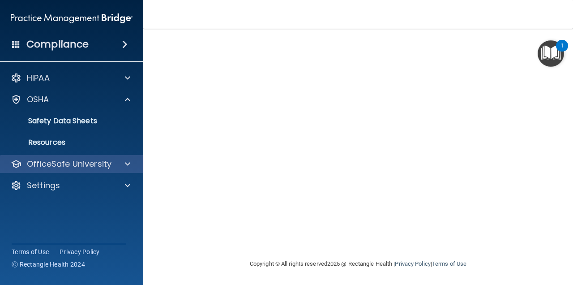
click at [124, 159] on div at bounding box center [126, 164] width 22 height 11
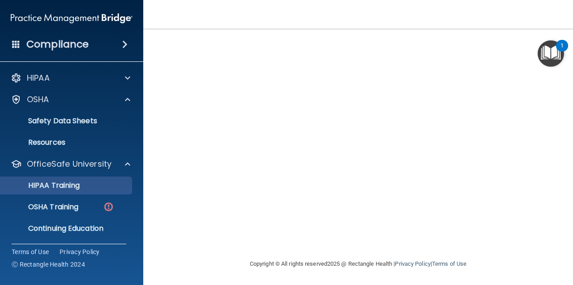
click at [64, 190] on p "HIPAA Training" at bounding box center [43, 185] width 74 height 9
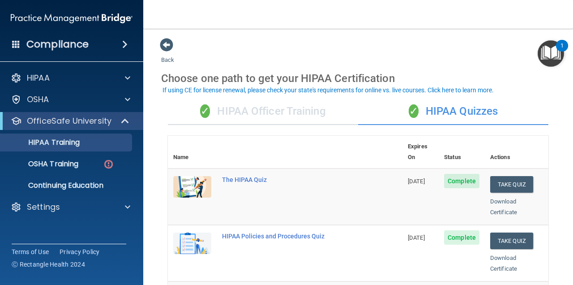
click at [281, 98] on div "✓ HIPAA Officer Training" at bounding box center [263, 111] width 190 height 27
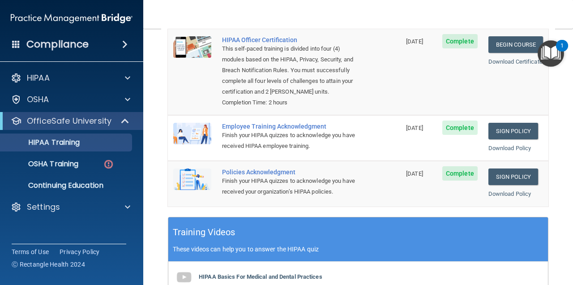
scroll to position [154, 0]
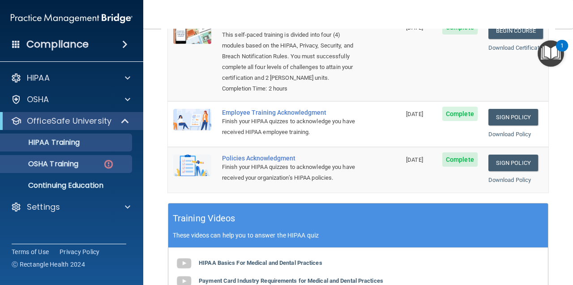
click at [47, 163] on p "OSHA Training" at bounding box center [42, 163] width 73 height 9
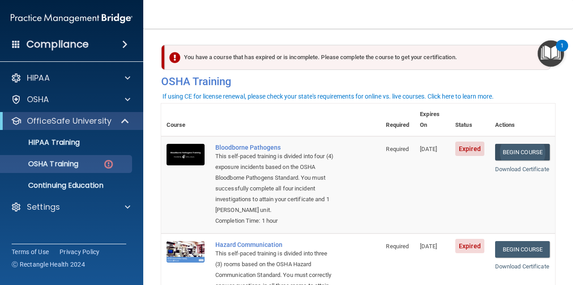
click at [515, 144] on link "Begin Course" at bounding box center [522, 152] width 55 height 17
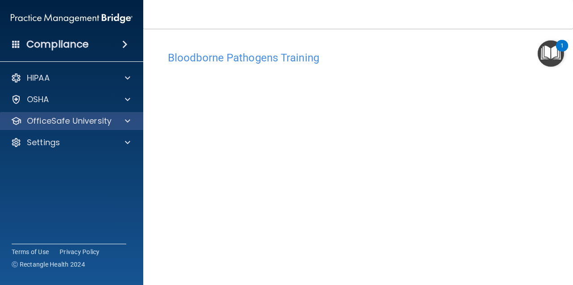
click at [127, 116] on span at bounding box center [127, 121] width 5 height 11
click at [128, 122] on span at bounding box center [127, 121] width 5 height 11
click at [77, 128] on div "OfficeSafe University" at bounding box center [72, 121] width 144 height 18
click at [130, 123] on span at bounding box center [127, 121] width 5 height 11
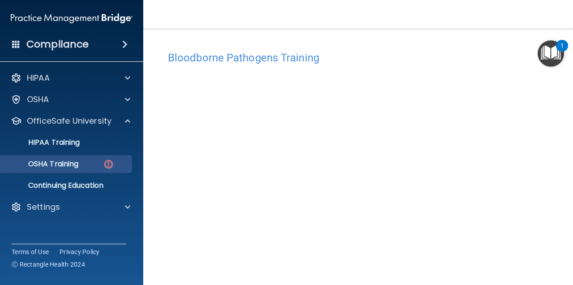
click at [95, 167] on div "OSHA Training" at bounding box center [67, 163] width 122 height 9
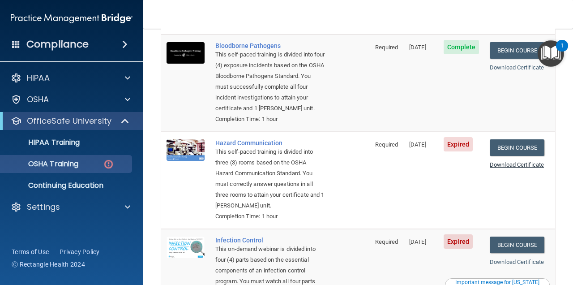
scroll to position [97, 0]
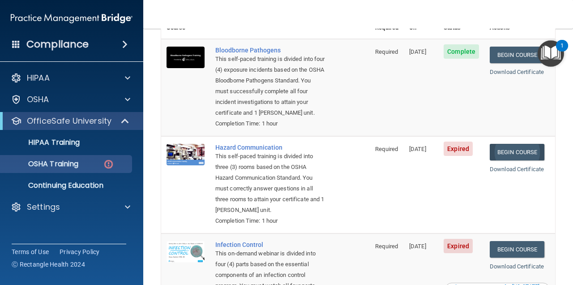
click at [509, 144] on link "Begin Course" at bounding box center [517, 152] width 55 height 17
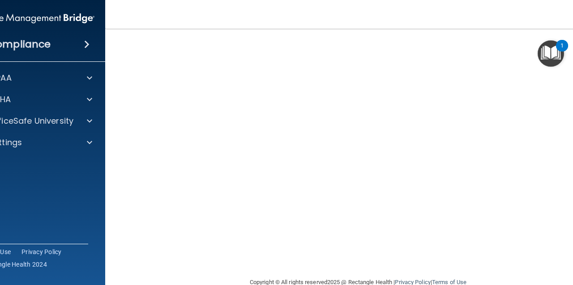
scroll to position [109, 0]
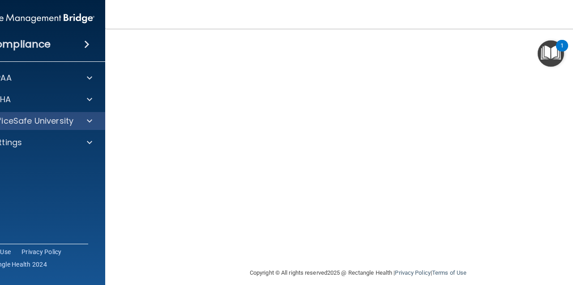
click at [77, 113] on div "OfficeSafe University" at bounding box center [34, 121] width 144 height 18
click at [93, 125] on div at bounding box center [88, 121] width 22 height 11
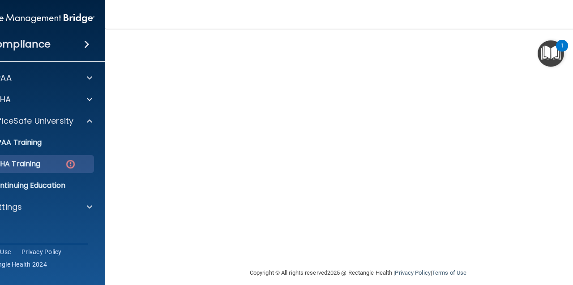
click at [46, 159] on link "OSHA Training" at bounding box center [23, 164] width 141 height 18
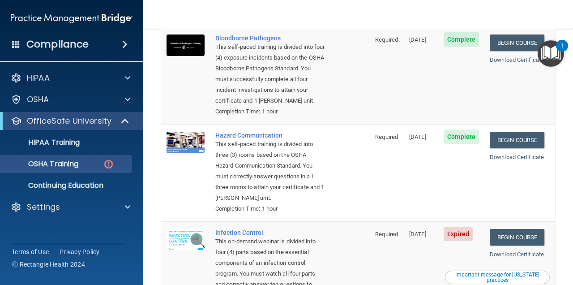
click at [336, 91] on td "Bloodborne Pathogens This self-paced training is divided into four (4) exposure…" at bounding box center [290, 75] width 160 height 97
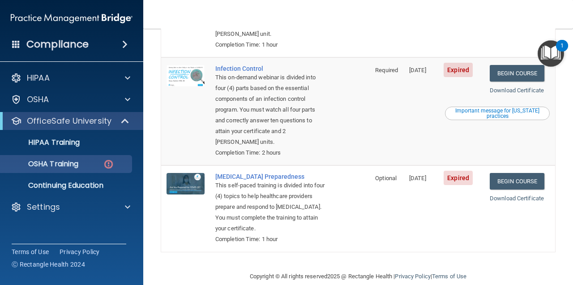
scroll to position [273, 0]
click at [513, 66] on link "Begin Course" at bounding box center [517, 73] width 55 height 17
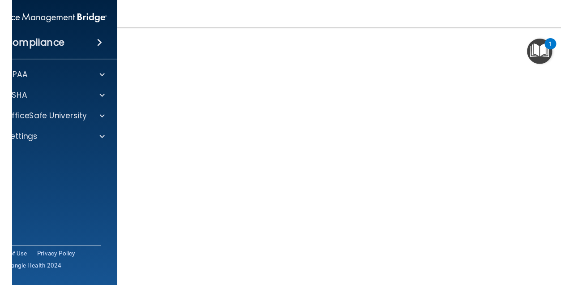
scroll to position [50, 0]
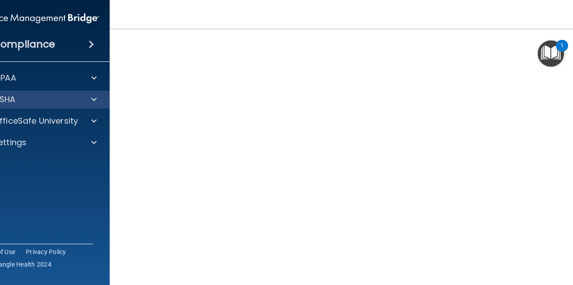
click at [84, 103] on div at bounding box center [93, 99] width 22 height 11
click at [77, 99] on div "OSHA" at bounding box center [25, 99] width 111 height 11
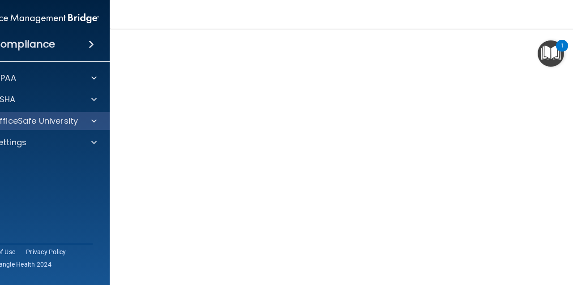
click at [83, 121] on div at bounding box center [93, 121] width 22 height 11
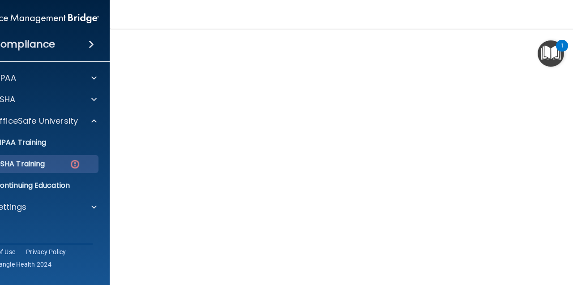
click at [58, 168] on div "OSHA Training" at bounding box center [33, 163] width 122 height 9
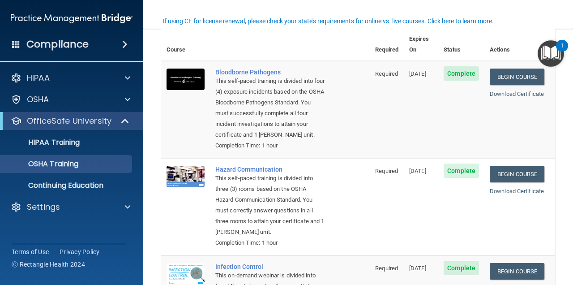
click at [517, 132] on td "Begin Course Download Certificate" at bounding box center [520, 109] width 71 height 97
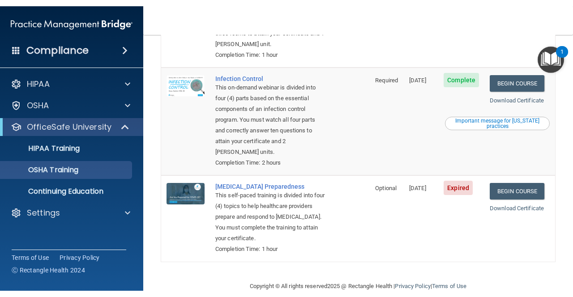
scroll to position [235, 0]
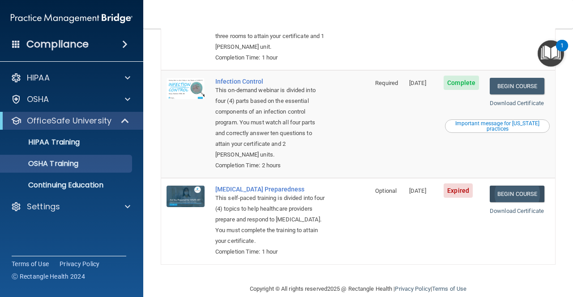
click at [510, 186] on link "Begin Course" at bounding box center [517, 194] width 55 height 17
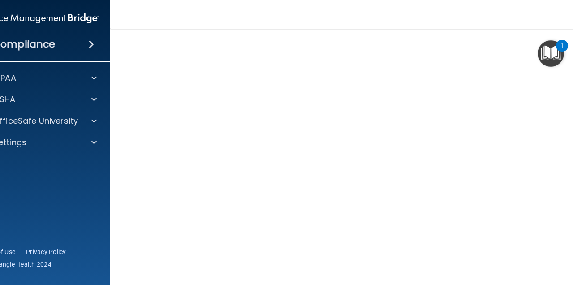
scroll to position [73, 0]
click at [47, 129] on div "OfficeSafe University" at bounding box center [38, 121] width 144 height 18
click at [77, 120] on div "OfficeSafe University" at bounding box center [25, 121] width 111 height 11
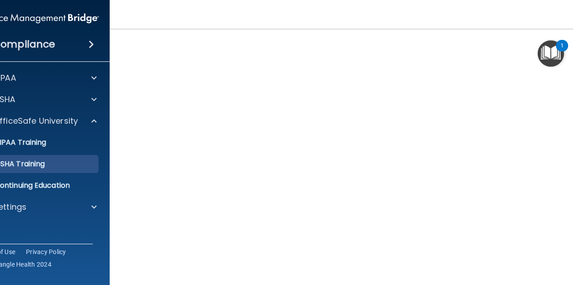
click at [24, 163] on p "OSHA Training" at bounding box center [8, 163] width 73 height 9
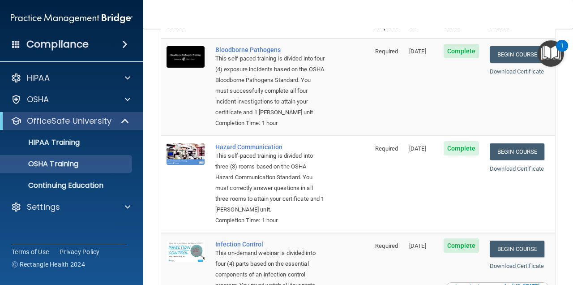
drag, startPoint x: 396, startPoint y: 107, endPoint x: 419, endPoint y: 103, distance: 23.6
click at [404, 106] on td "[DATE]" at bounding box center [421, 87] width 34 height 97
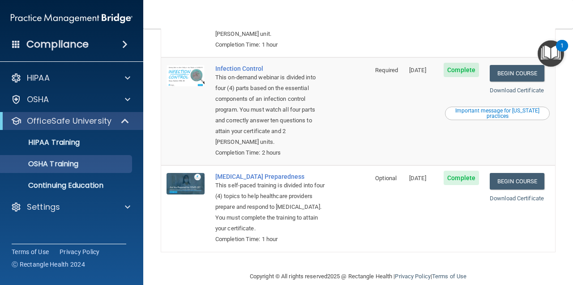
scroll to position [248, 0]
